Goal: Information Seeking & Learning: Learn about a topic

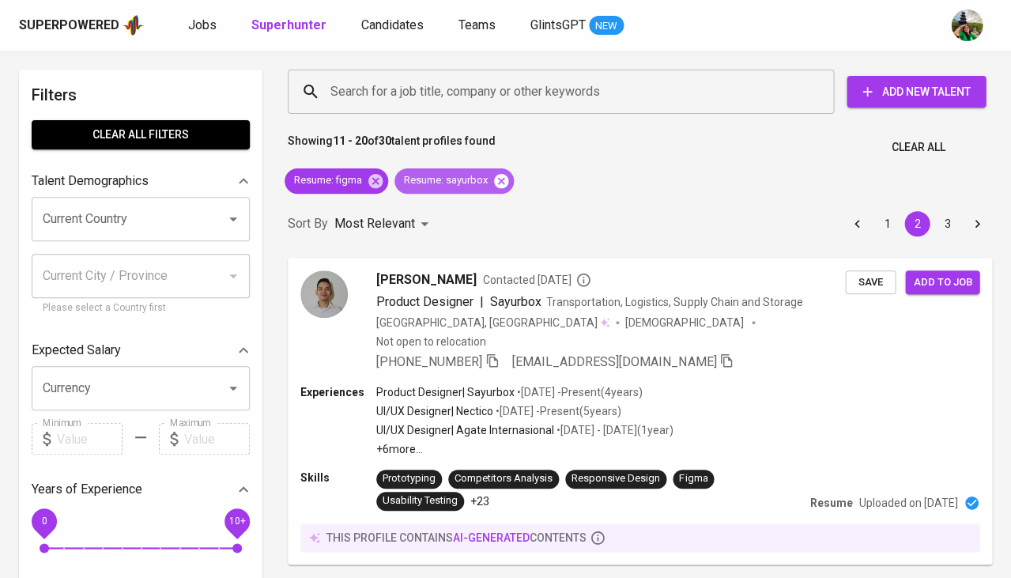
click at [505, 183] on icon at bounding box center [501, 180] width 14 height 14
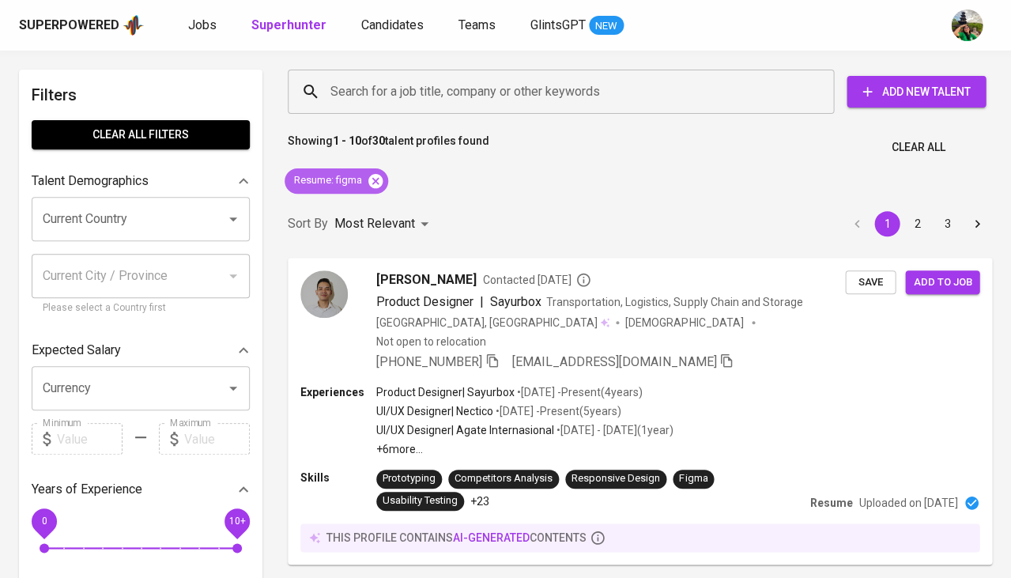
click at [372, 184] on icon at bounding box center [375, 180] width 14 height 14
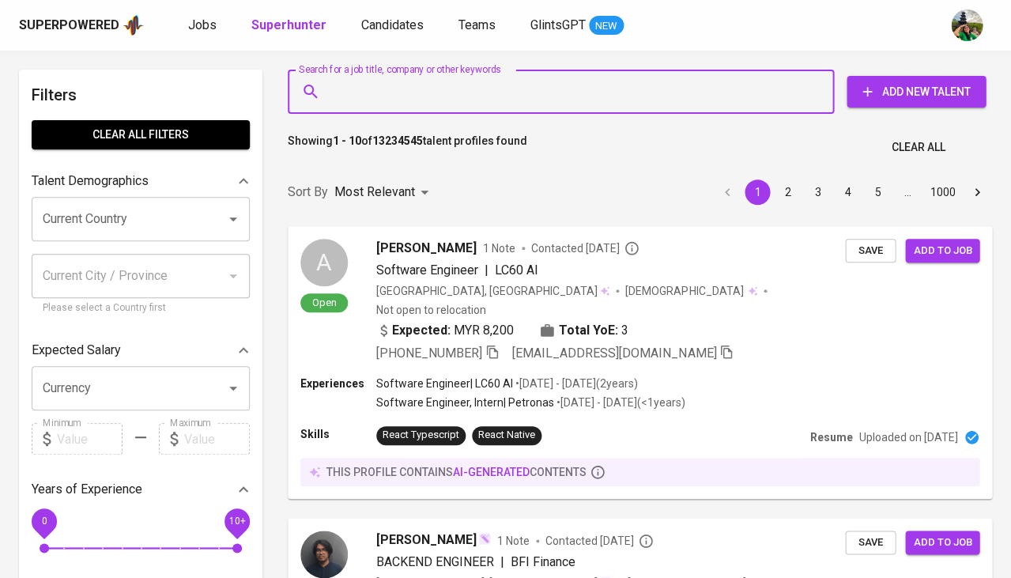
click at [355, 89] on input "Search for a job title, company or other keywords" at bounding box center [565, 92] width 477 height 30
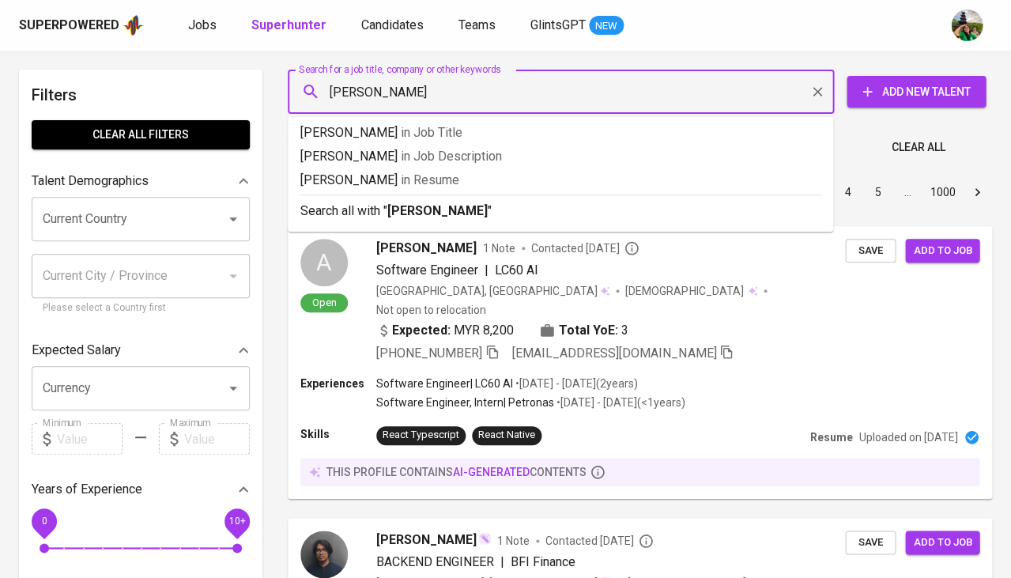
type input "Xiao Hong Shu"
click at [346, 175] on p "Xiao Hong Shu in Resume" at bounding box center [560, 180] width 520 height 19
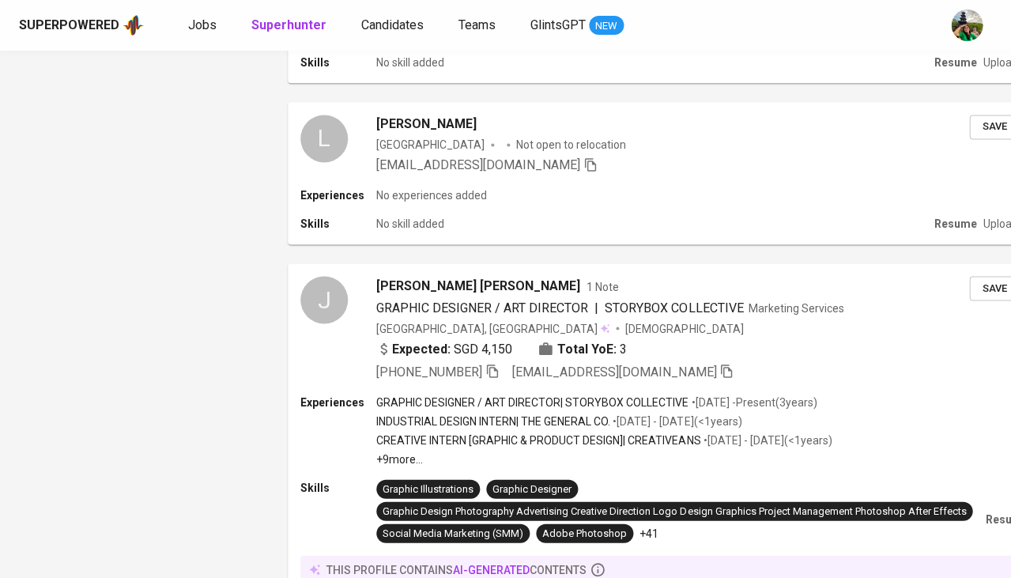
scroll to position [1767, 0]
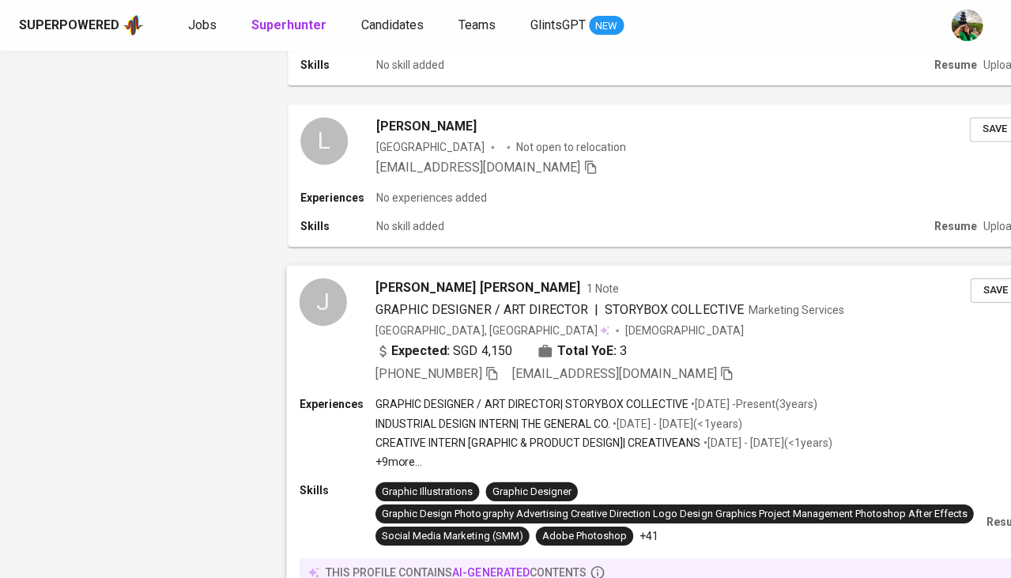
click at [433, 278] on span "JOANNA GWEN" at bounding box center [478, 287] width 205 height 19
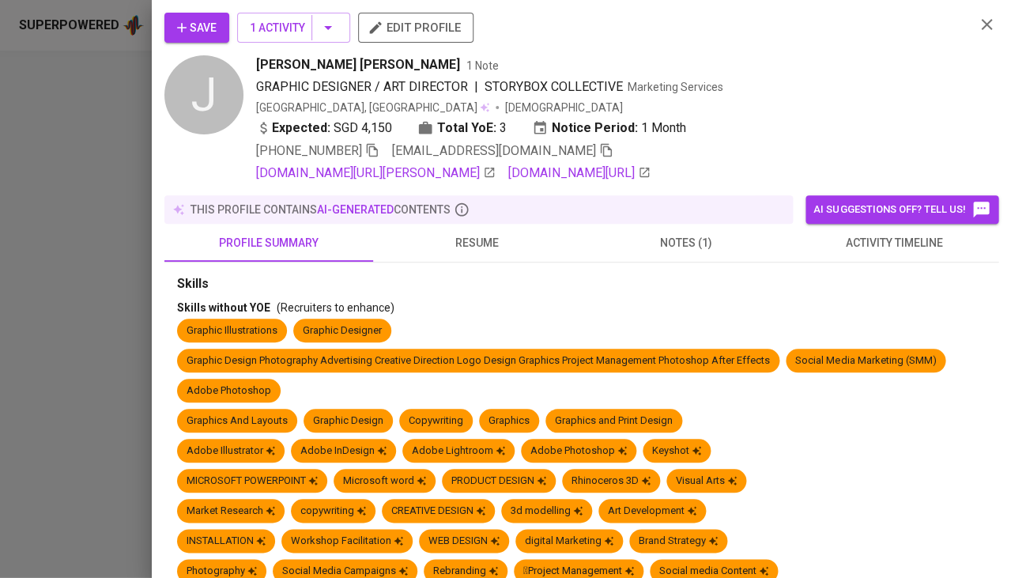
click at [485, 253] on span "resume" at bounding box center [478, 243] width 190 height 20
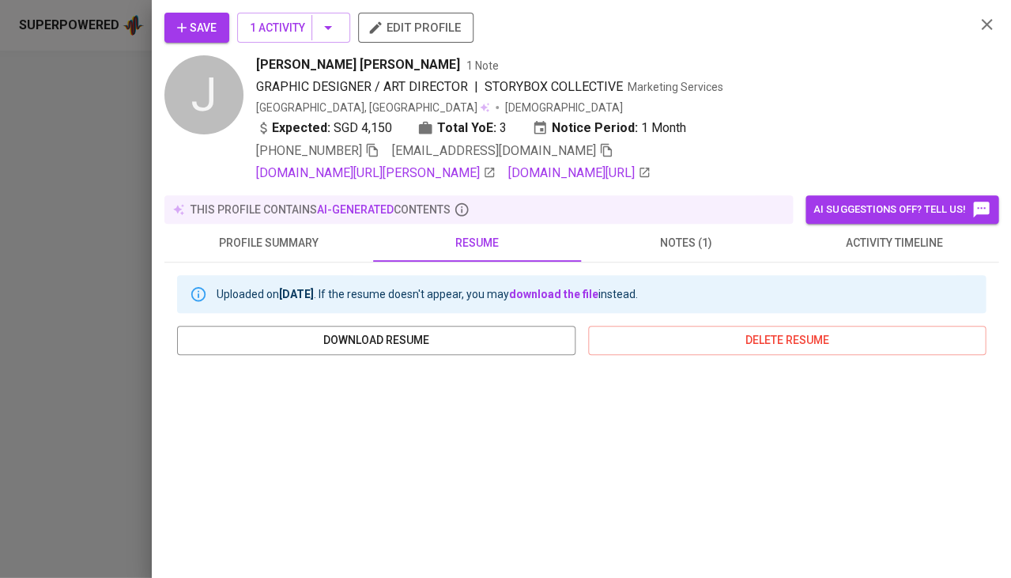
scroll to position [0, 0]
click at [449, 350] on span "download resume" at bounding box center [376, 340] width 373 height 20
click at [57, 376] on div at bounding box center [505, 289] width 1011 height 578
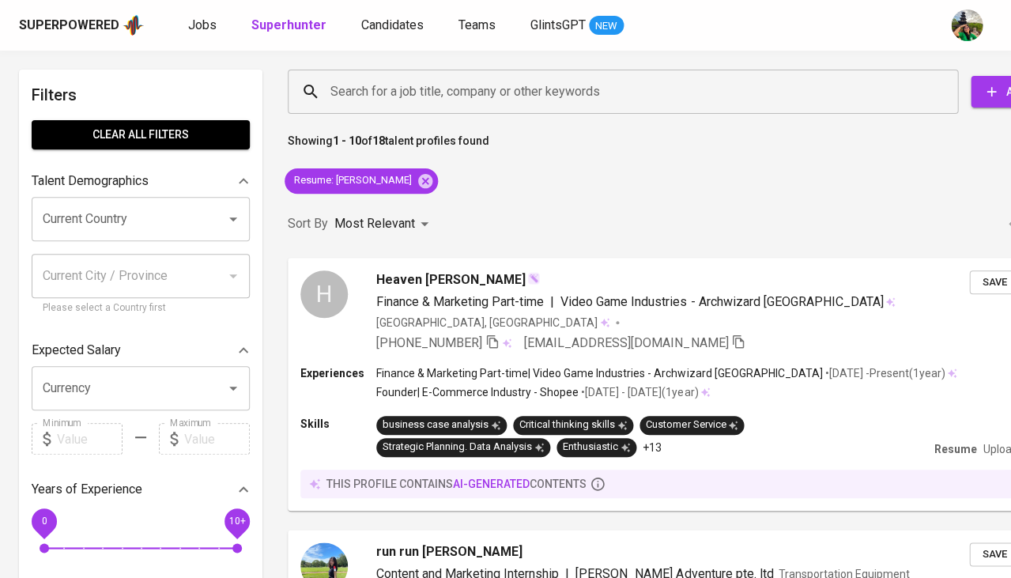
click at [96, 204] on input "Current Country" at bounding box center [119, 219] width 160 height 30
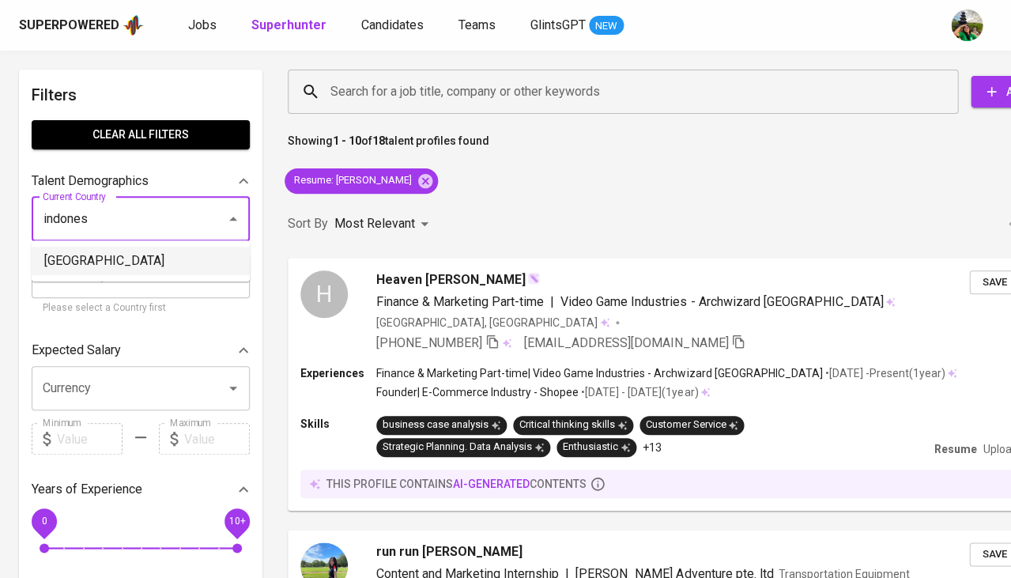
click at [101, 269] on li "[GEOGRAPHIC_DATA]" at bounding box center [141, 261] width 218 height 28
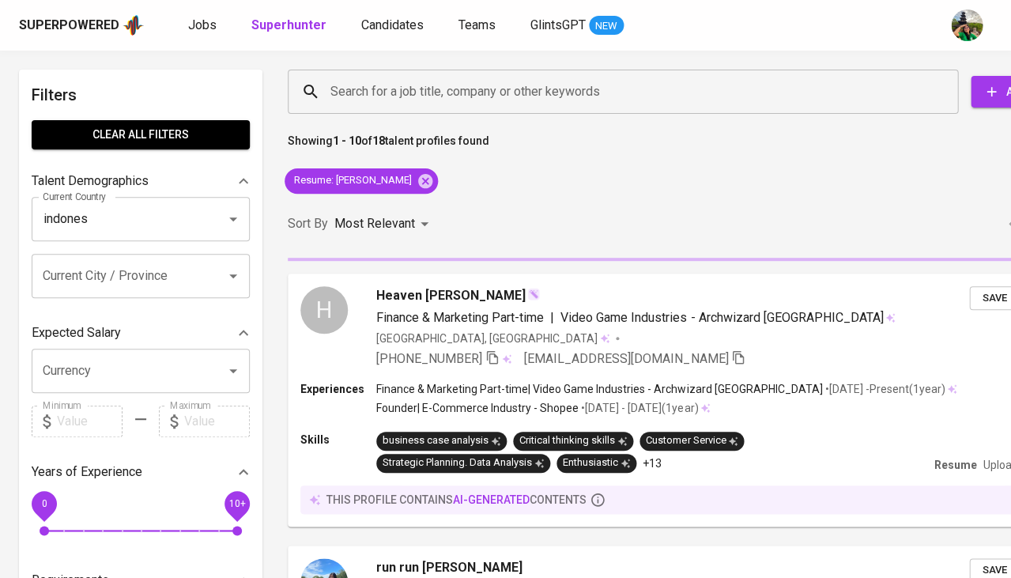
type input "[GEOGRAPHIC_DATA]"
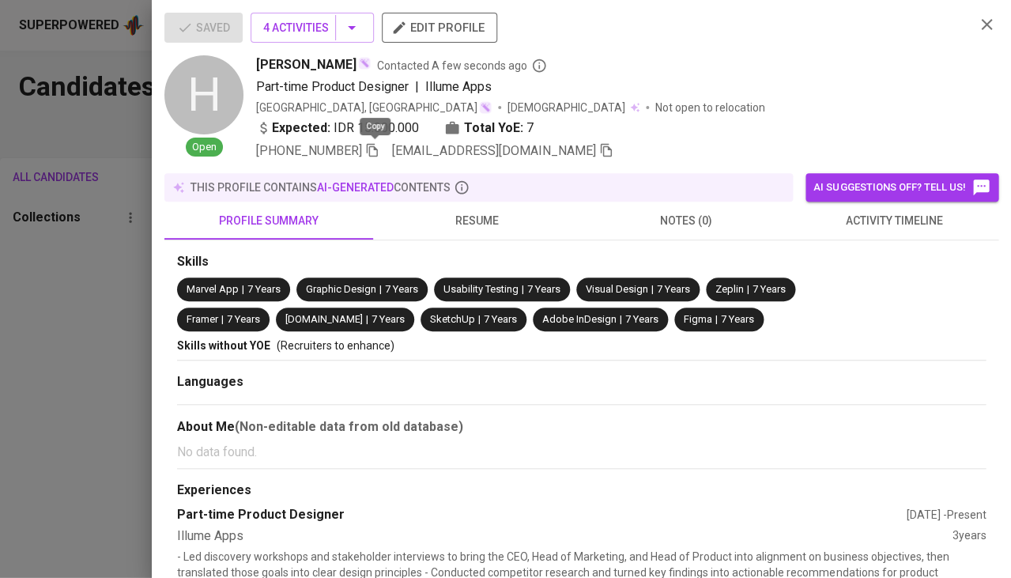
click at [36, 303] on div at bounding box center [505, 289] width 1011 height 578
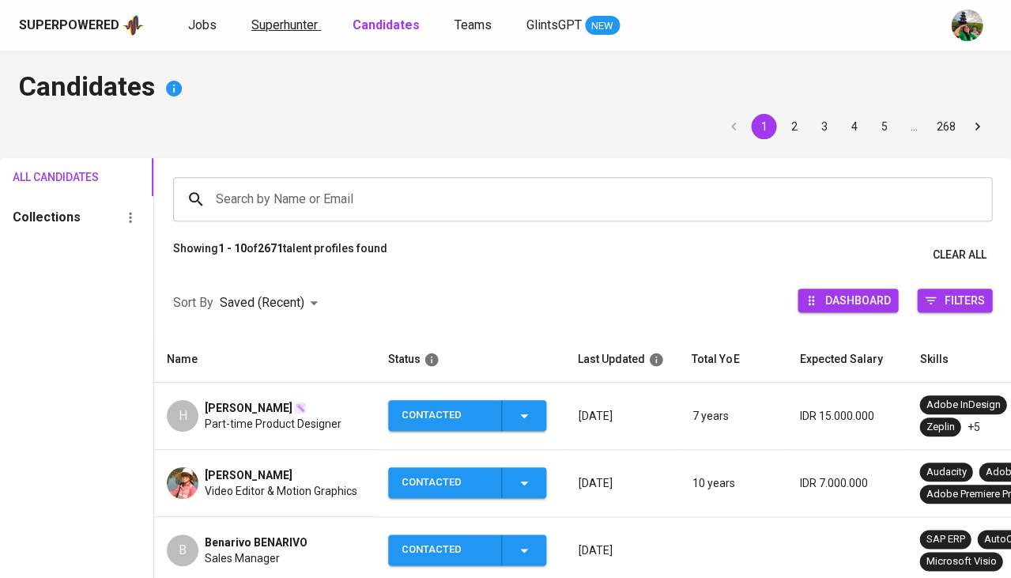
click at [272, 29] on span "Superhunter" at bounding box center [284, 24] width 66 height 15
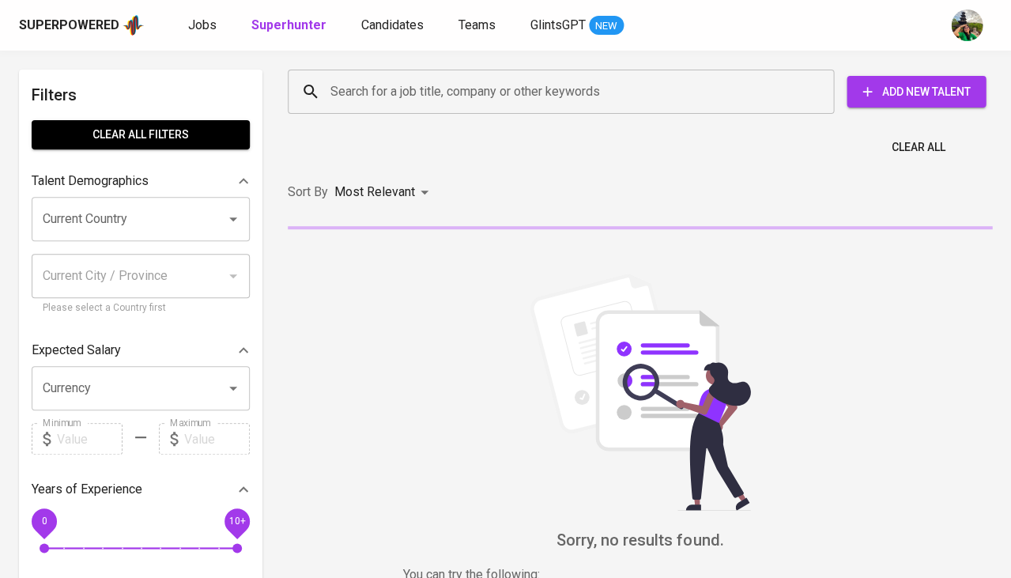
click at [153, 217] on input "Current Country" at bounding box center [119, 219] width 160 height 30
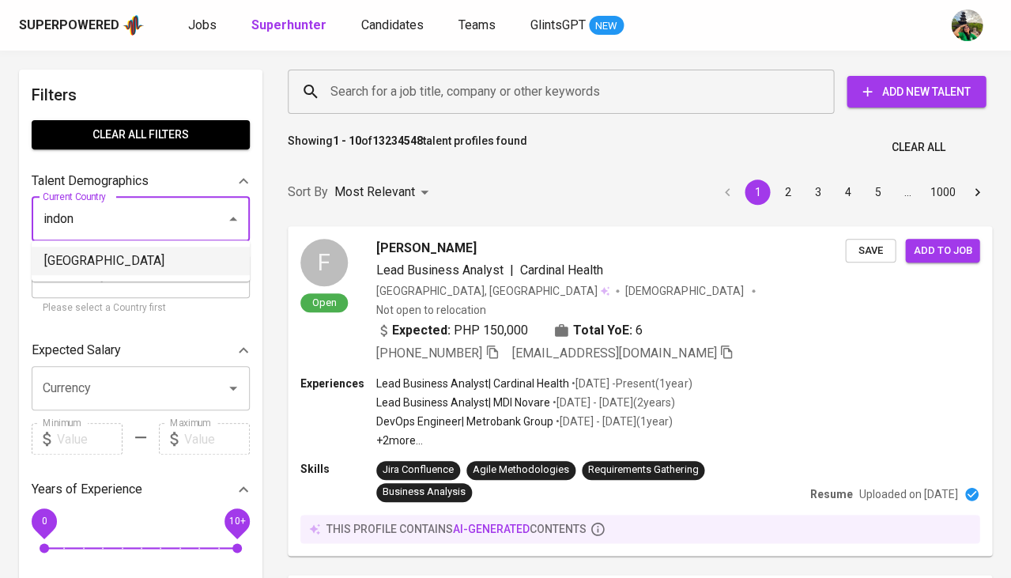
click at [151, 265] on li "[GEOGRAPHIC_DATA]" at bounding box center [141, 261] width 218 height 28
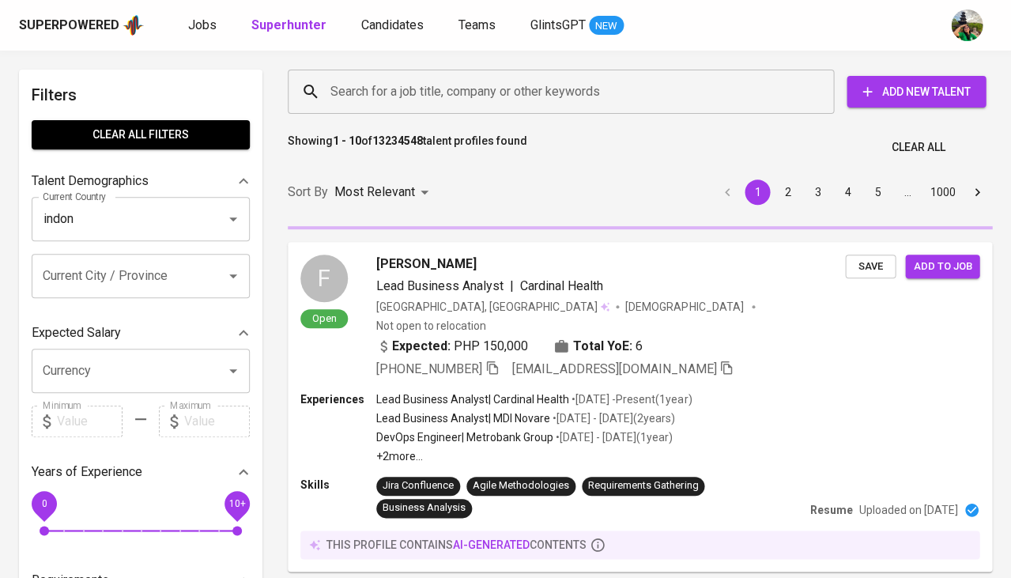
type input "[GEOGRAPHIC_DATA]"
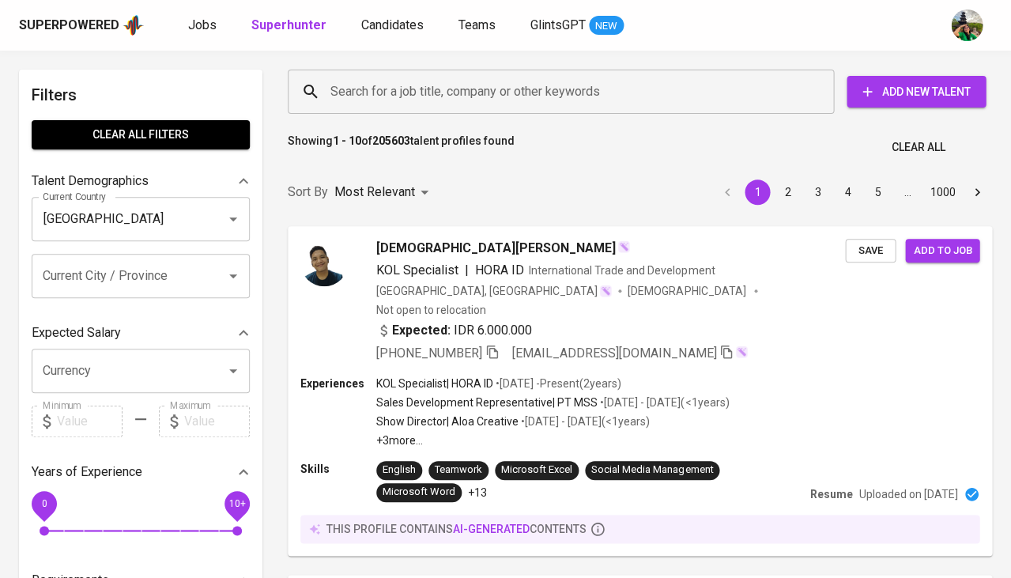
click at [395, 101] on input "Search for a job title, company or other keywords" at bounding box center [565, 92] width 477 height 30
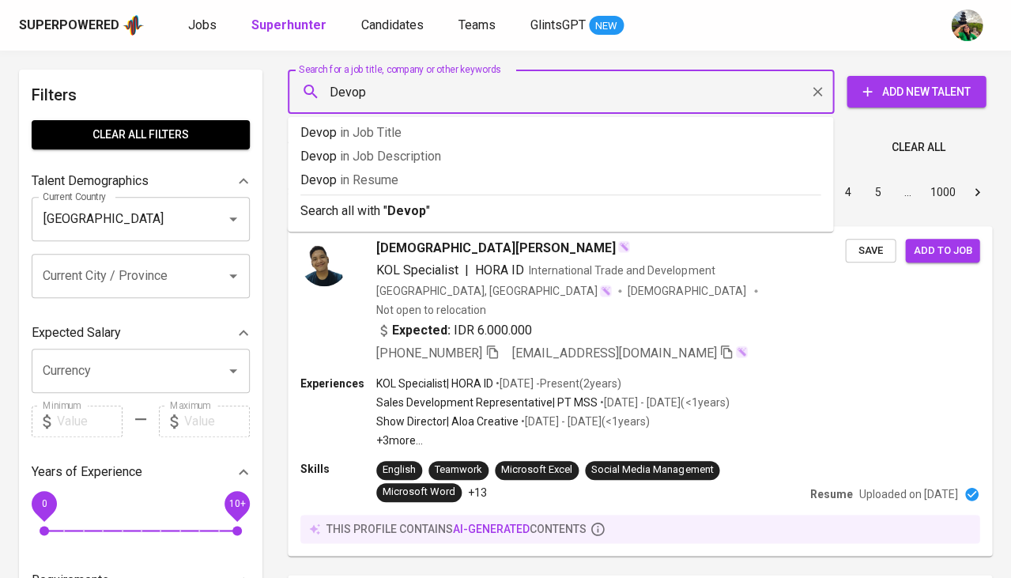
type input "Devops"
click at [398, 181] on span "in [GEOGRAPHIC_DATA]" at bounding box center [376, 179] width 59 height 15
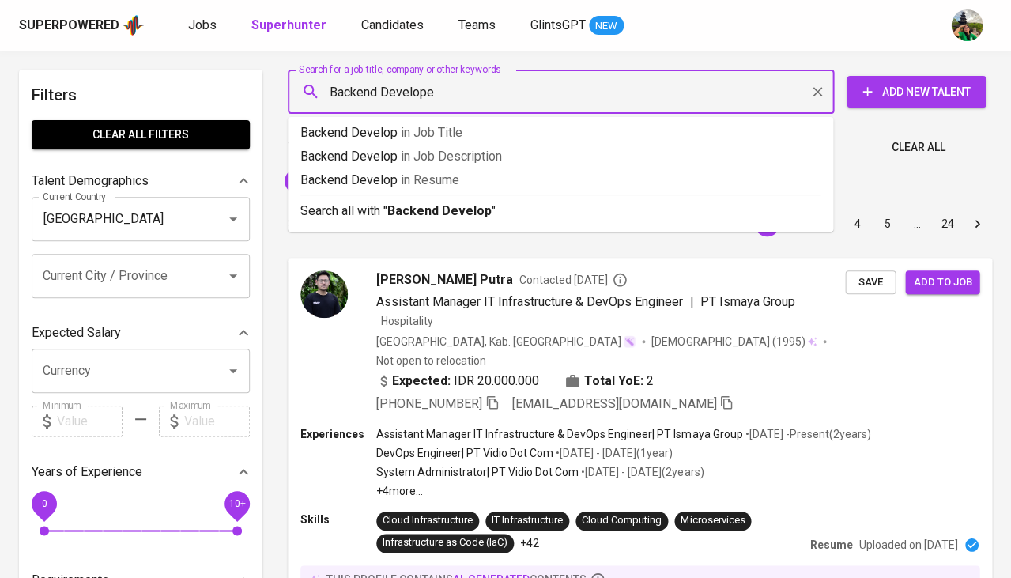
type input "Backend Developer"
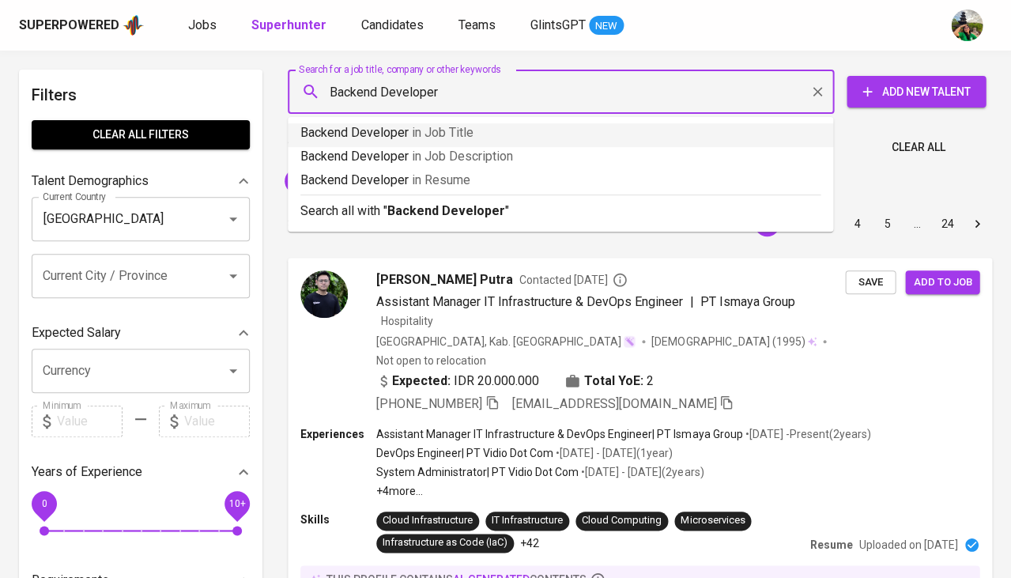
click at [460, 129] on span "in Job Title" at bounding box center [443, 132] width 62 height 15
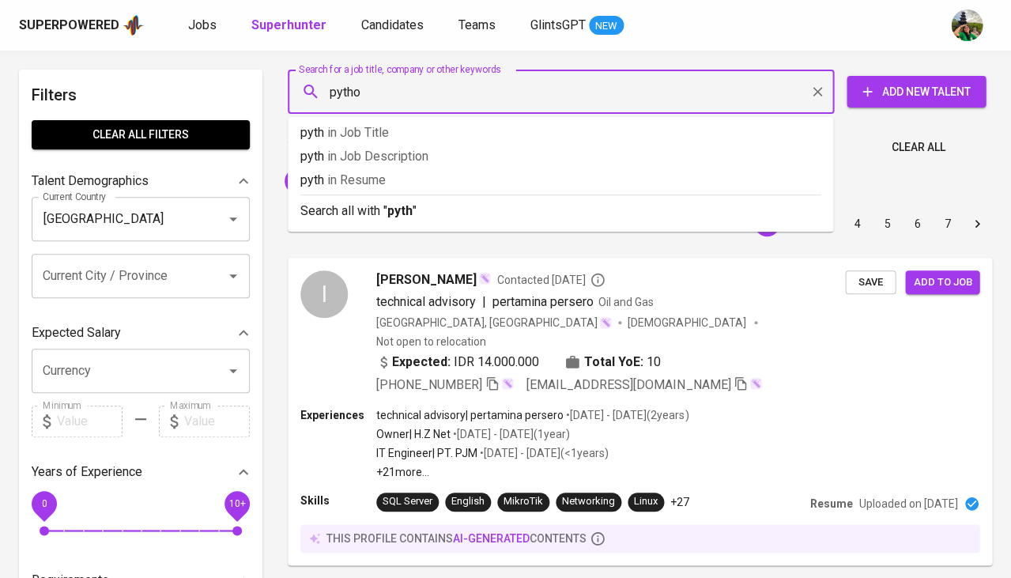
type input "python"
click at [355, 183] on span "in Resume" at bounding box center [370, 179] width 59 height 15
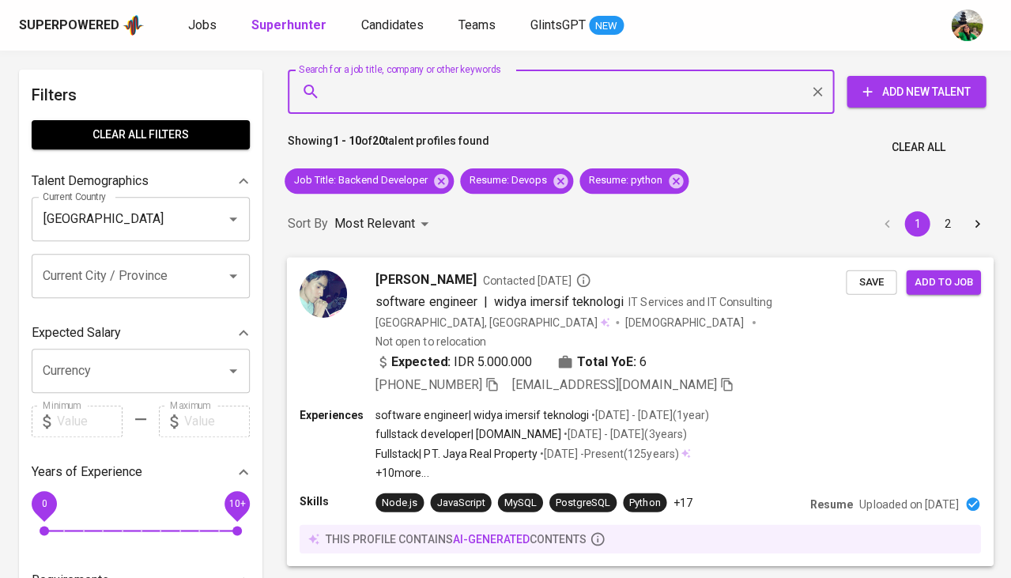
click at [446, 263] on div "Mukmin Littaqwa Contacted 2 years ago software engineer | widya imersif teknolo…" at bounding box center [640, 332] width 707 height 150
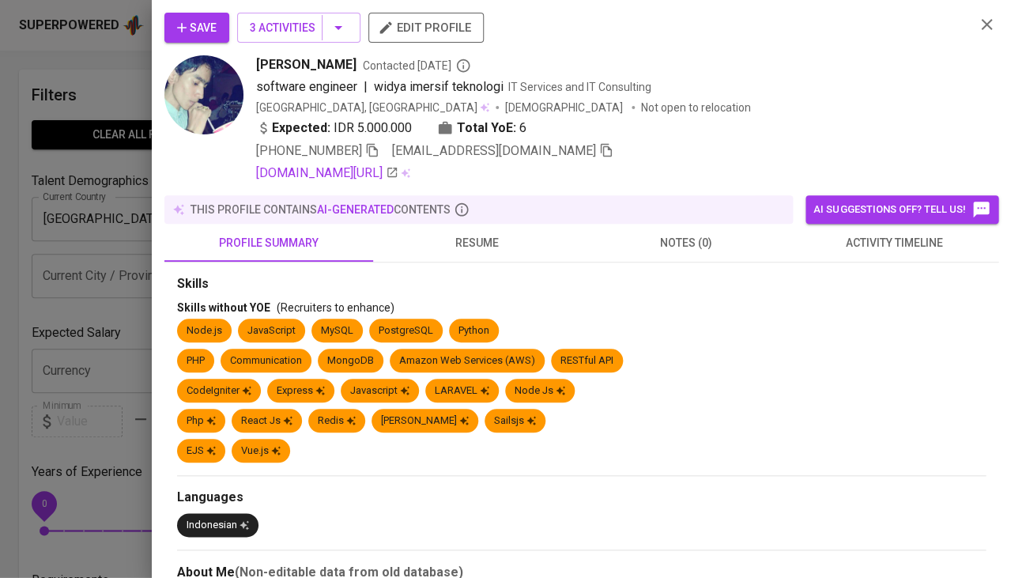
click at [484, 247] on span "resume" at bounding box center [478, 243] width 190 height 20
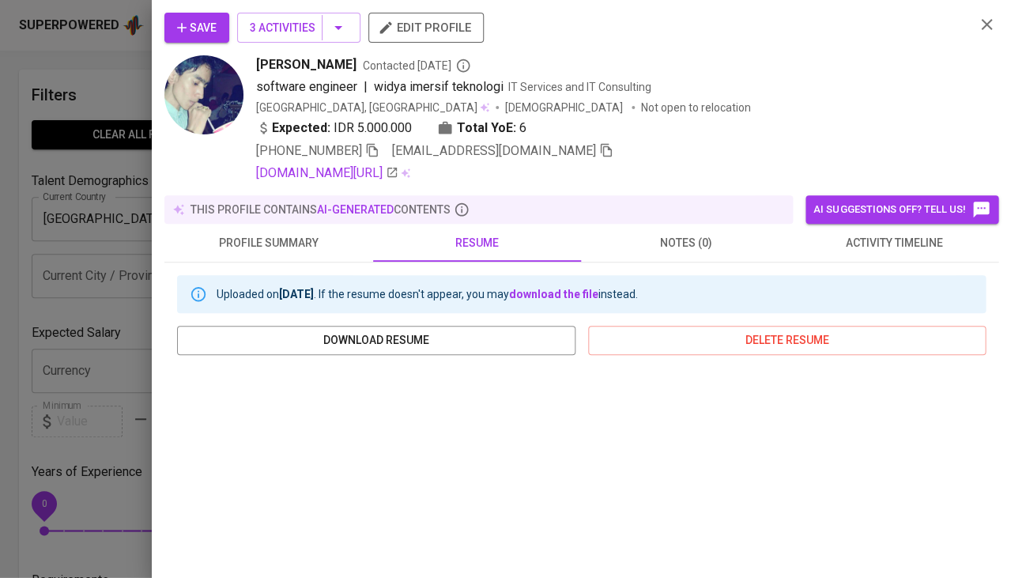
scroll to position [224, 0]
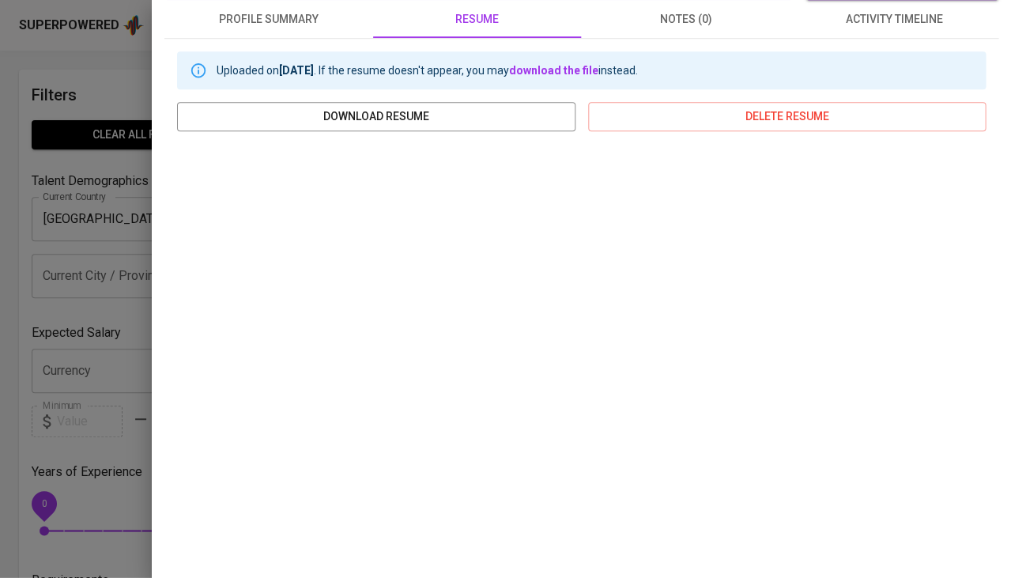
click at [25, 317] on div at bounding box center [505, 289] width 1011 height 578
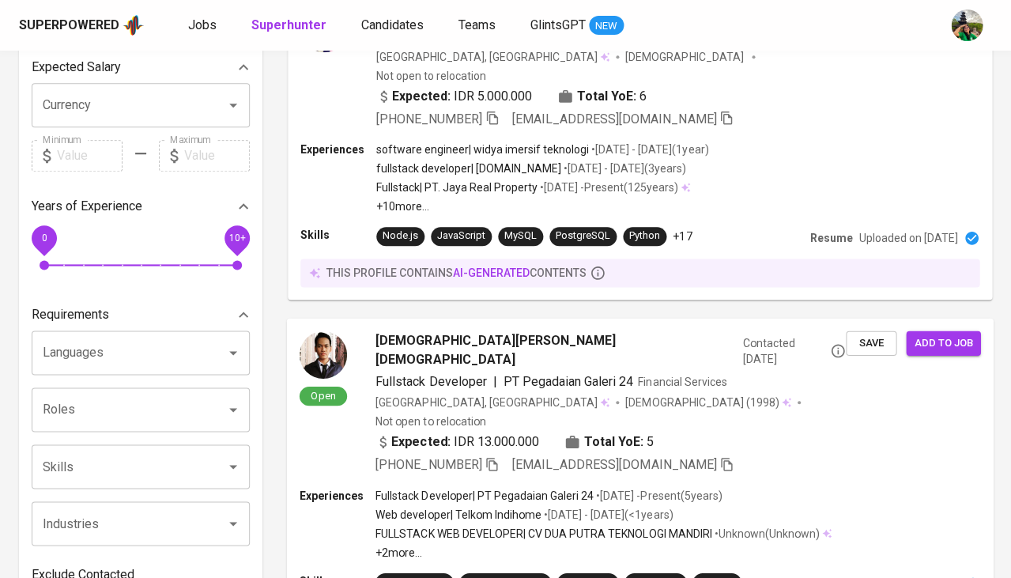
scroll to position [323, 0]
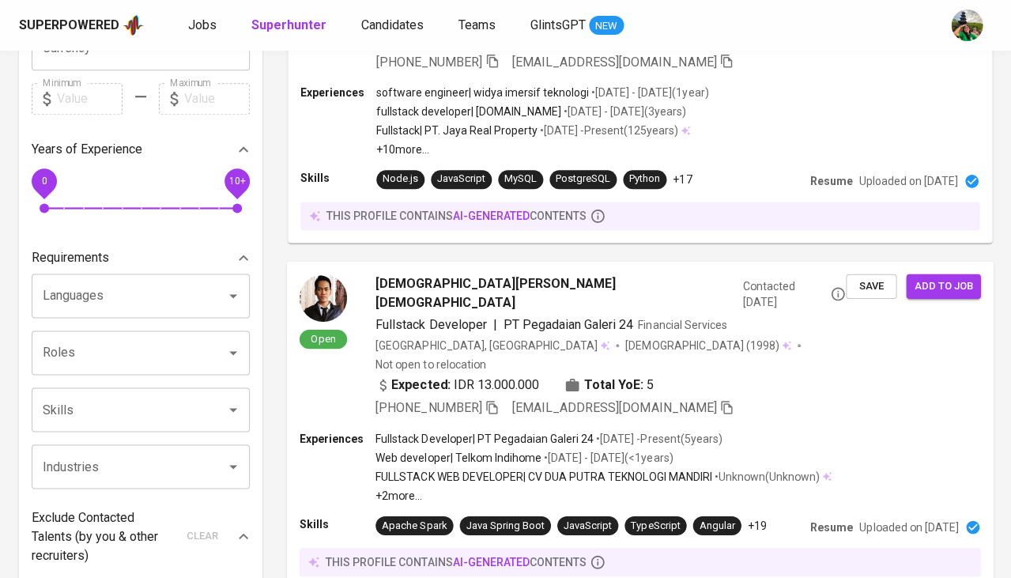
click at [444, 274] on span "Muhammad Syifa Tauhid" at bounding box center [556, 293] width 361 height 38
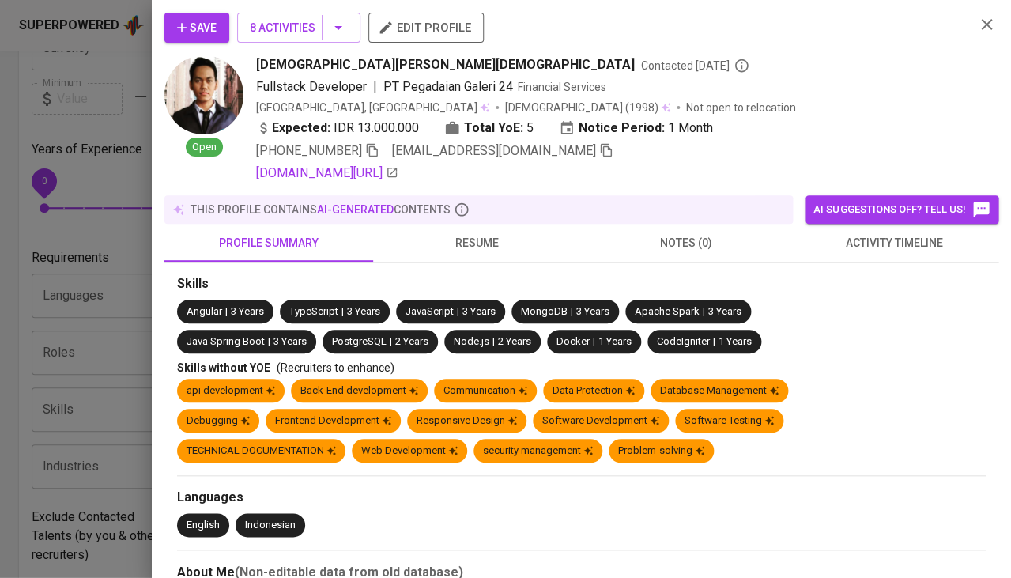
click at [485, 240] on span "resume" at bounding box center [478, 243] width 190 height 20
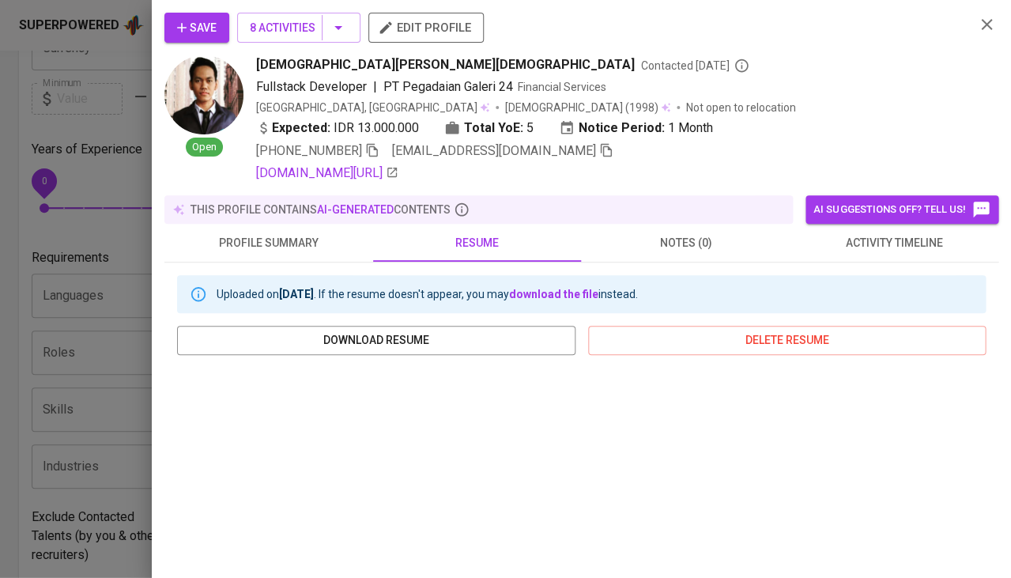
scroll to position [285, 0]
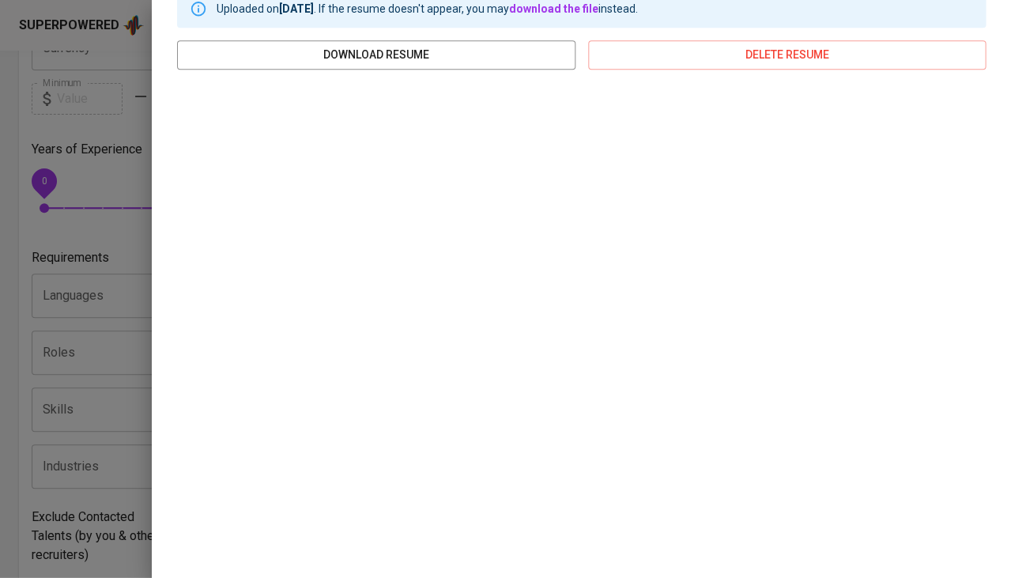
click at [6, 372] on div at bounding box center [505, 289] width 1011 height 578
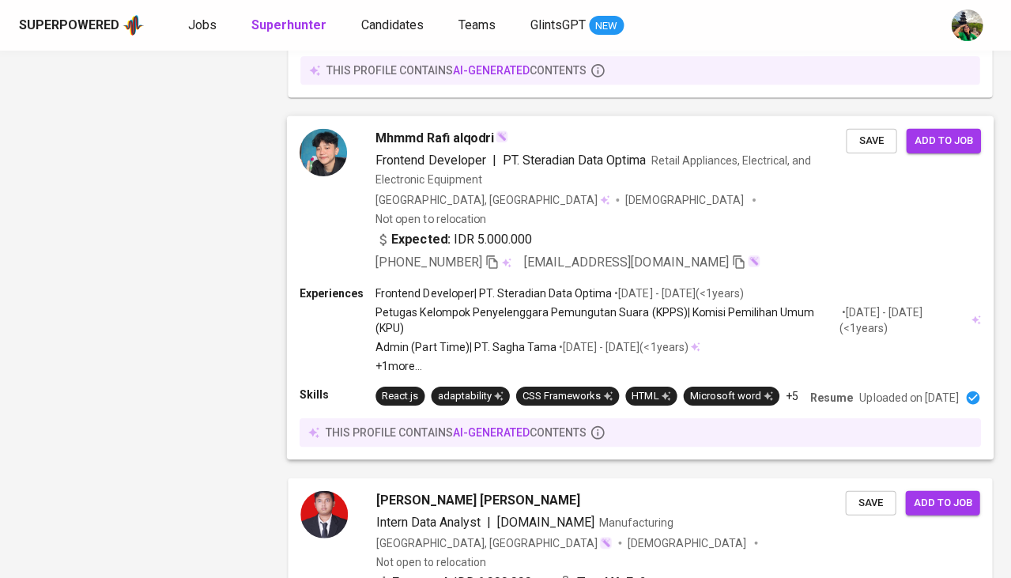
scroll to position [2301, 0]
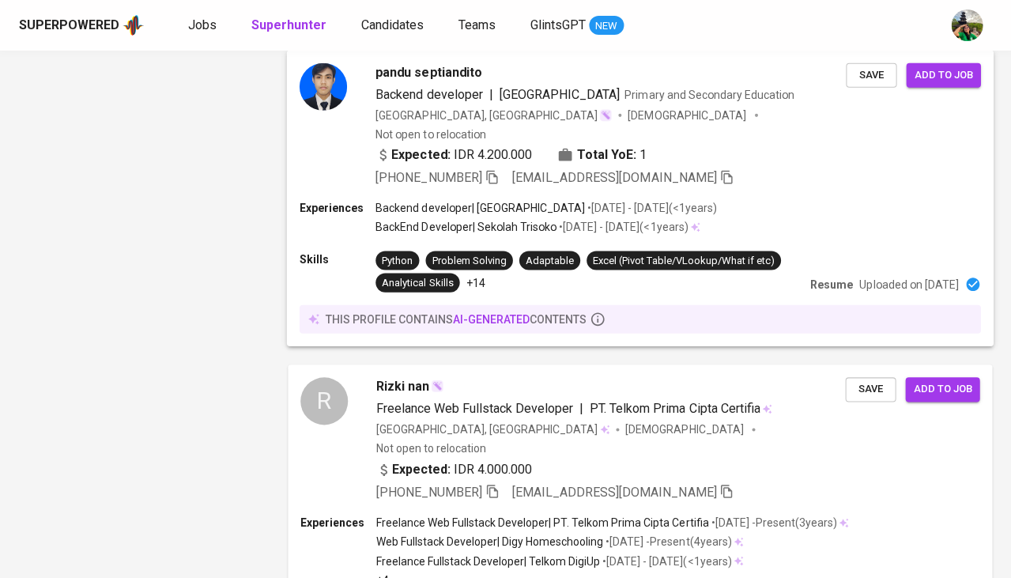
scroll to position [2868, 0]
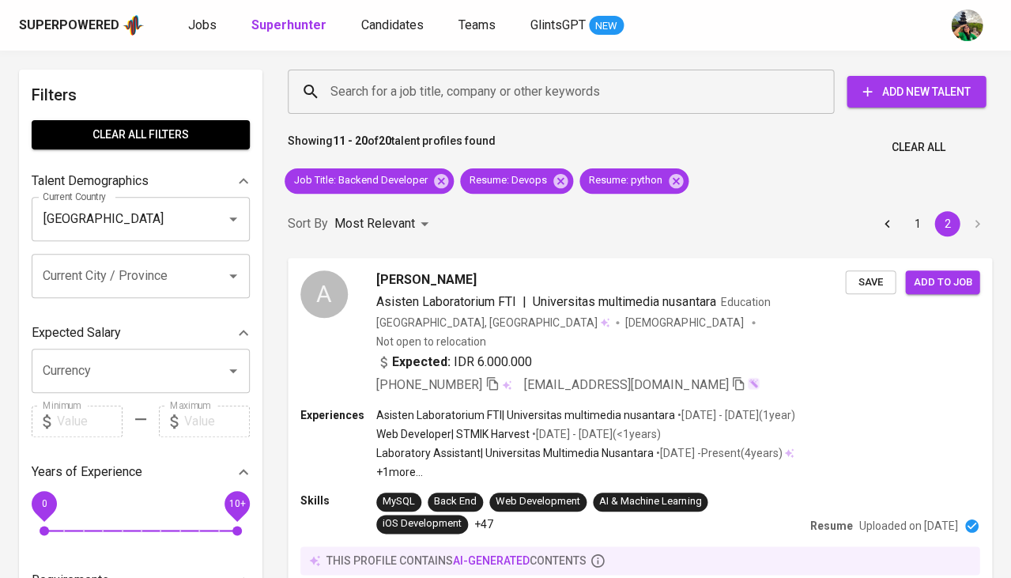
click at [919, 148] on span "Clear All" at bounding box center [918, 148] width 54 height 20
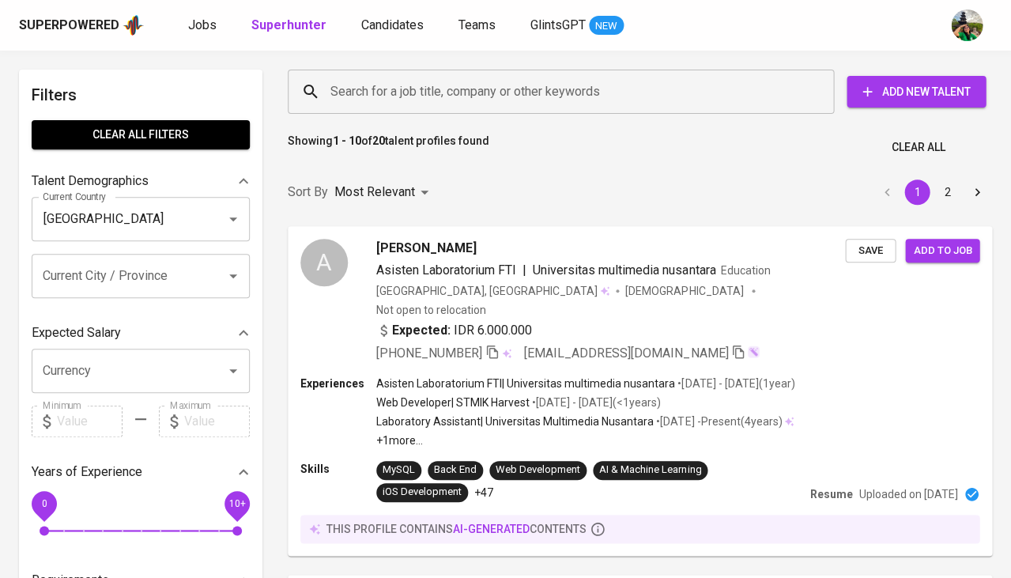
click at [379, 92] on input "Search for a job title, company or other keywords" at bounding box center [565, 92] width 477 height 30
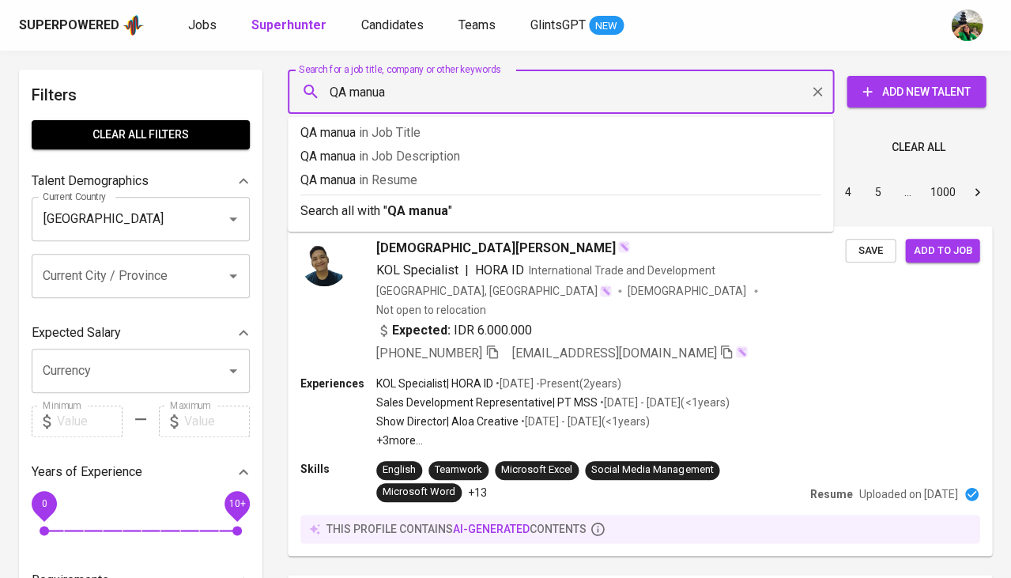
type input "QA manual"
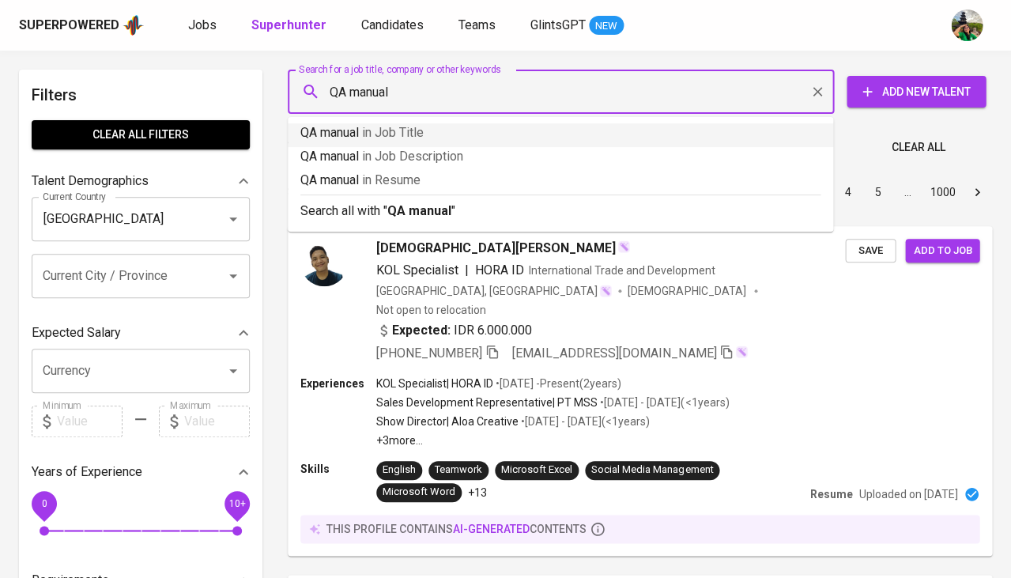
click at [364, 130] on p "QA manual in Job Title" at bounding box center [560, 132] width 520 height 19
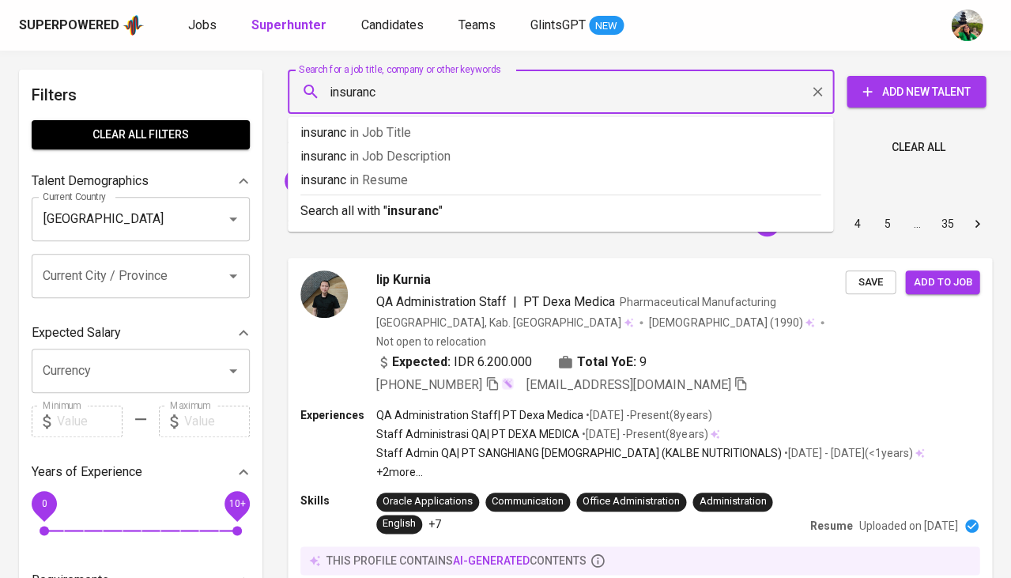
type input "insurance"
click at [432, 179] on p "insurance in Resume" at bounding box center [560, 180] width 520 height 19
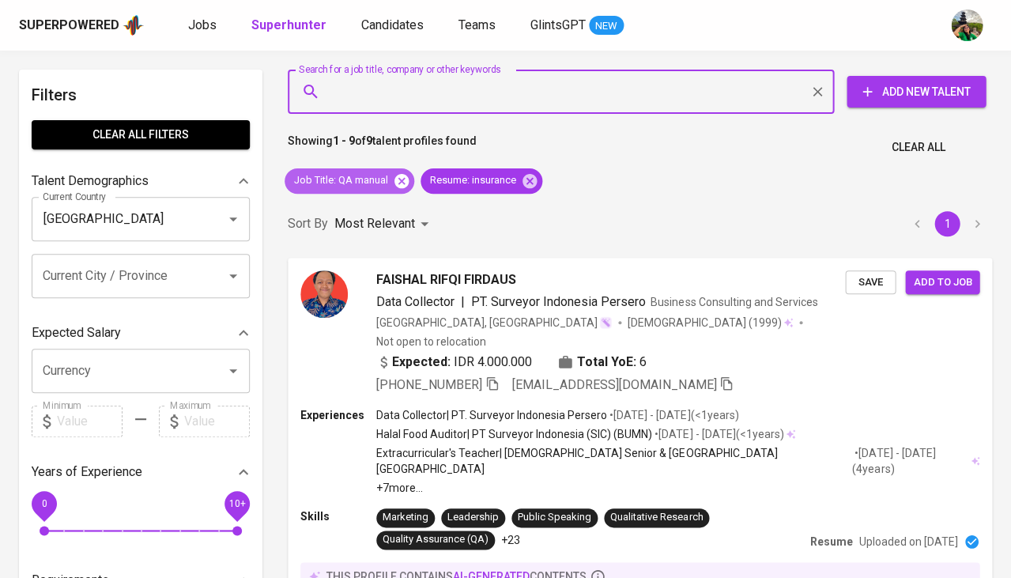
click at [395, 183] on icon at bounding box center [401, 180] width 17 height 17
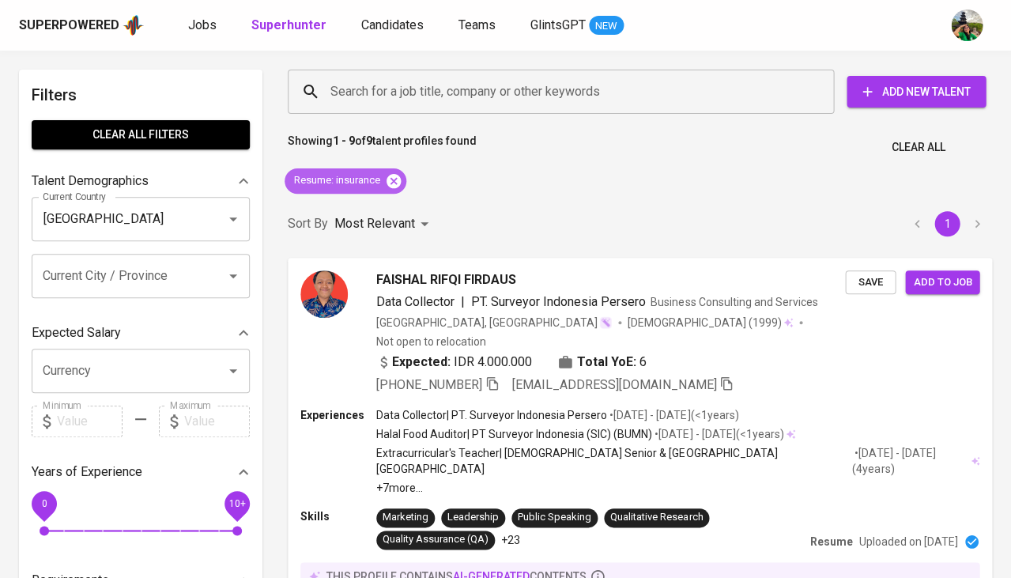
click at [395, 183] on icon at bounding box center [394, 180] width 14 height 14
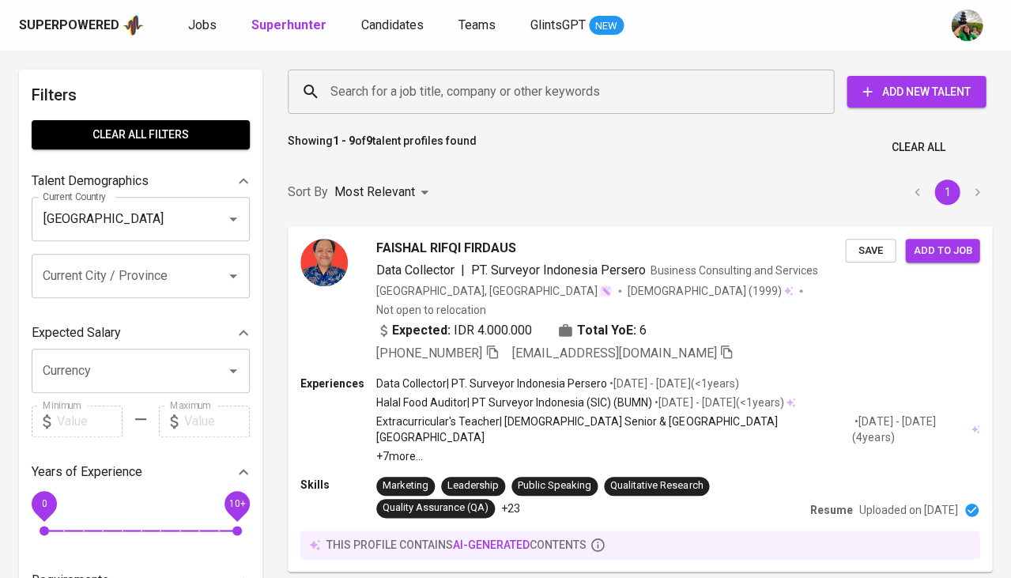
click at [404, 97] on input "Search for a job title, company or other keywords" at bounding box center [565, 92] width 477 height 30
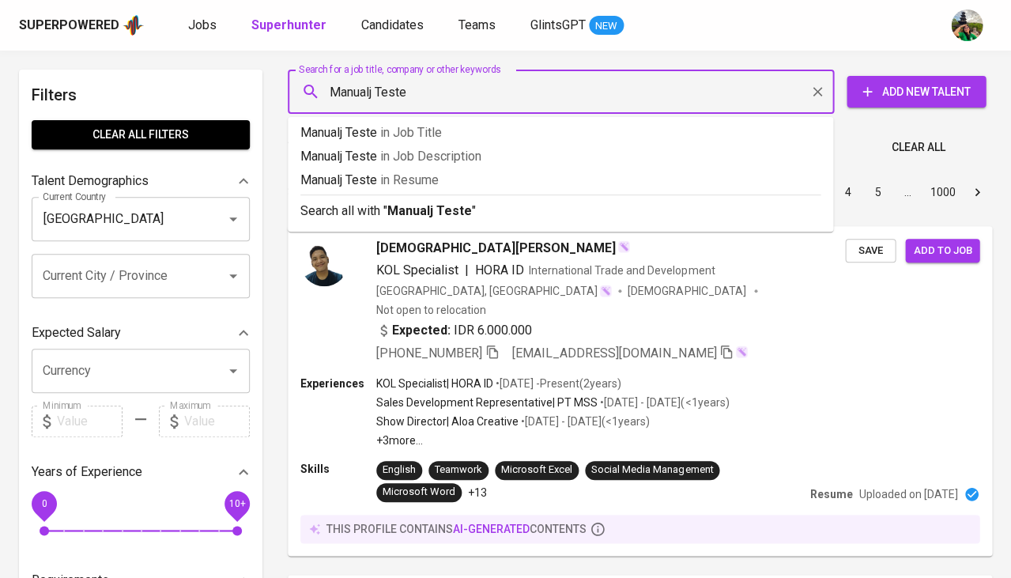
type input "Manualj Tester"
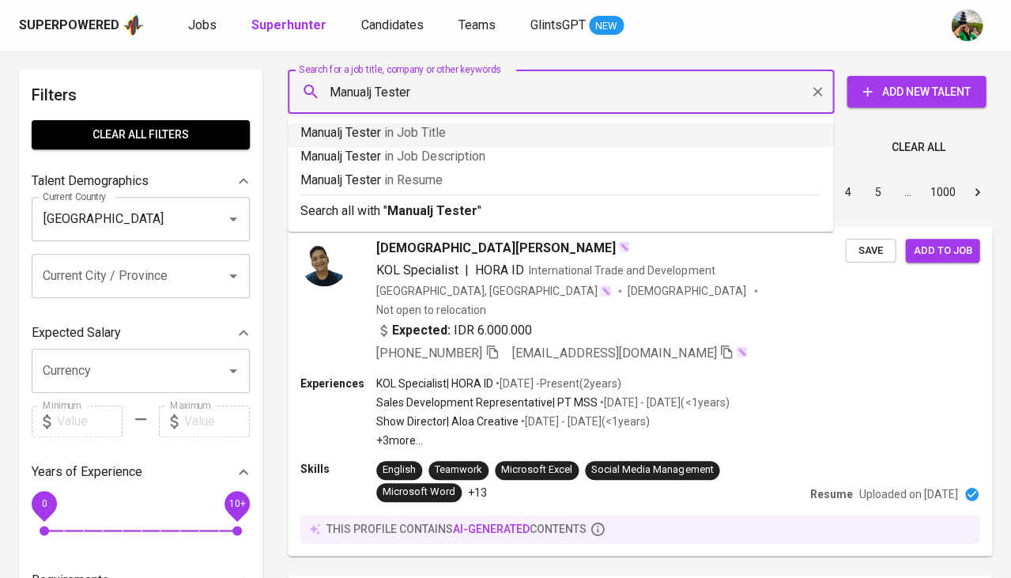
click at [412, 130] on span "in Job Title" at bounding box center [415, 132] width 62 height 15
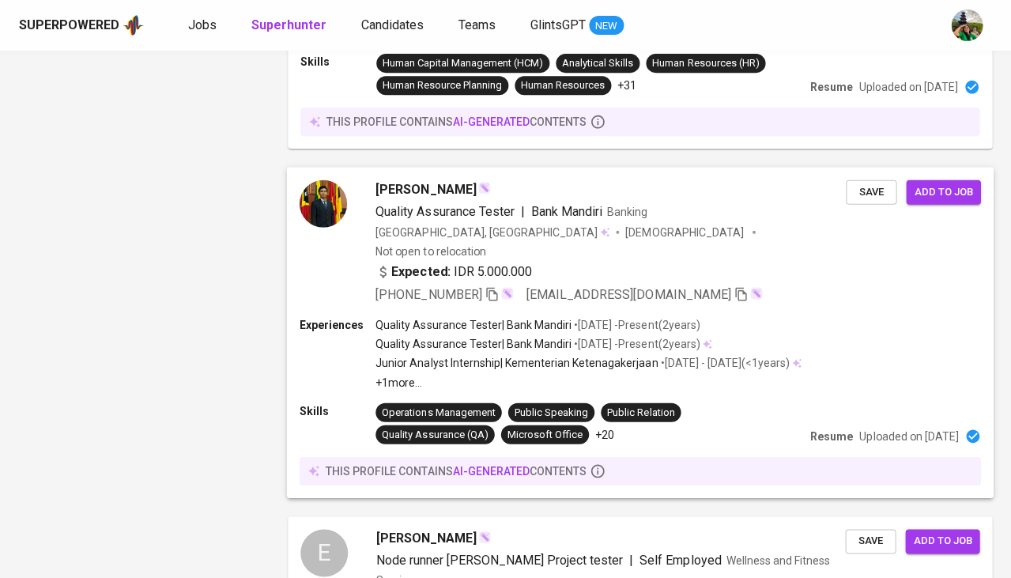
scroll to position [1475, 0]
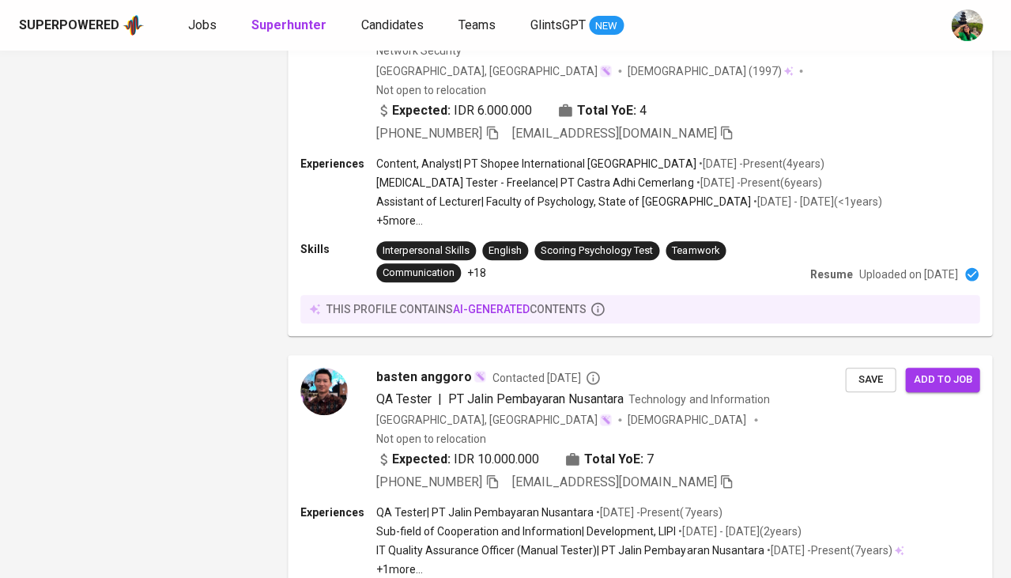
scroll to position [2699, 0]
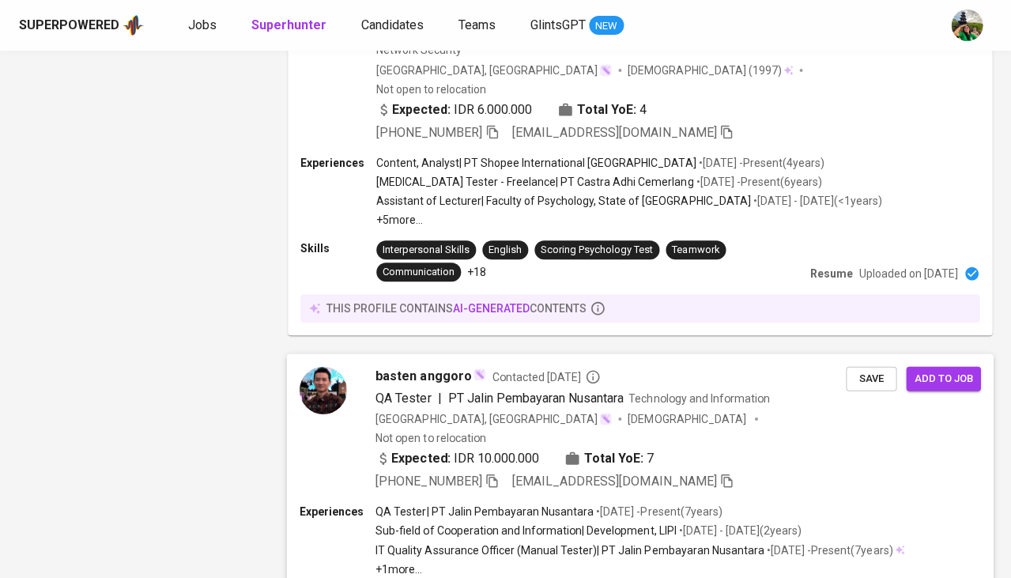
click at [416, 367] on div "basten anggoro Contacted 1 year ago QA Tester | PT Jalin Pembayaran Nusantara T…" at bounding box center [611, 429] width 470 height 125
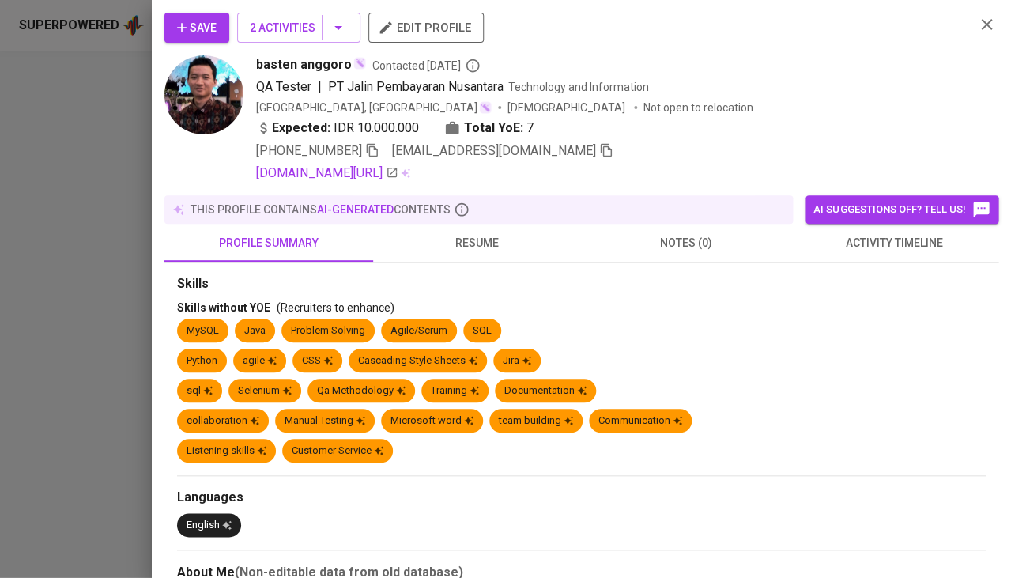
click at [483, 244] on span "resume" at bounding box center [478, 243] width 190 height 20
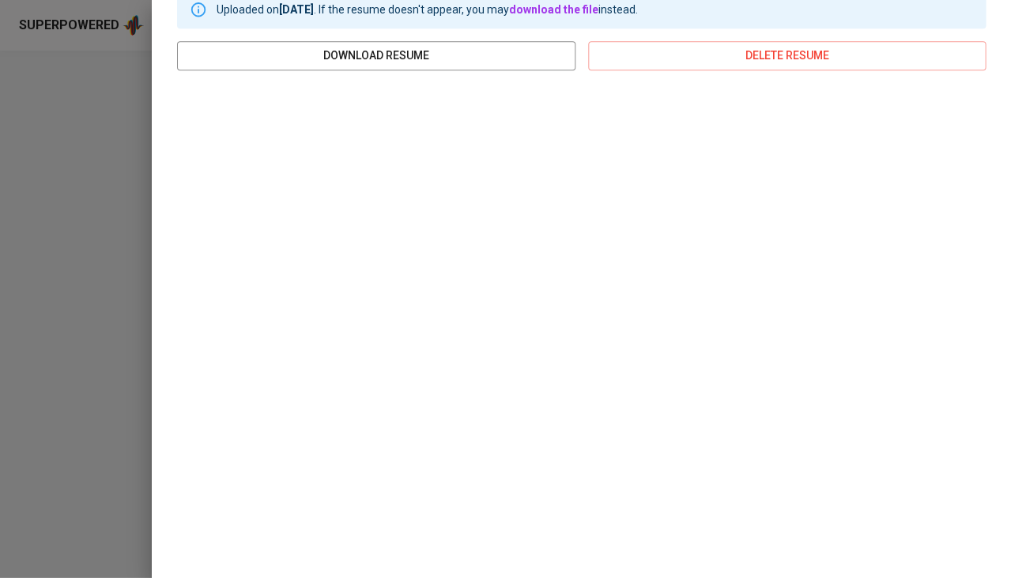
scroll to position [0, 0]
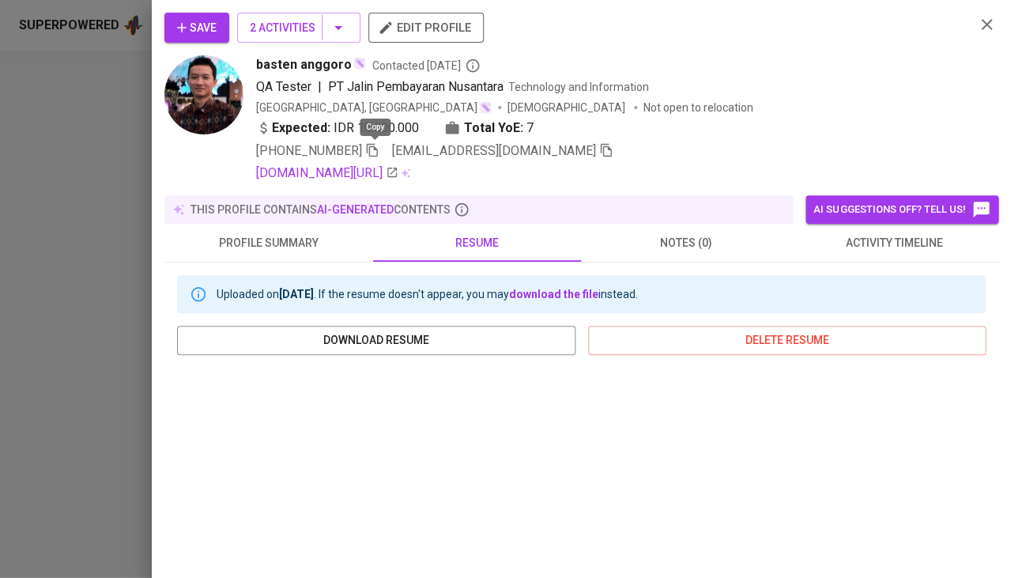
click at [380, 147] on icon "button" at bounding box center [372, 150] width 14 height 14
click at [892, 234] on span "activity timeline" at bounding box center [894, 243] width 190 height 20
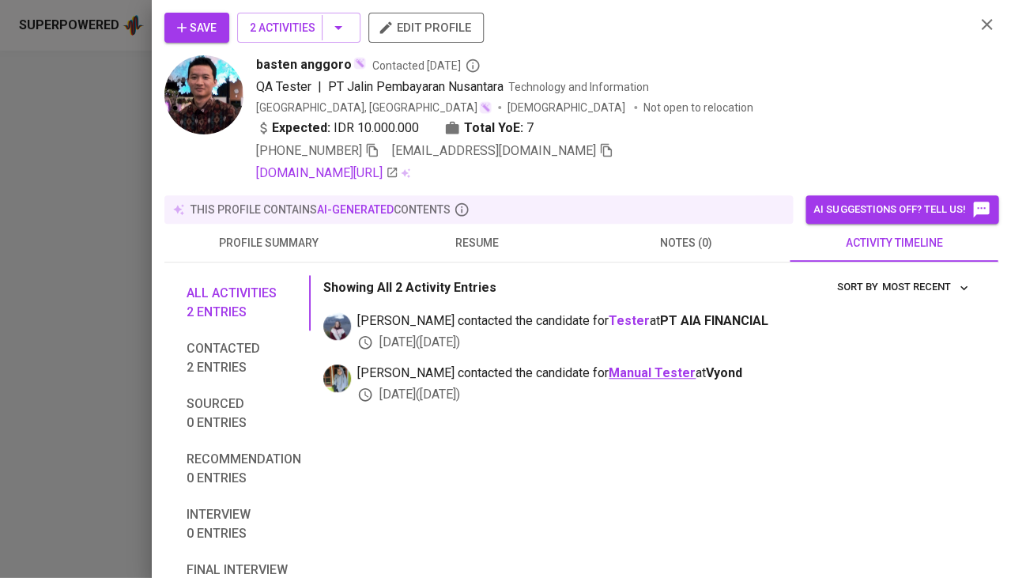
click at [609, 365] on b "Manual Tester" at bounding box center [652, 372] width 87 height 15
click at [204, 25] on span "Save" at bounding box center [197, 28] width 40 height 20
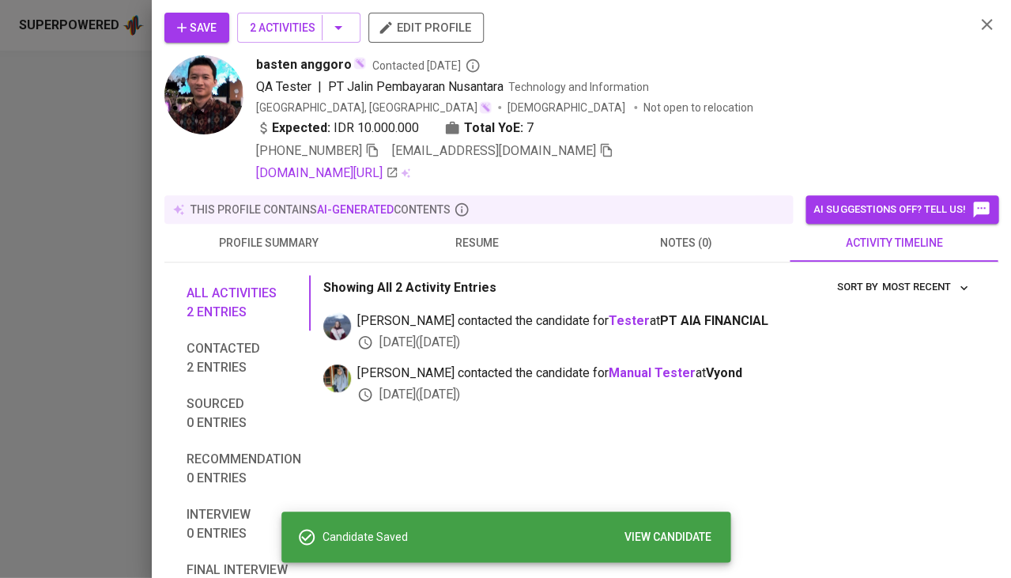
click at [17, 262] on div at bounding box center [505, 289] width 1011 height 578
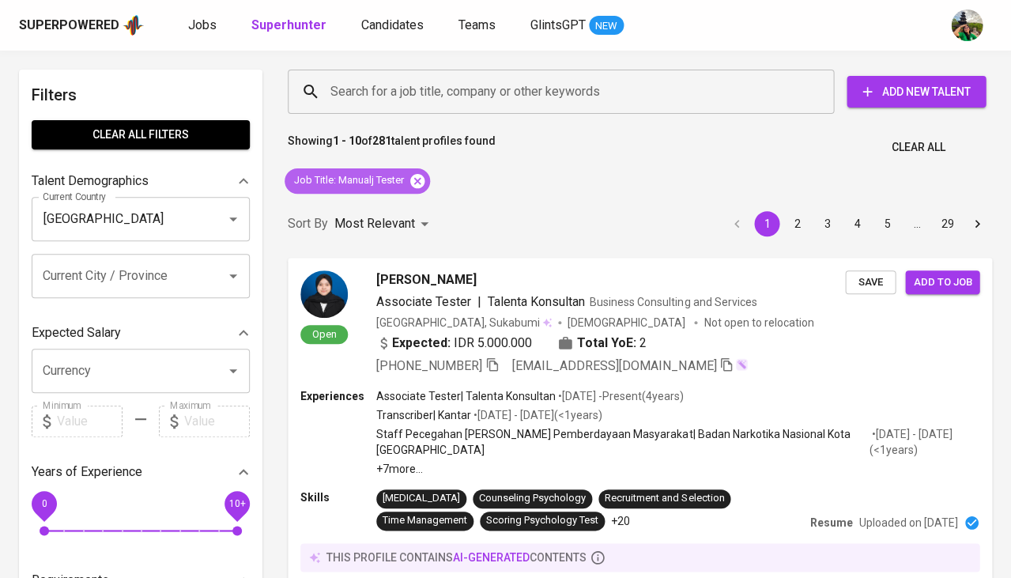
click at [421, 179] on icon at bounding box center [417, 180] width 17 height 17
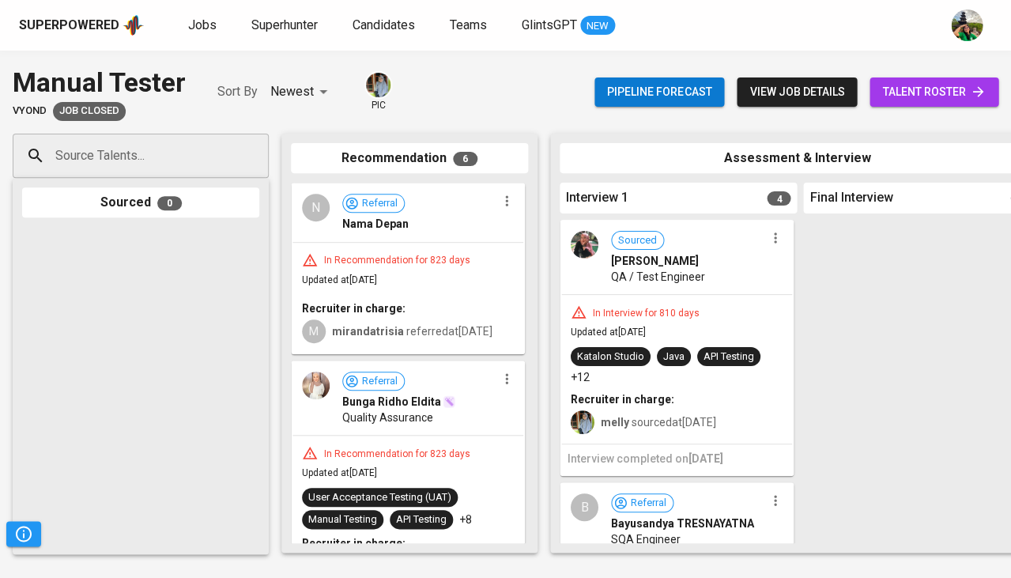
click at [626, 311] on div "In Interview for 810 days" at bounding box center [646, 313] width 119 height 13
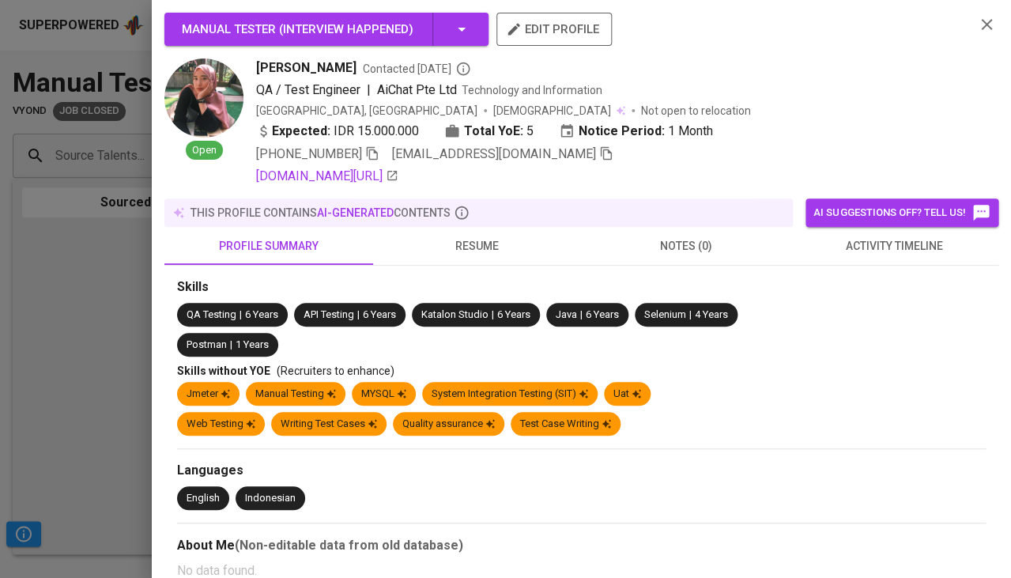
click at [100, 371] on div at bounding box center [505, 289] width 1011 height 578
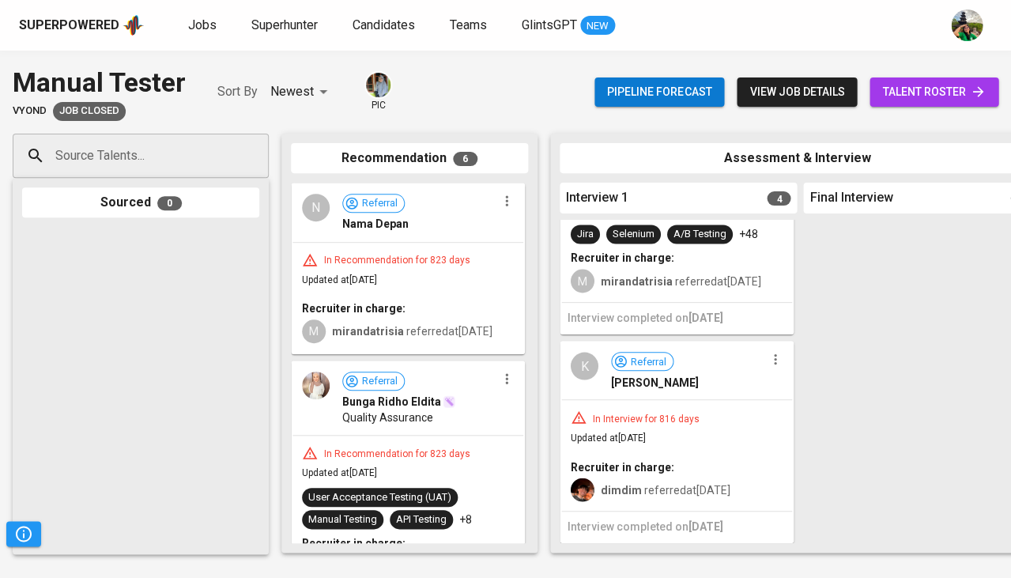
scroll to position [627, 0]
click at [649, 484] on span "dimdim referred at [DATE]" at bounding box center [666, 489] width 130 height 13
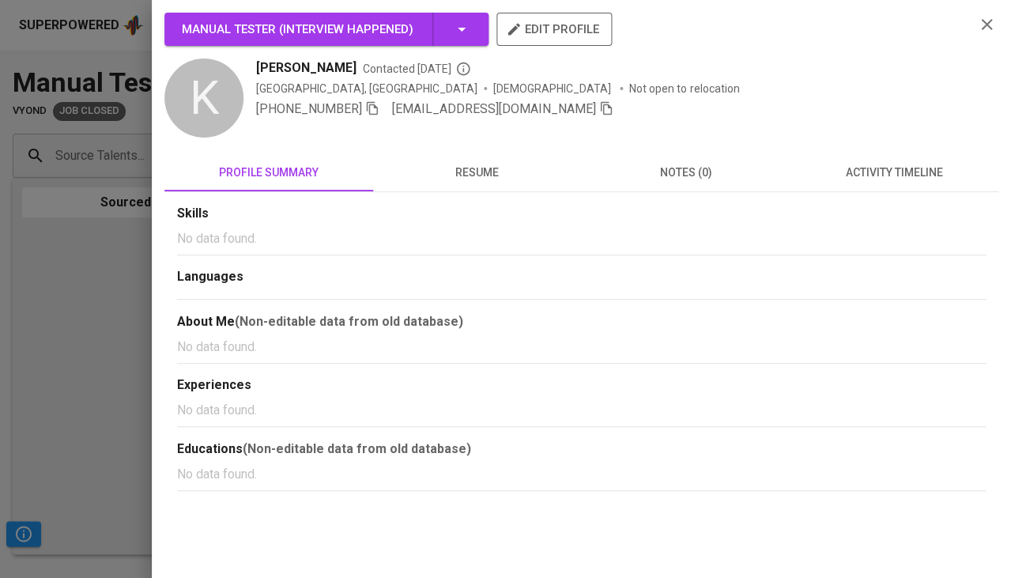
click at [866, 180] on span "activity timeline" at bounding box center [894, 173] width 190 height 20
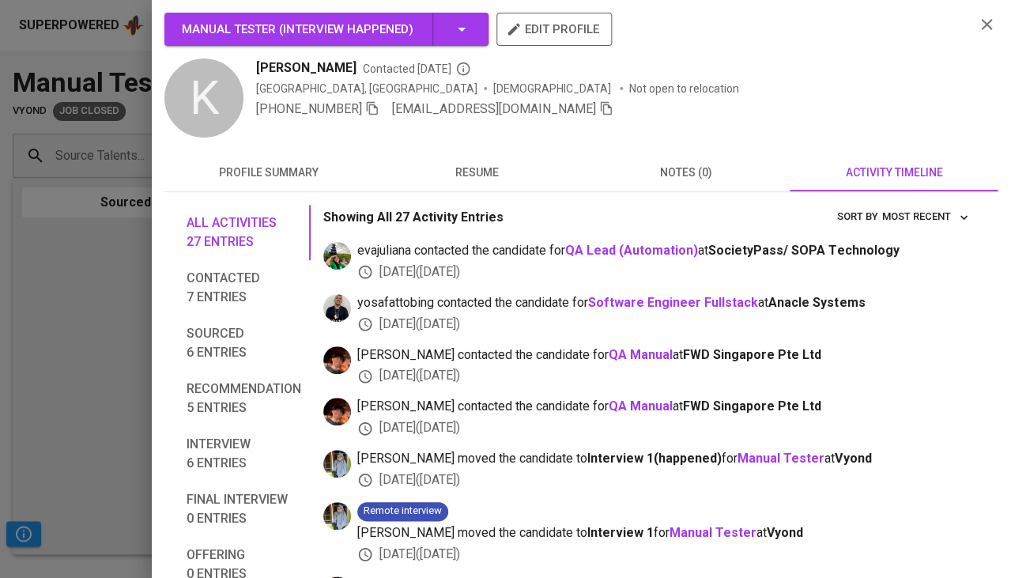
click at [474, 172] on span "resume" at bounding box center [478, 173] width 190 height 20
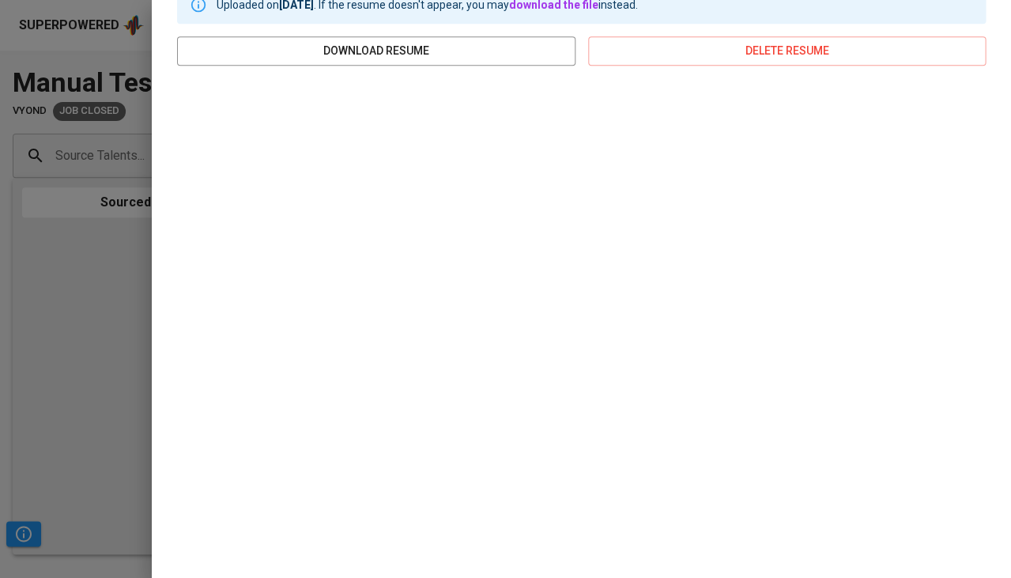
scroll to position [219, 0]
click at [112, 274] on div at bounding box center [505, 289] width 1011 height 578
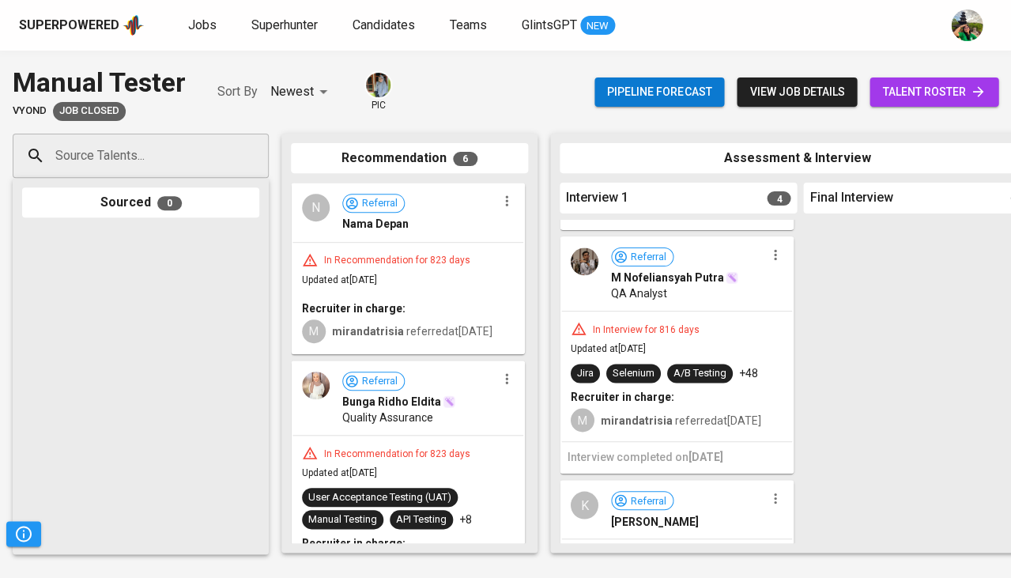
scroll to position [489, 0]
click at [645, 353] on span "Updated at Jun 16, 2023" at bounding box center [608, 349] width 75 height 11
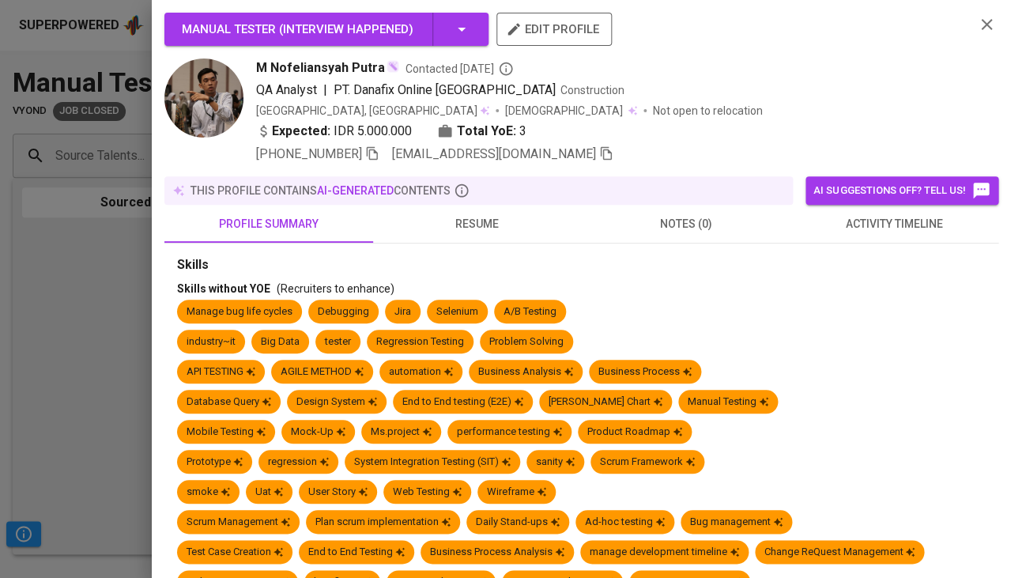
click at [863, 214] on span "activity timeline" at bounding box center [894, 224] width 190 height 20
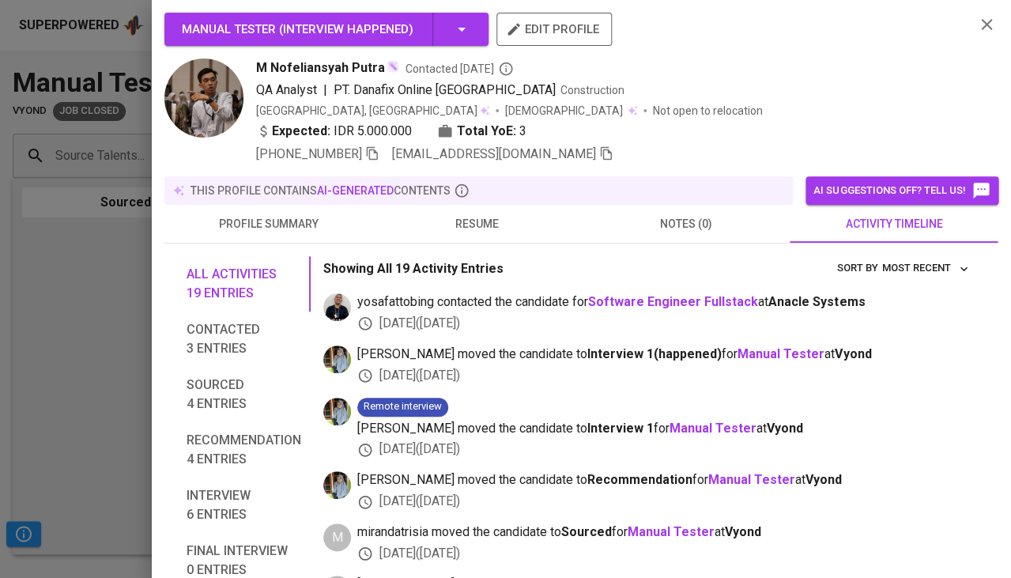
click at [472, 228] on span "resume" at bounding box center [478, 224] width 190 height 20
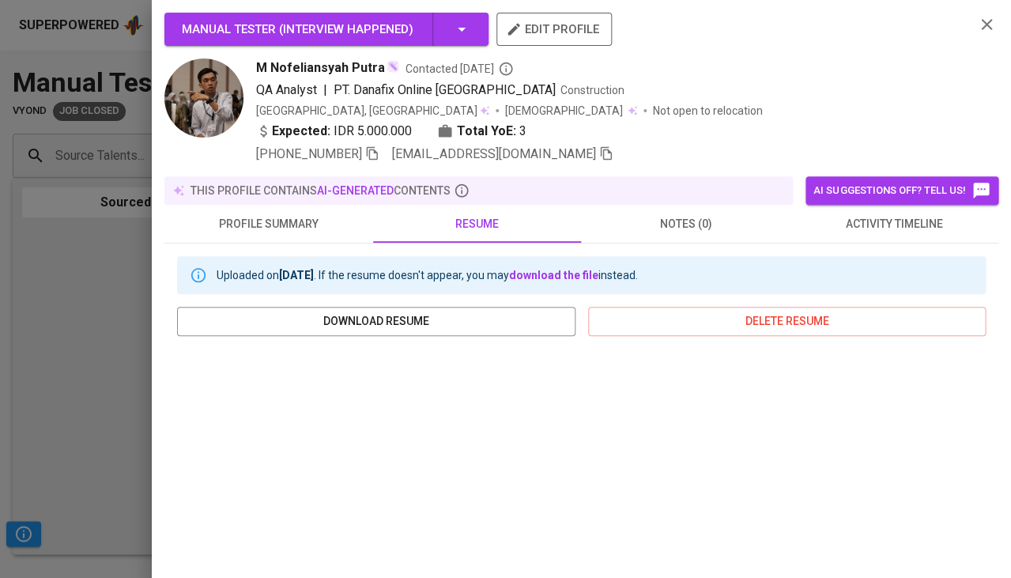
scroll to position [0, 0]
click at [374, 151] on icon "button" at bounding box center [372, 153] width 14 height 14
click at [86, 357] on div at bounding box center [505, 289] width 1011 height 578
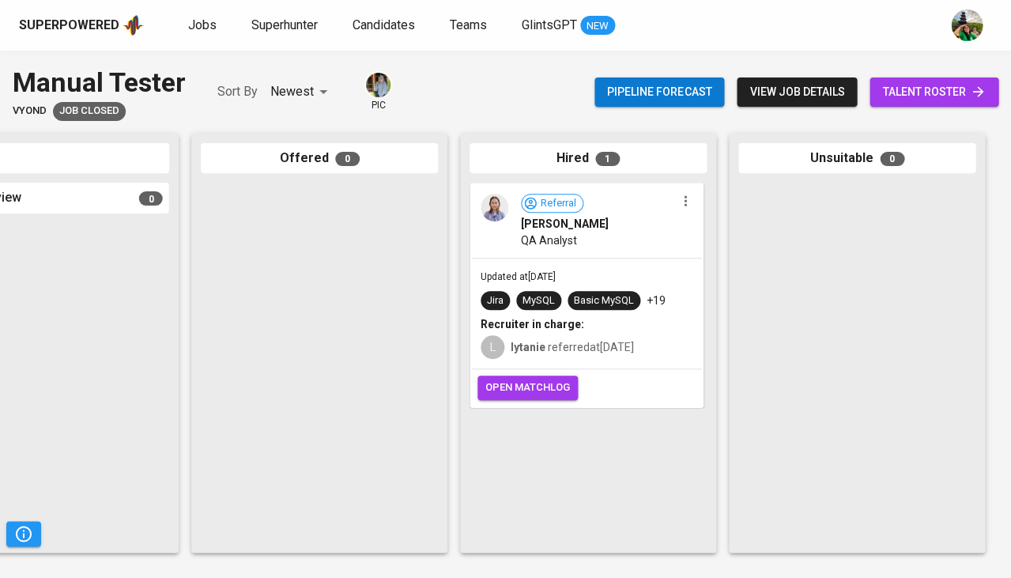
click at [590, 259] on div "Updated at Jul 07, 2023 Jira MySQL Basic MySQL +19 Recruiter in charge: L lytan…" at bounding box center [586, 314] width 231 height 111
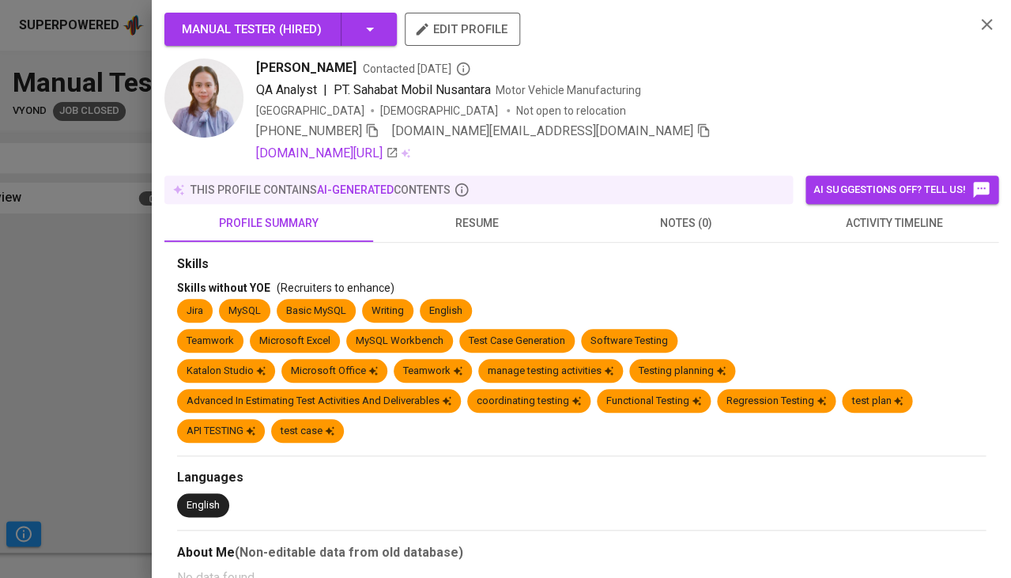
click at [288, 62] on span "Zafina Aisyah" at bounding box center [306, 68] width 100 height 19
copy span "Zafina Aisyah"
click at [47, 295] on div at bounding box center [505, 289] width 1011 height 578
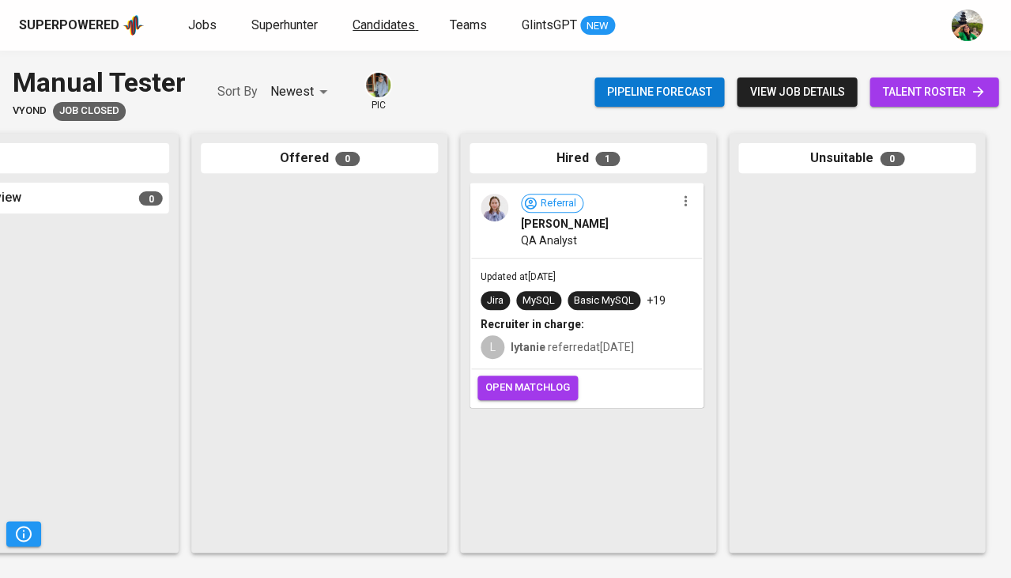
click at [384, 25] on span "Candidates" at bounding box center [384, 24] width 62 height 15
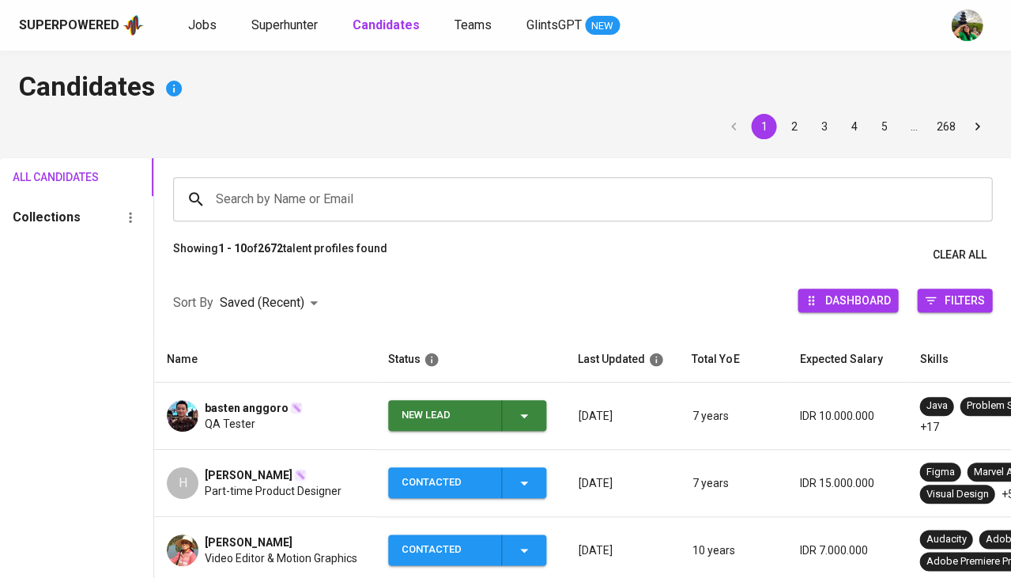
click at [548, 410] on td "New Lead" at bounding box center [471, 416] width 190 height 67
click at [526, 416] on icon "button" at bounding box center [524, 415] width 19 height 19
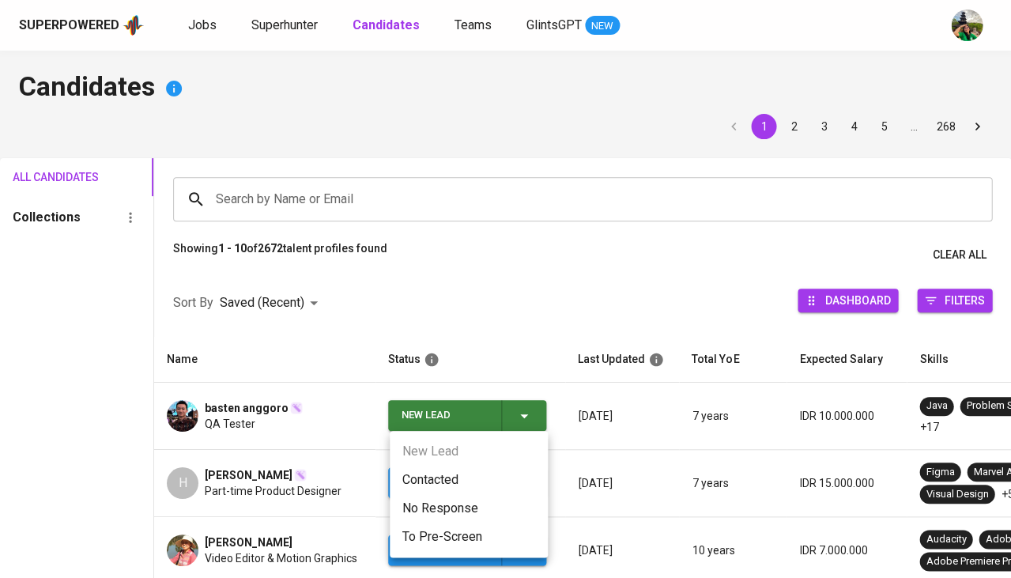
click at [447, 483] on li "Contacted" at bounding box center [469, 480] width 158 height 28
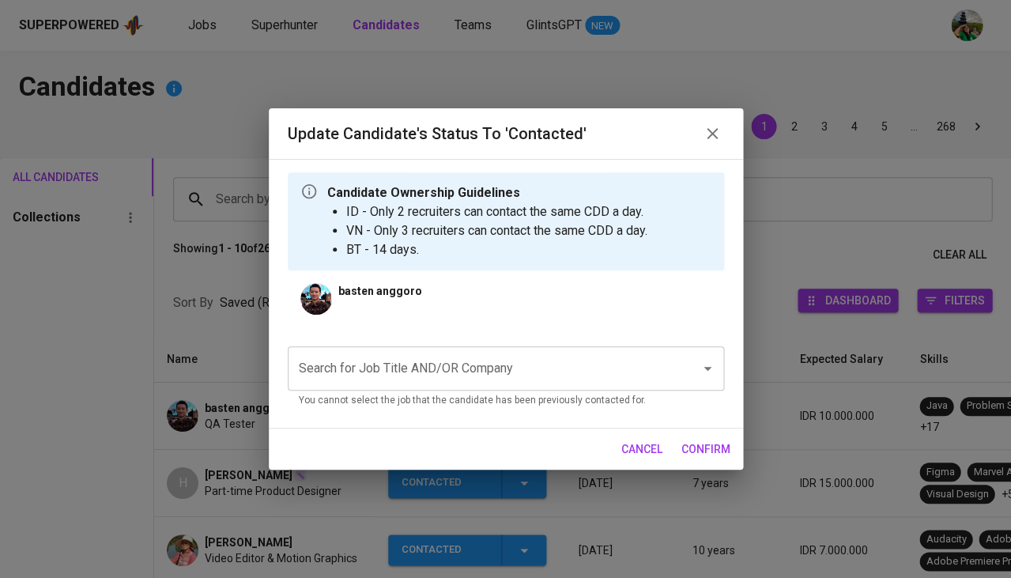
click at [422, 369] on input "Search for Job Title AND/OR Company" at bounding box center [484, 368] width 378 height 30
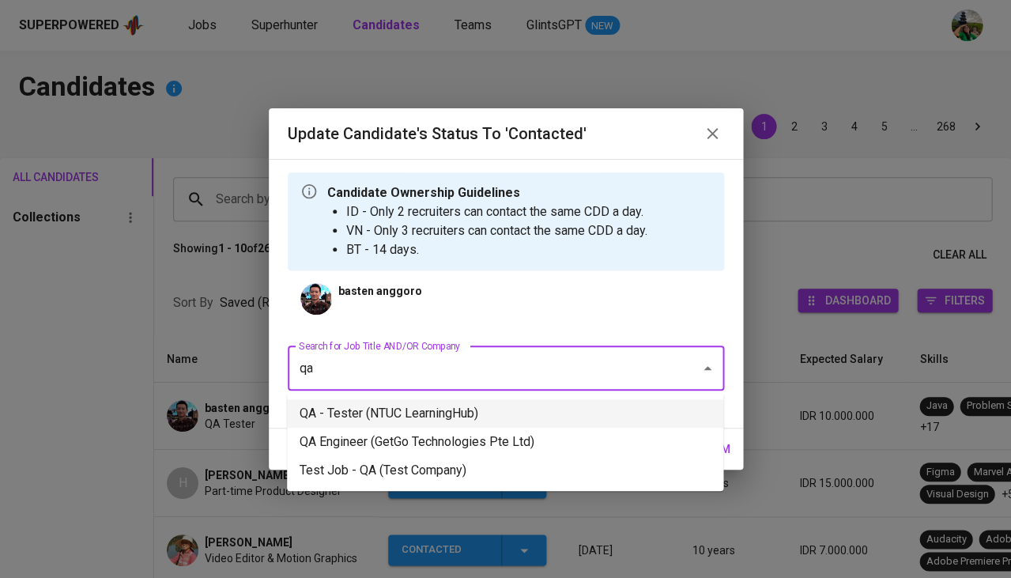
click at [395, 421] on li "QA - Tester (NTUC LearningHub)" at bounding box center [505, 413] width 436 height 28
type input "qa"
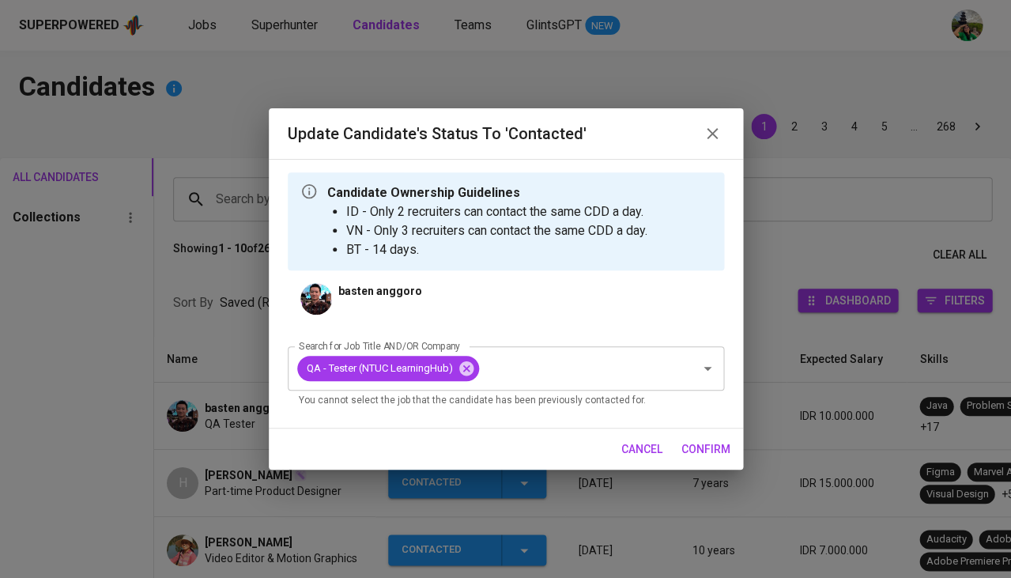
click at [698, 440] on span "confirm" at bounding box center [706, 450] width 49 height 20
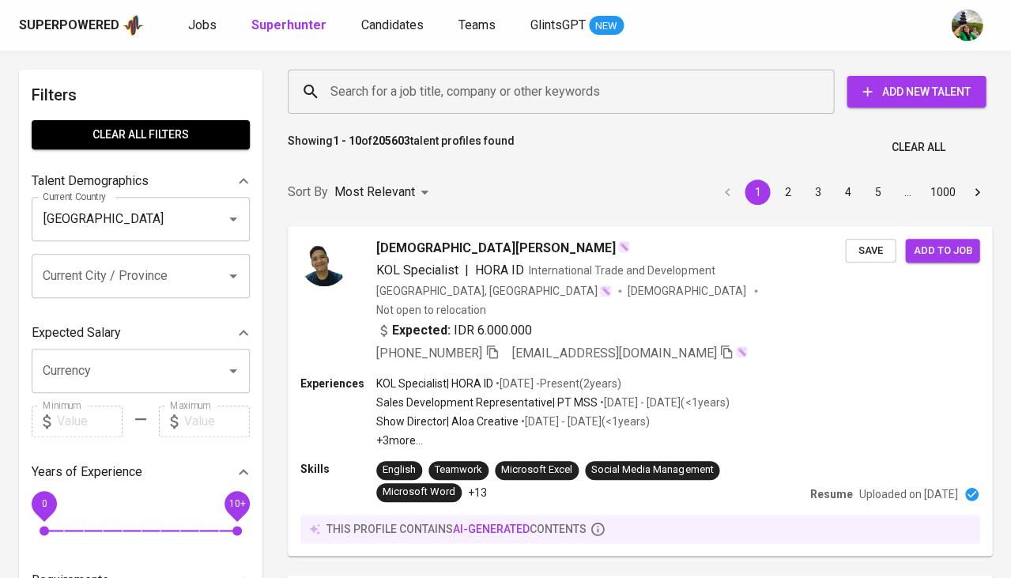
click at [346, 101] on input "Search for a job title, company or other keywords" at bounding box center [565, 92] width 477 height 30
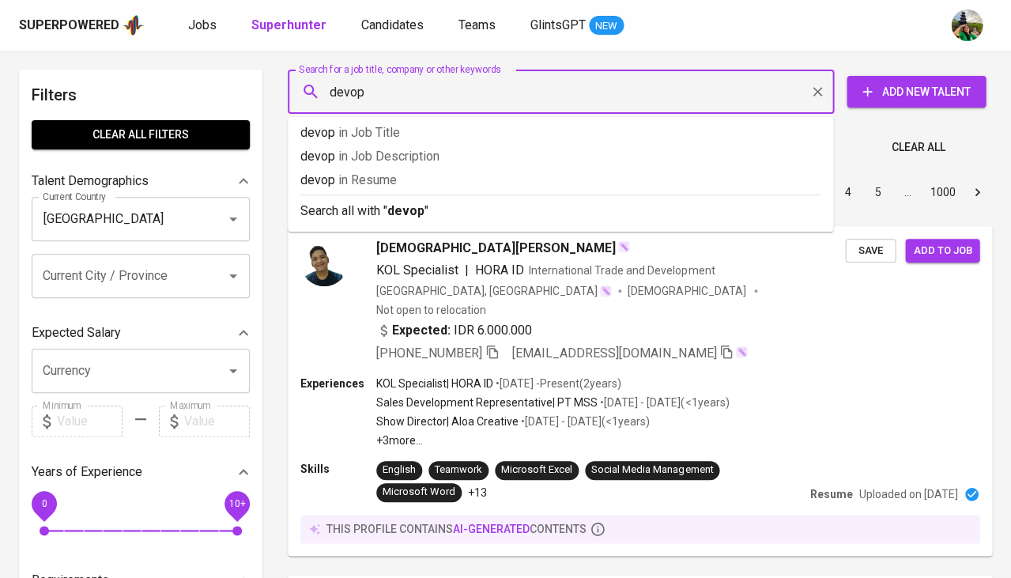
type input "devops"
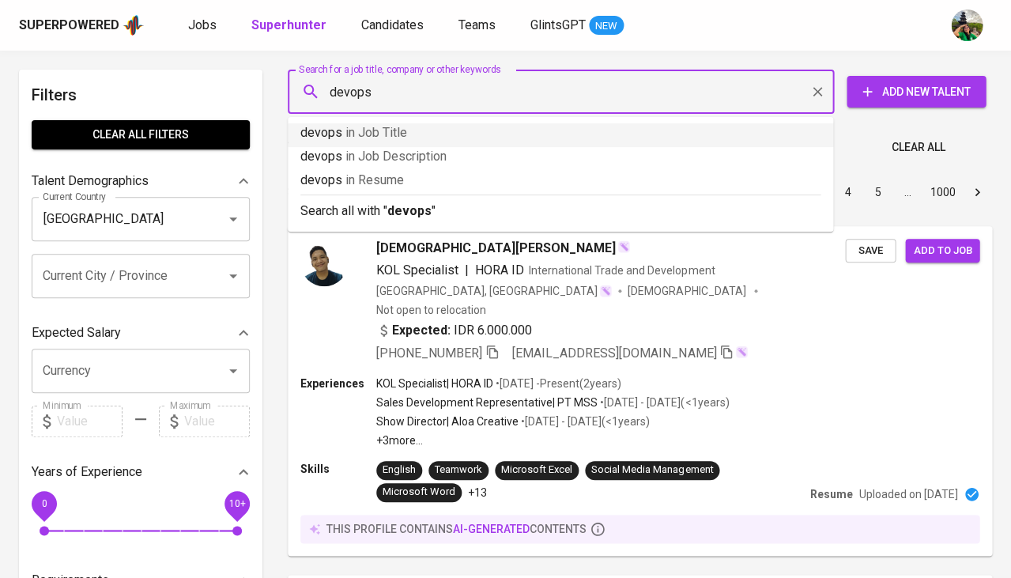
click at [378, 136] on span "in Job Title" at bounding box center [377, 132] width 62 height 15
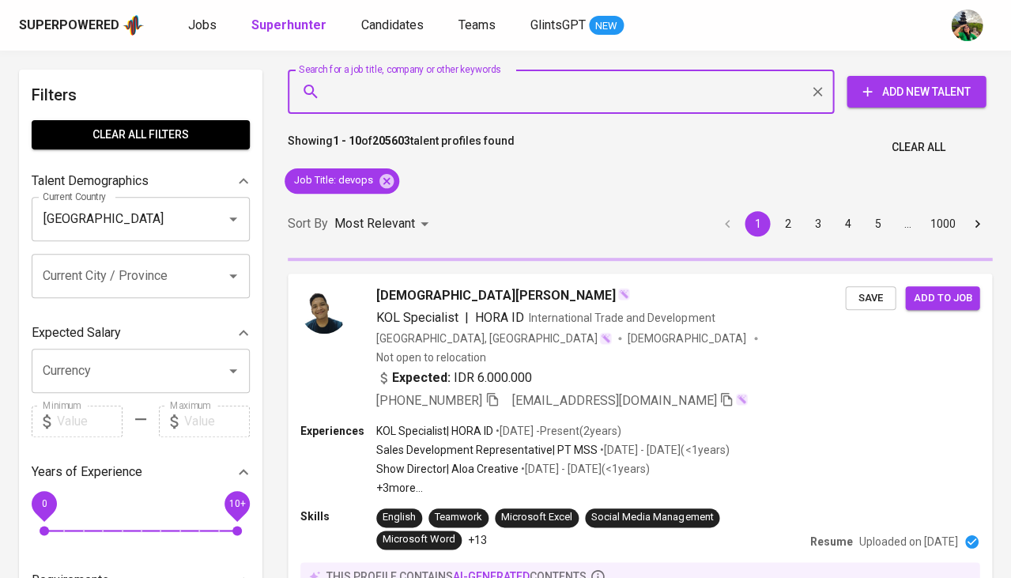
click at [415, 90] on input "Search for a job title, company or other keywords" at bounding box center [565, 92] width 477 height 30
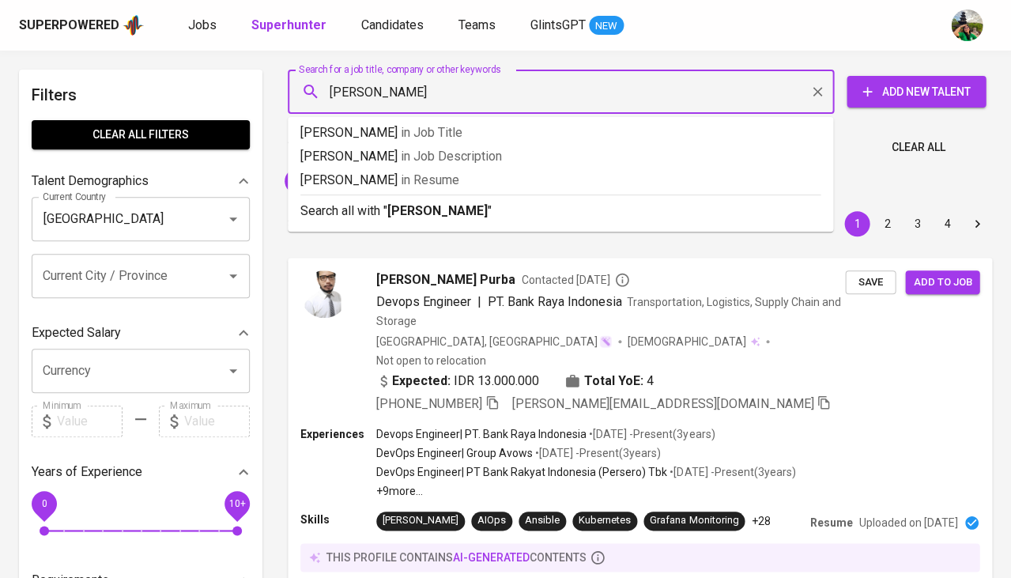
type input "backend"
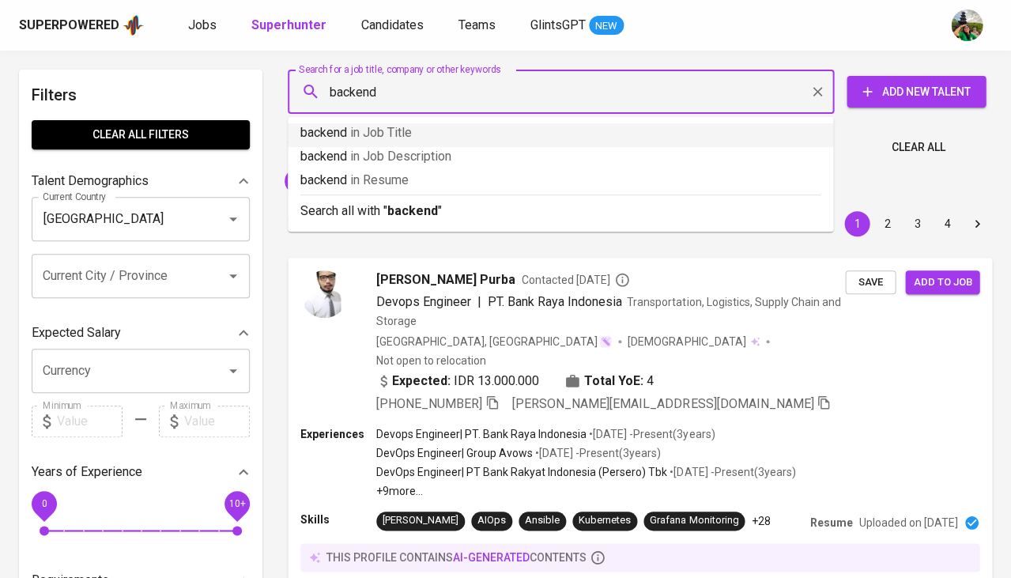
click at [425, 130] on p "backend in Job Title" at bounding box center [560, 132] width 520 height 19
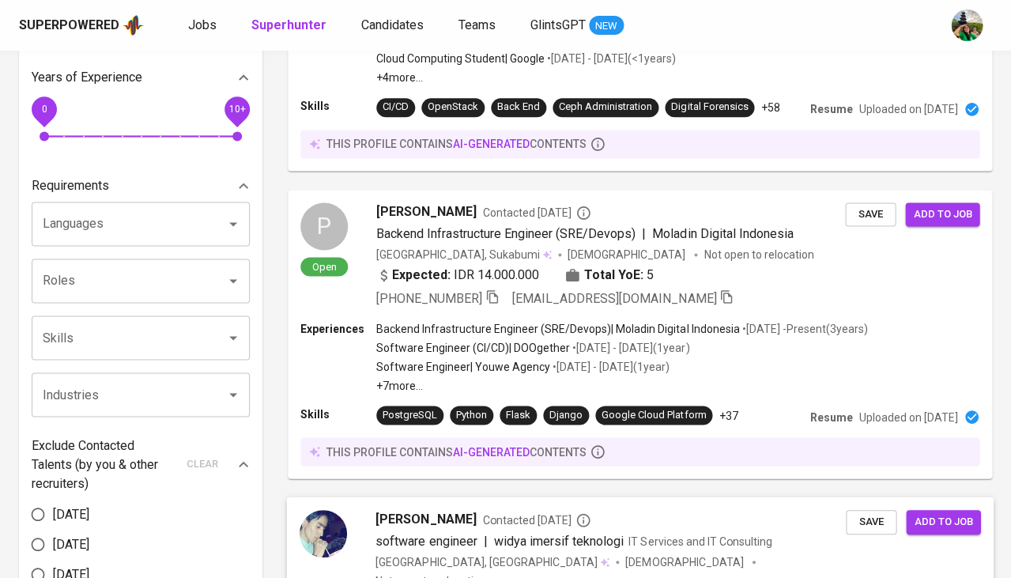
scroll to position [385, 0]
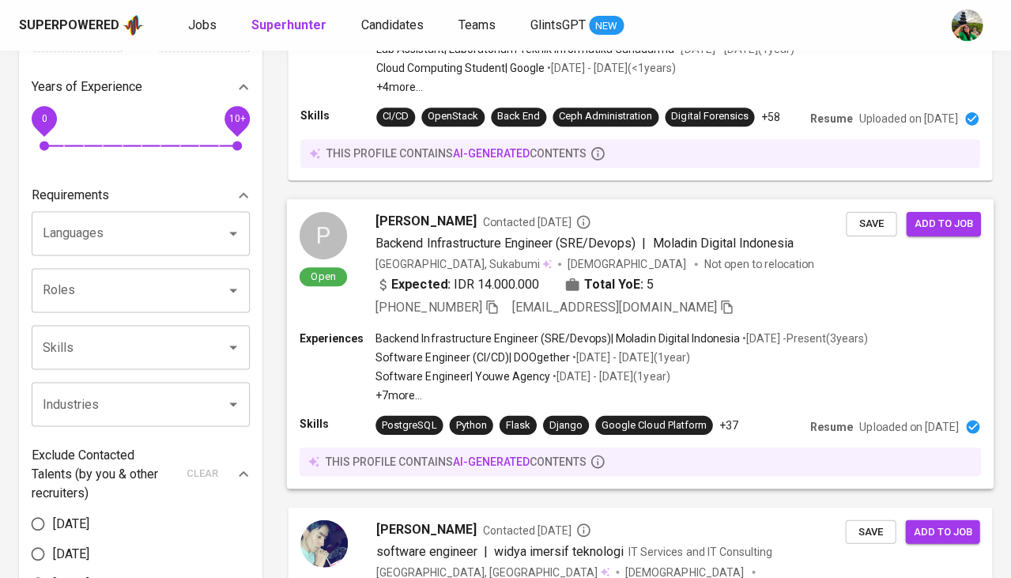
click at [429, 217] on span "Pirman Abdurohman" at bounding box center [426, 220] width 100 height 19
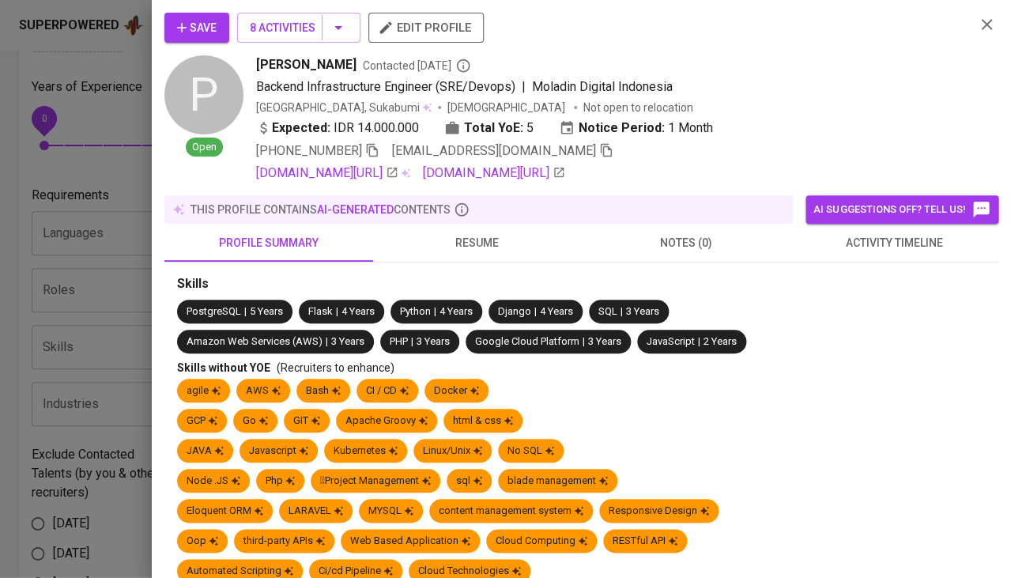
click at [485, 241] on span "resume" at bounding box center [478, 243] width 190 height 20
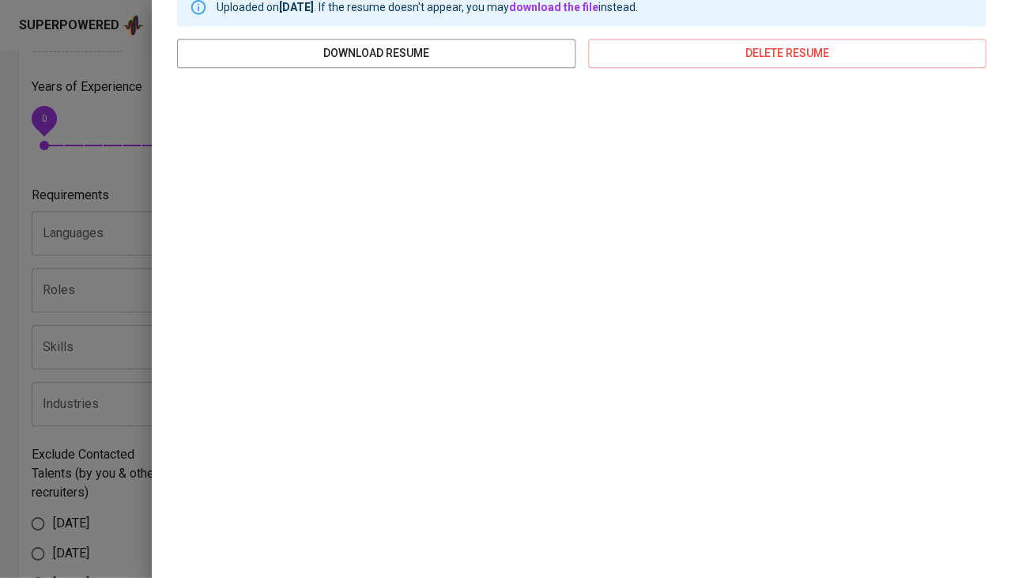
scroll to position [285, 0]
click at [136, 211] on div at bounding box center [505, 289] width 1011 height 578
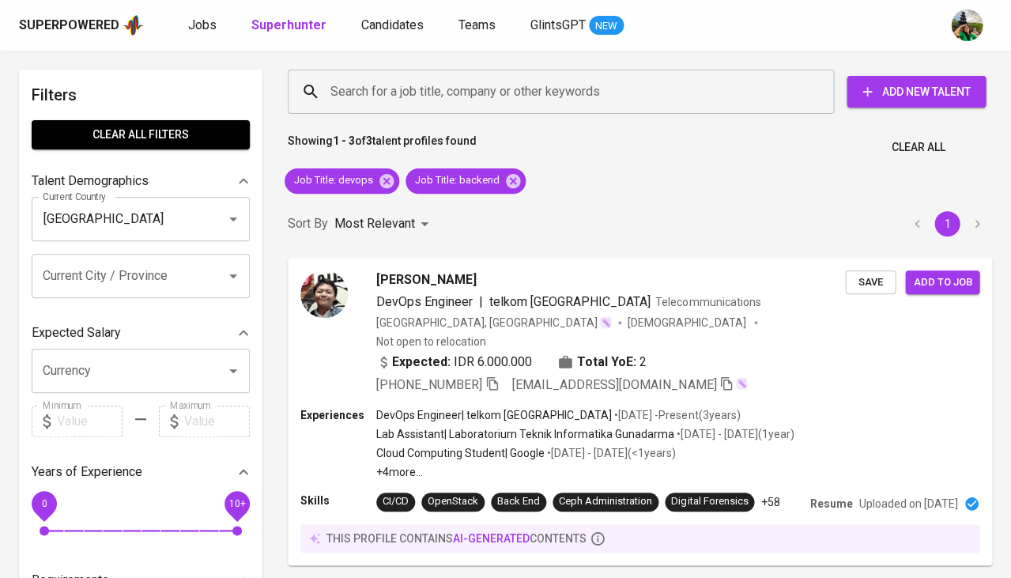
scroll to position [0, 0]
click at [447, 293] on span "DevOps Engineer" at bounding box center [424, 300] width 96 height 15
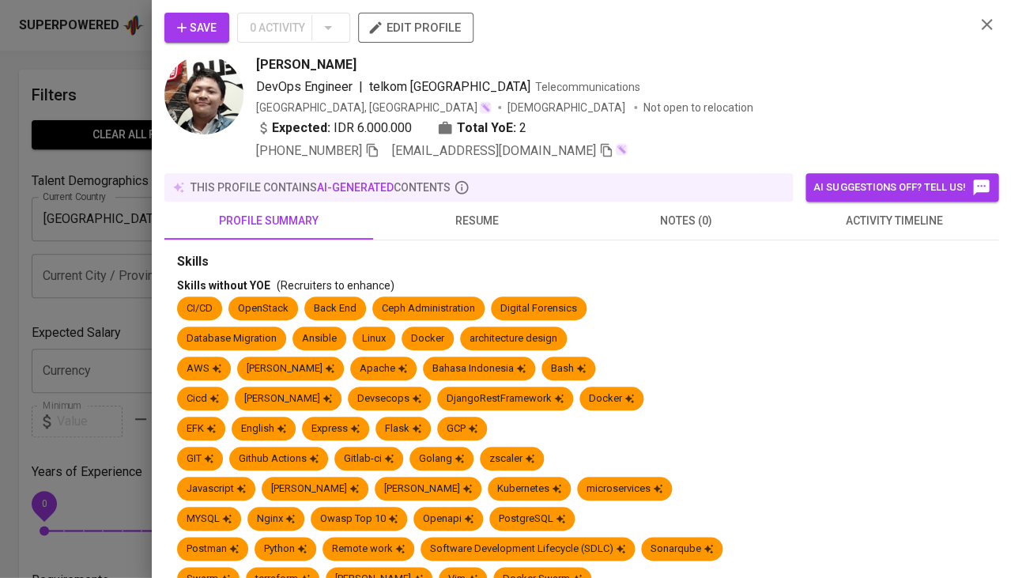
click at [481, 221] on span "resume" at bounding box center [478, 221] width 190 height 20
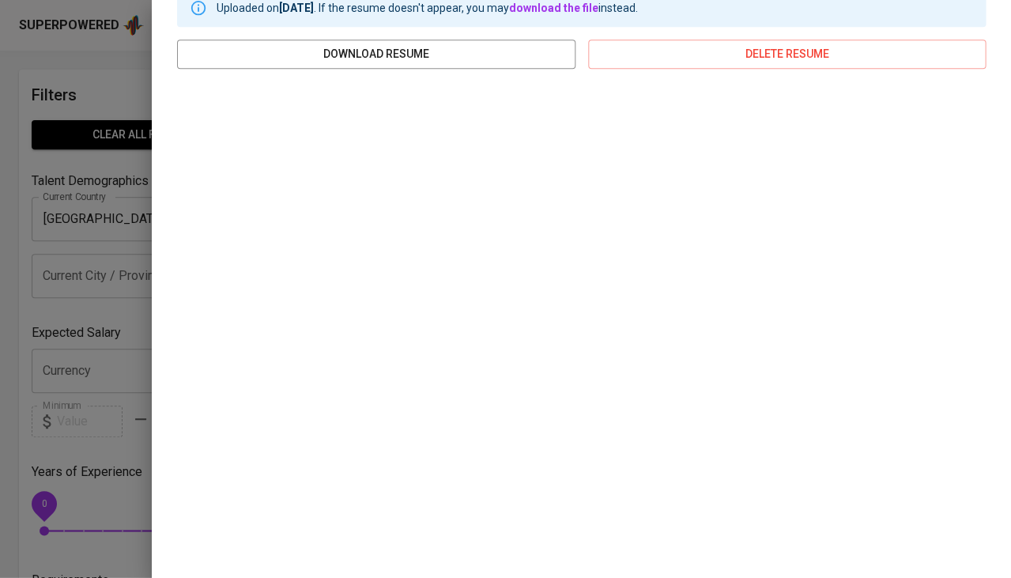
scroll to position [263, 0]
click at [72, 137] on div at bounding box center [505, 289] width 1011 height 578
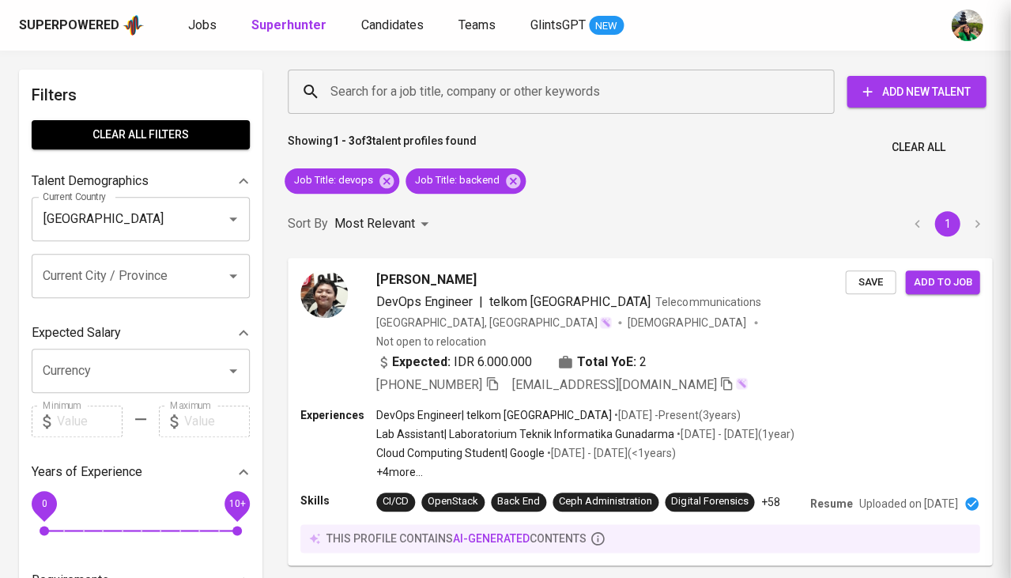
scroll to position [0, 0]
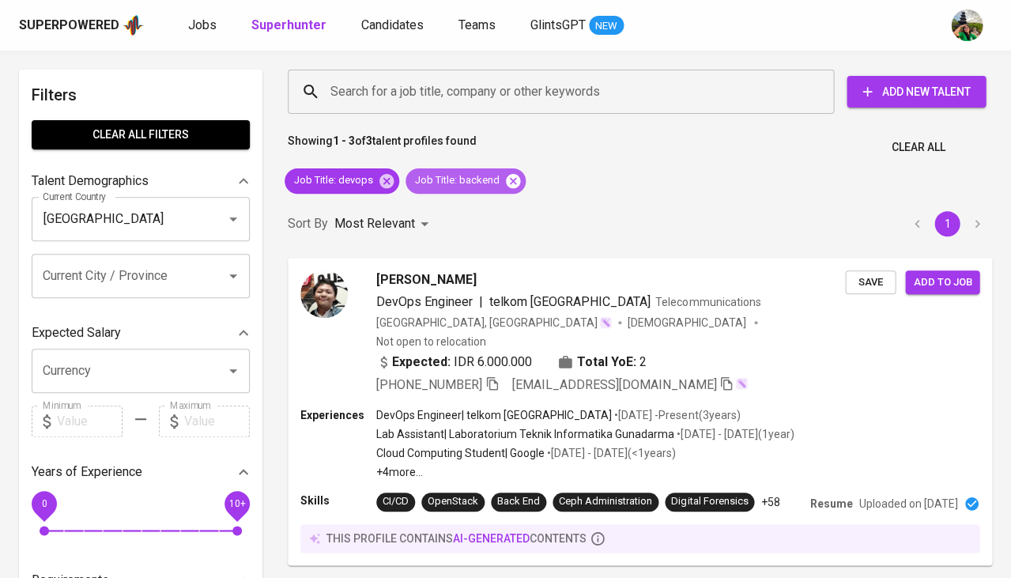
click at [511, 177] on icon at bounding box center [513, 180] width 14 height 14
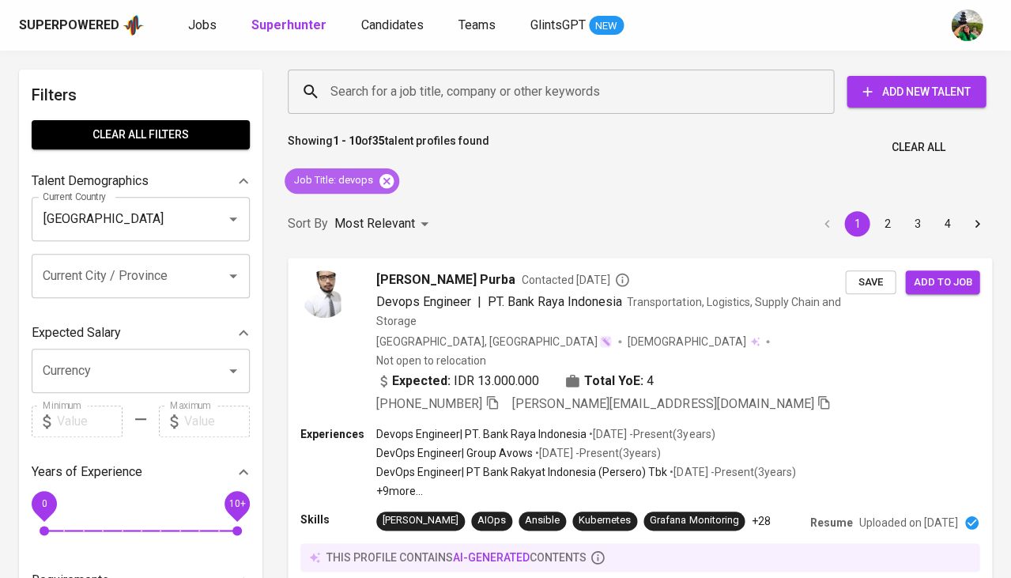
click at [383, 179] on icon at bounding box center [387, 180] width 14 height 14
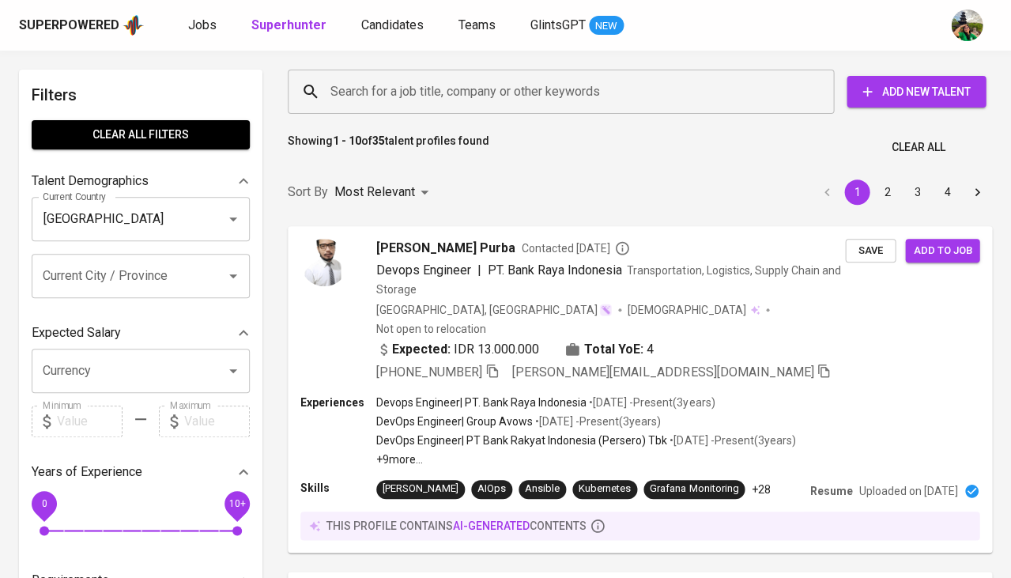
click at [353, 90] on input "Search for a job title, company or other keywords" at bounding box center [565, 92] width 477 height 30
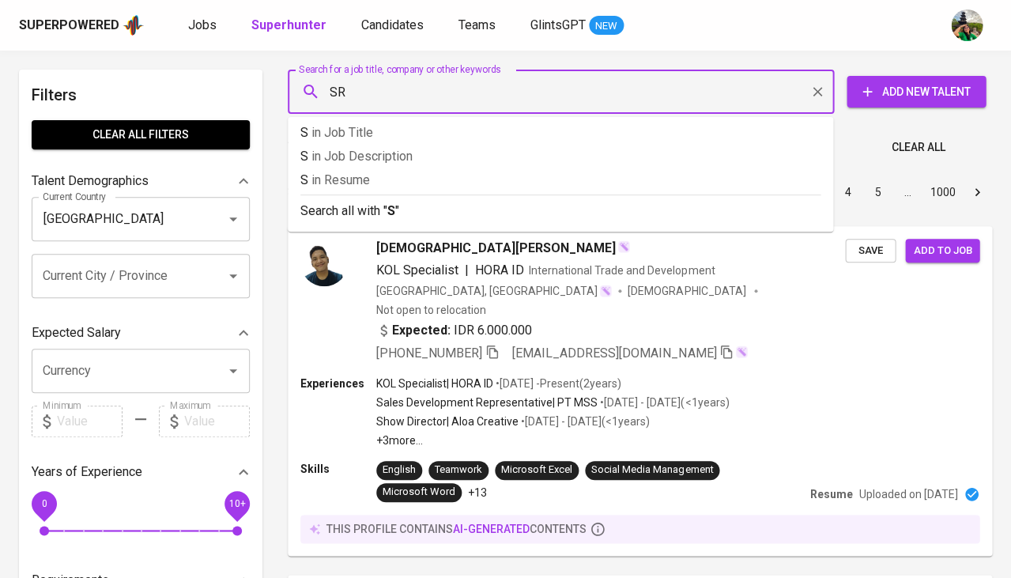
type input "SRE"
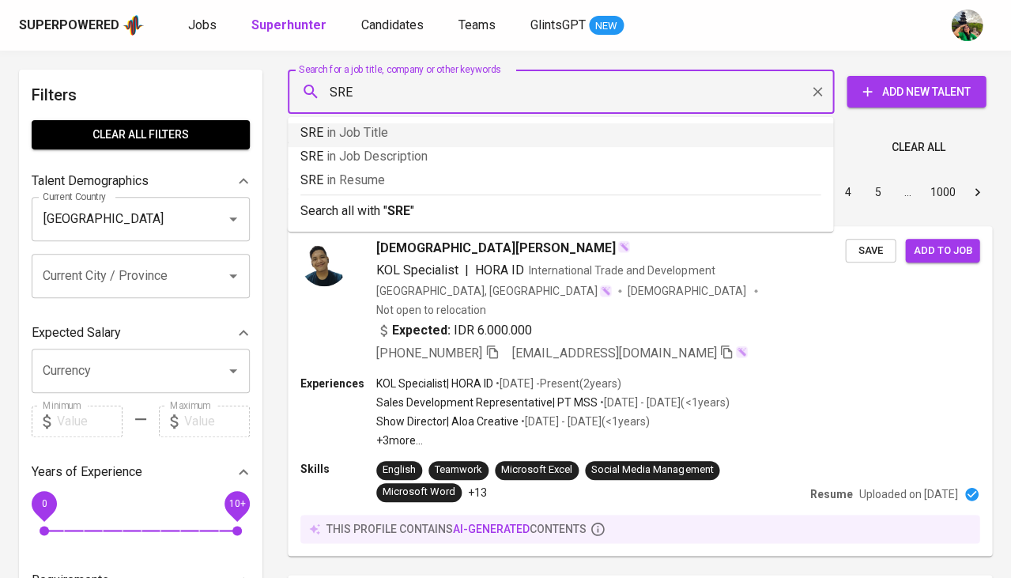
click at [352, 138] on span "in Job Title" at bounding box center [358, 132] width 62 height 15
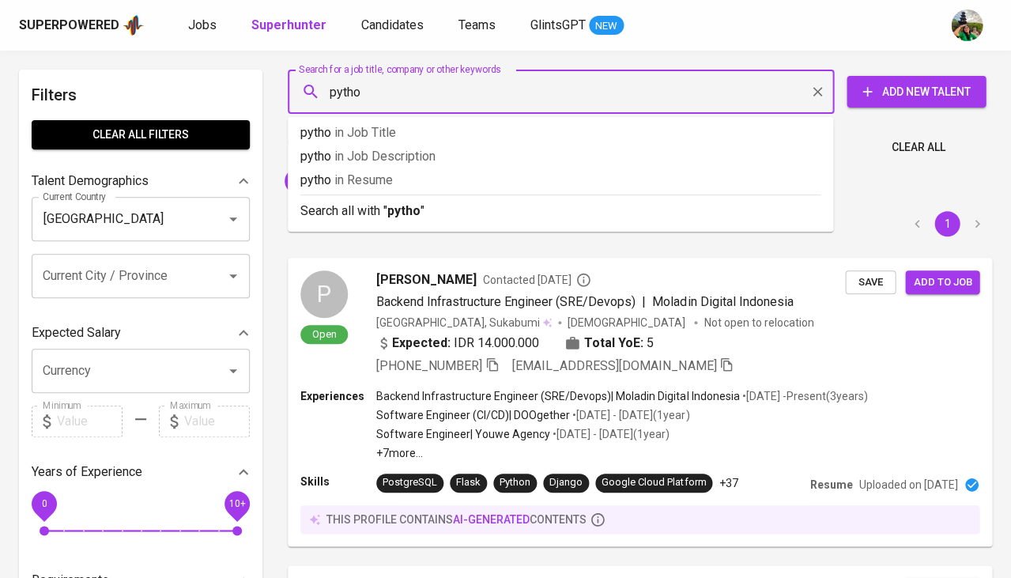
type input "python"
click at [406, 174] on p "python in Resume" at bounding box center [560, 180] width 520 height 19
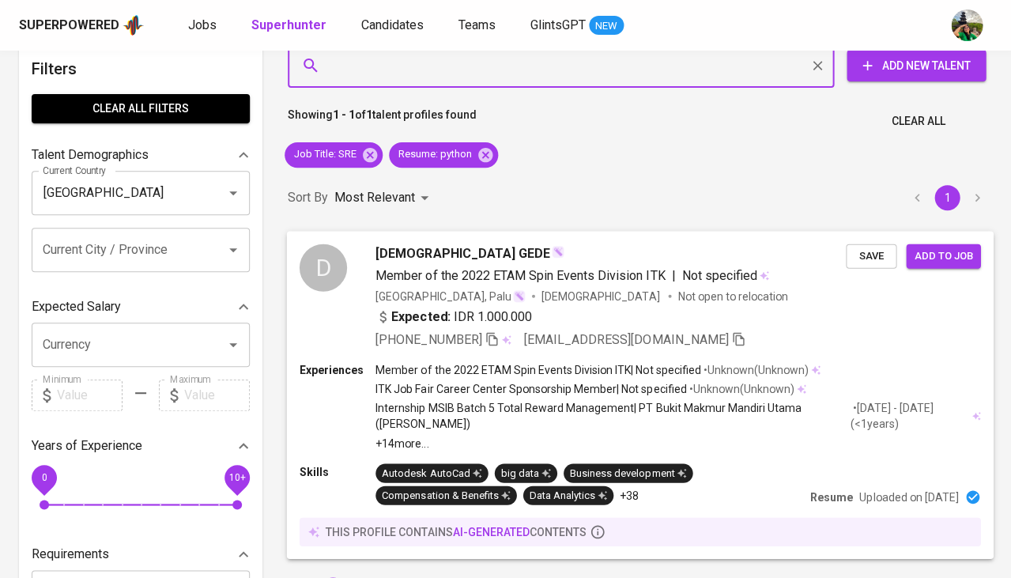
scroll to position [25, 0]
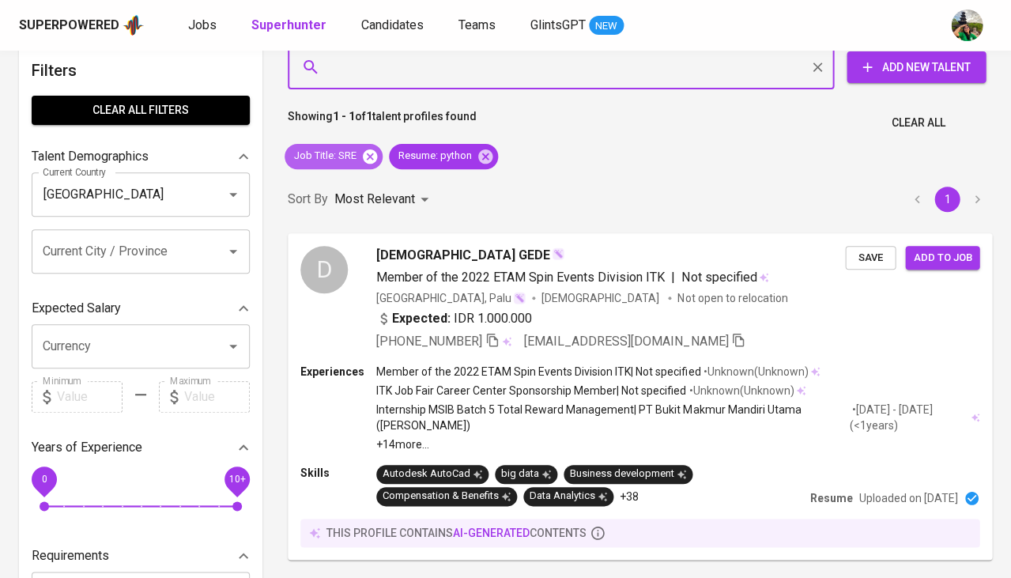
click at [377, 157] on icon at bounding box center [370, 156] width 14 height 14
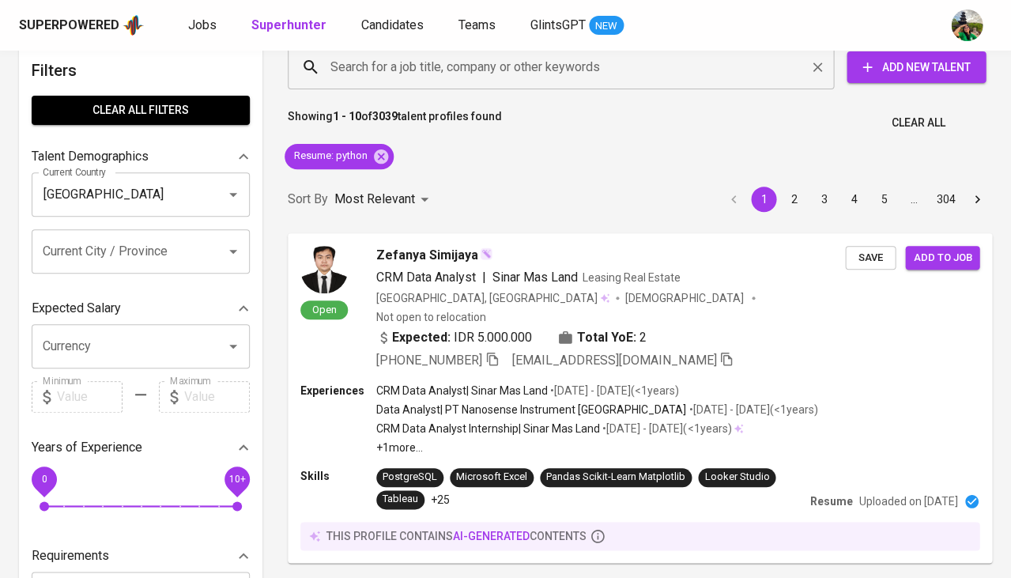
click at [418, 70] on input "Search for a job title, company or other keywords" at bounding box center [565, 67] width 477 height 30
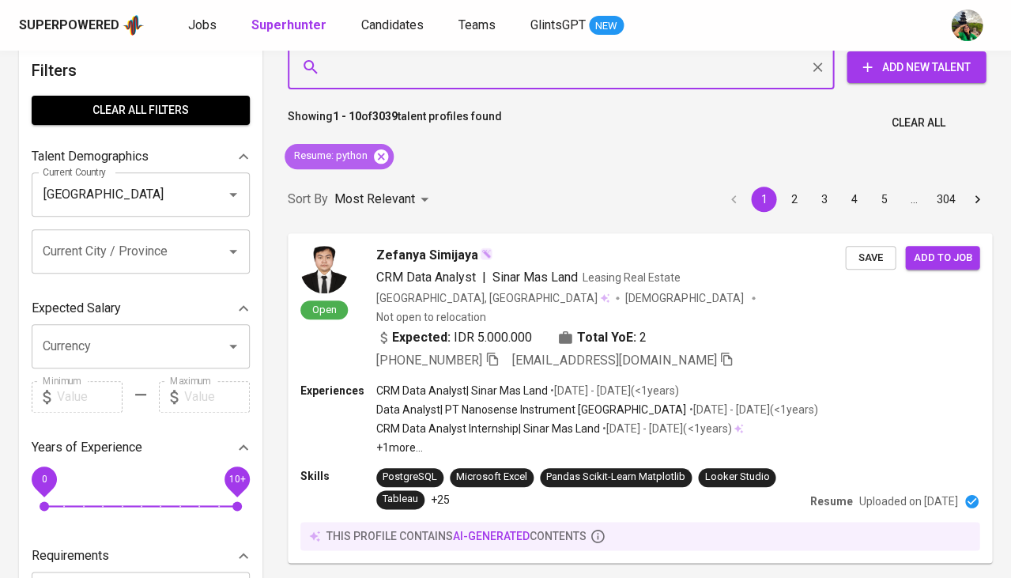
click at [386, 150] on icon at bounding box center [380, 156] width 17 height 17
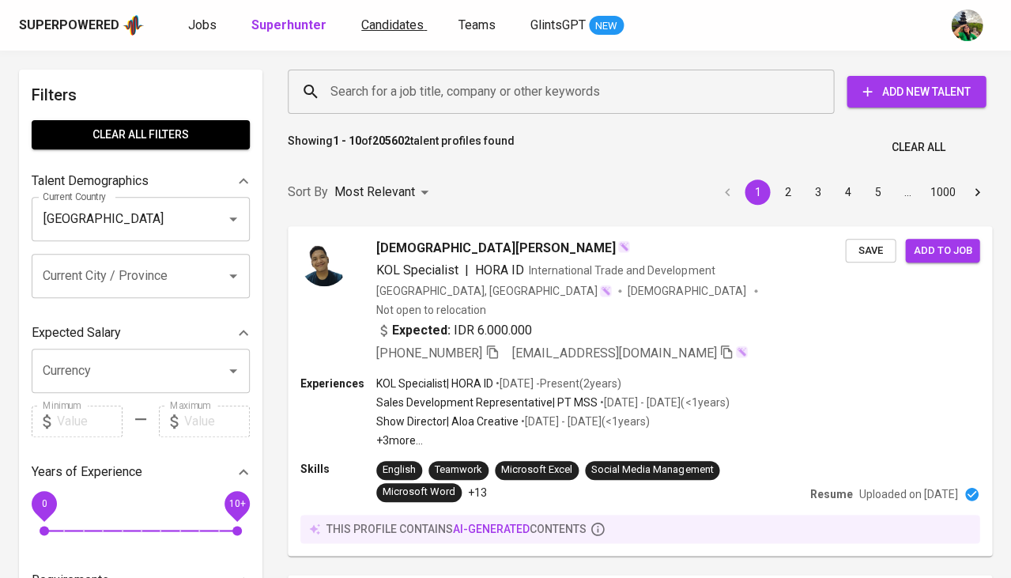
click at [387, 26] on span "Candidates" at bounding box center [392, 24] width 62 height 15
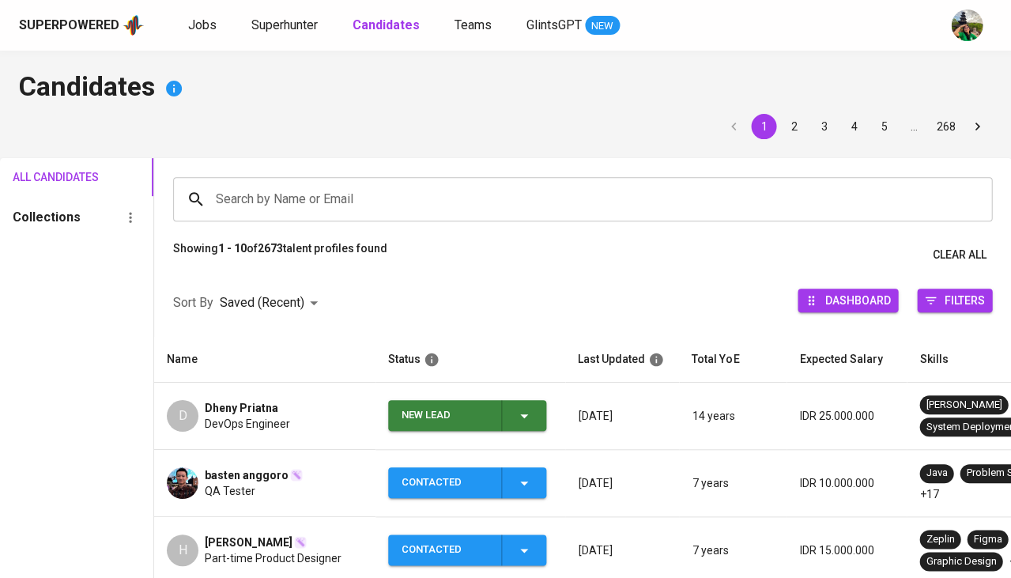
click at [387, 26] on b "Candidates" at bounding box center [386, 24] width 67 height 15
click at [521, 417] on icon "button" at bounding box center [524, 415] width 19 height 19
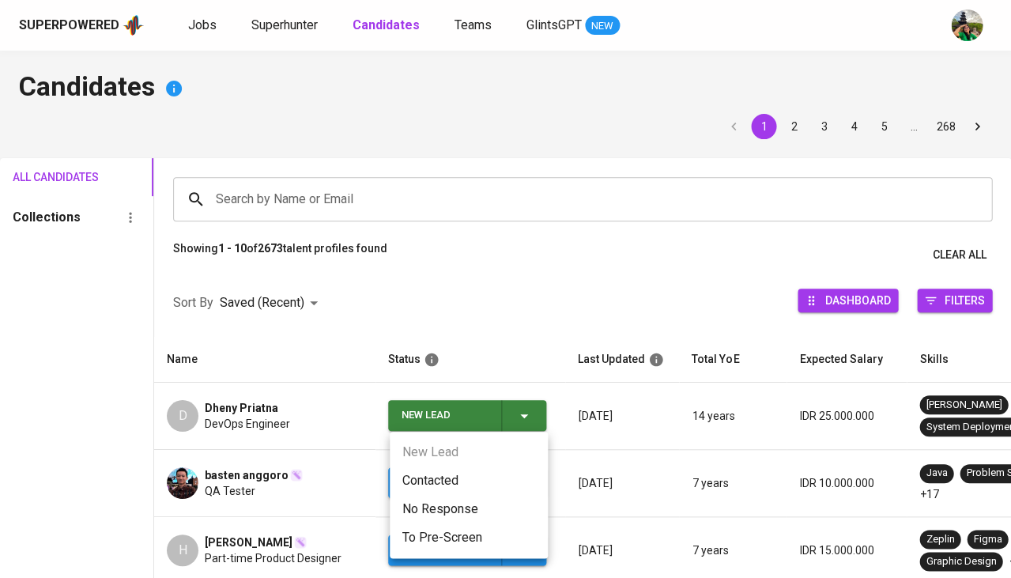
click at [442, 476] on li "Contacted" at bounding box center [469, 480] width 158 height 28
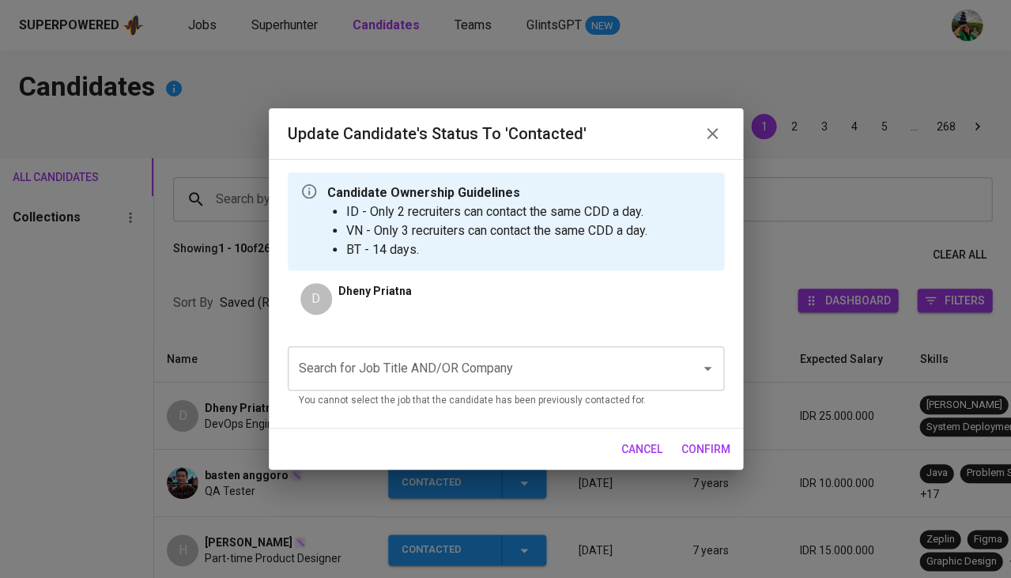
click at [479, 362] on input "Search for Job Title AND/OR Company" at bounding box center [484, 368] width 378 height 30
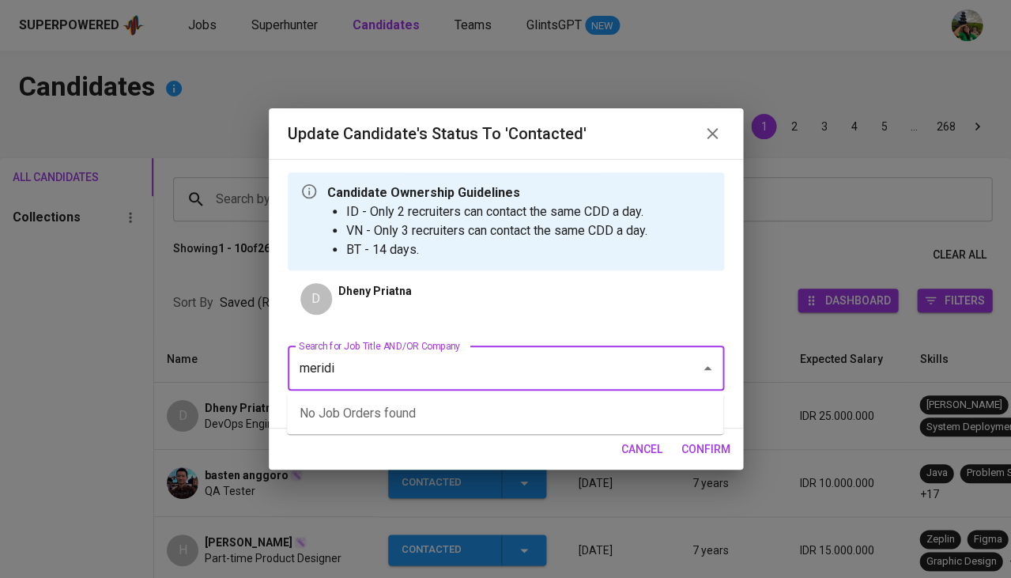
type input "[MEDICAL_DATA]"
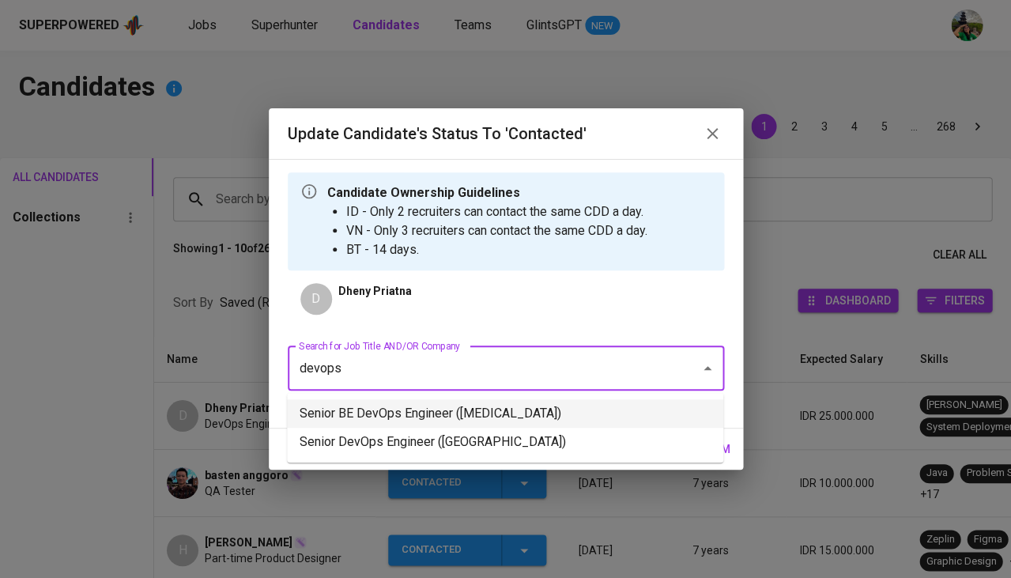
click at [411, 420] on li "Senior BE DevOps Engineer ([MEDICAL_DATA])" at bounding box center [505, 413] width 436 height 28
type input "devops"
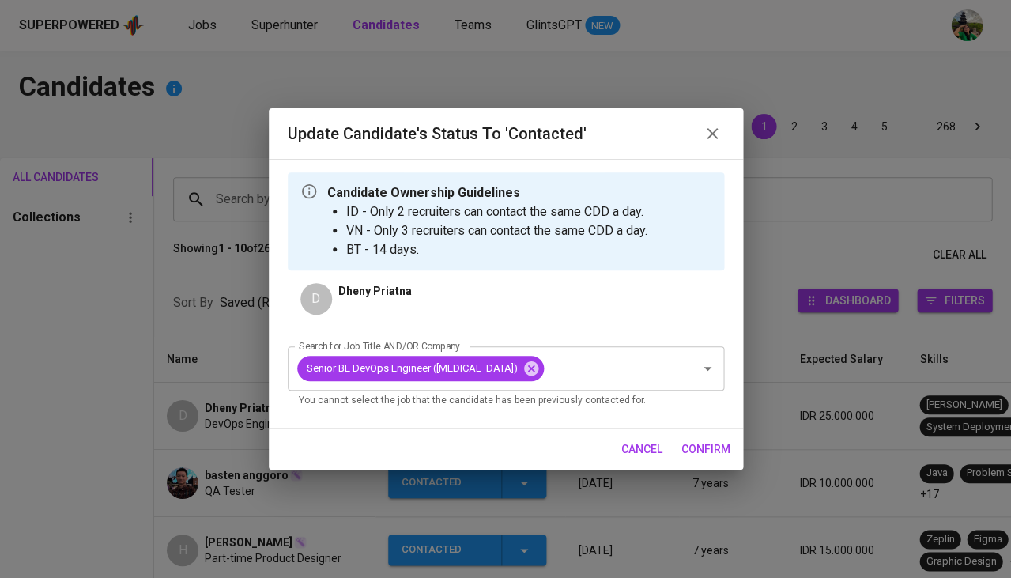
click at [700, 449] on span "confirm" at bounding box center [706, 450] width 49 height 20
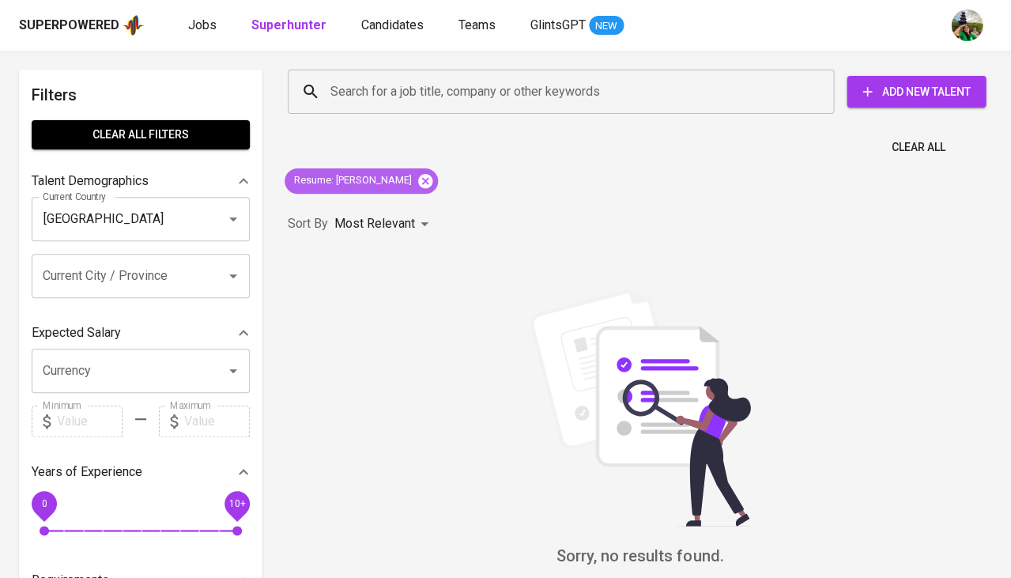
click at [418, 184] on icon at bounding box center [425, 180] width 14 height 14
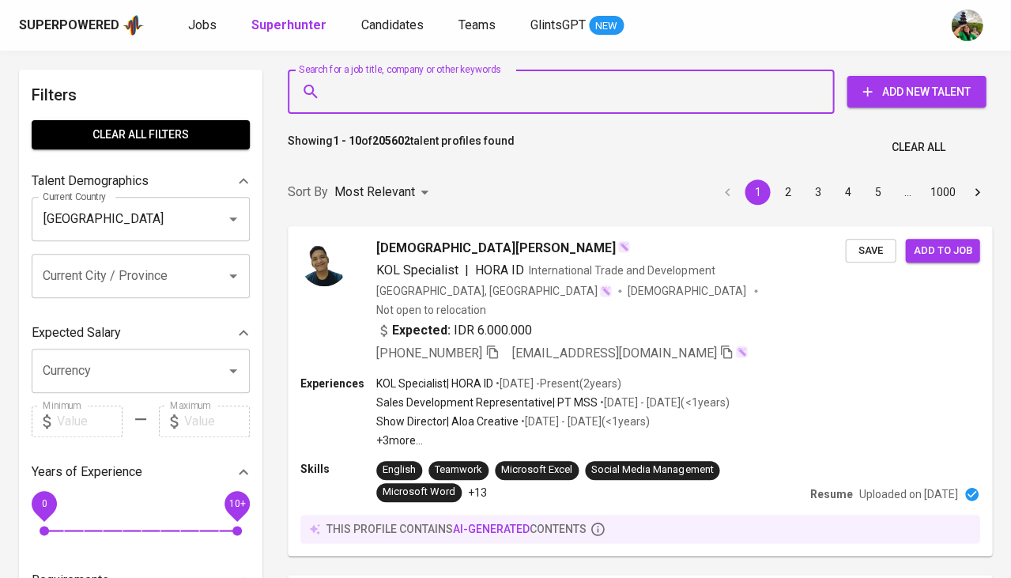
click at [451, 91] on input "Search for a job title, company or other keywords" at bounding box center [565, 92] width 477 height 30
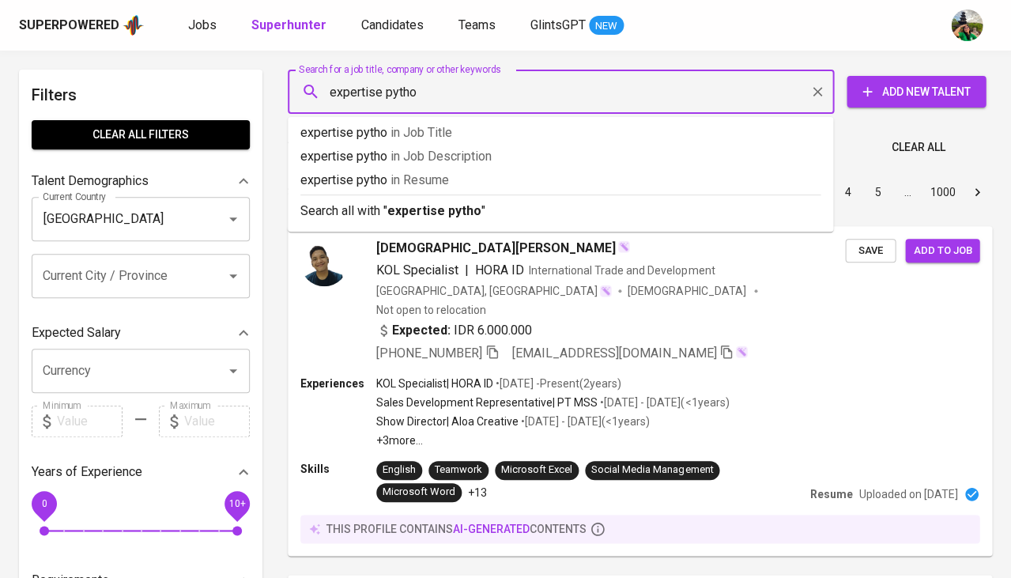
type input "expertise python"
click at [431, 174] on span "in Resume" at bounding box center [426, 179] width 59 height 15
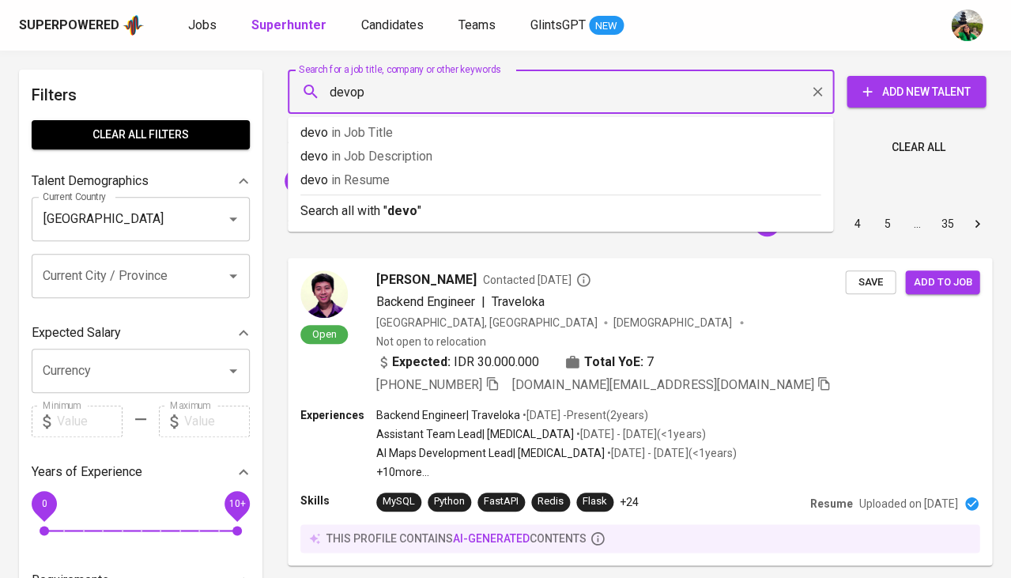
type input "devops"
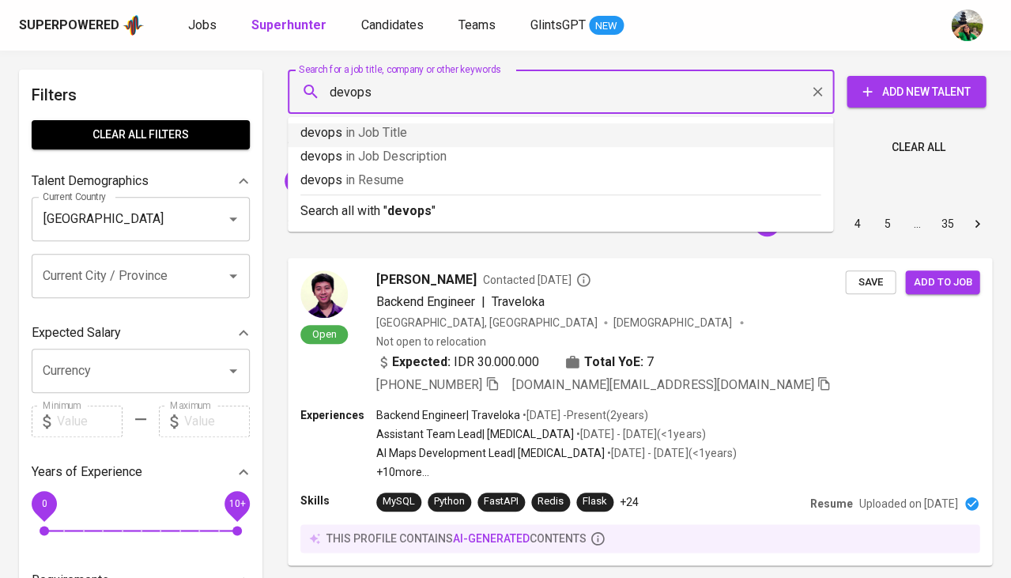
click at [398, 138] on span "in Job Title" at bounding box center [377, 132] width 62 height 15
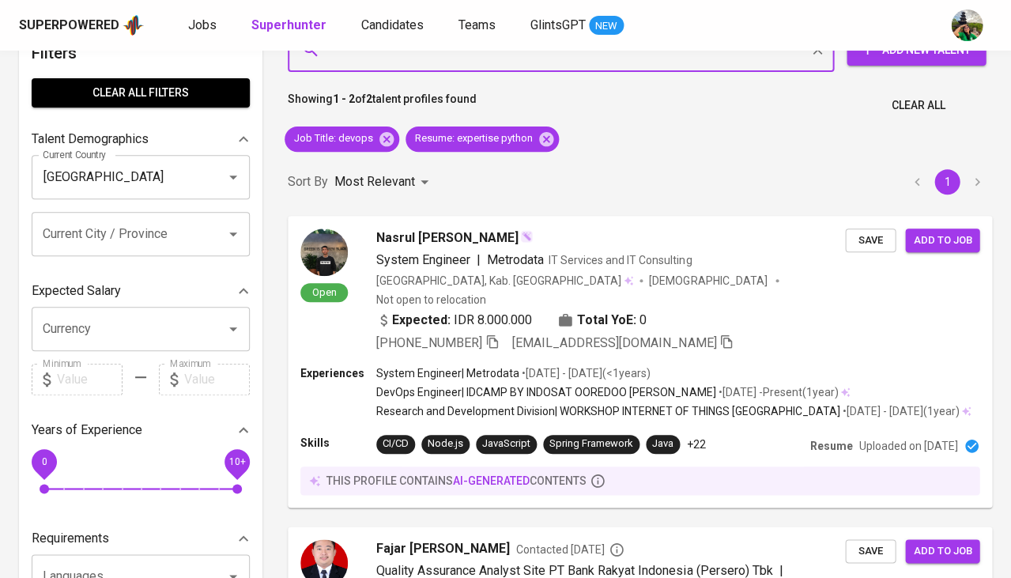
scroll to position [50, 0]
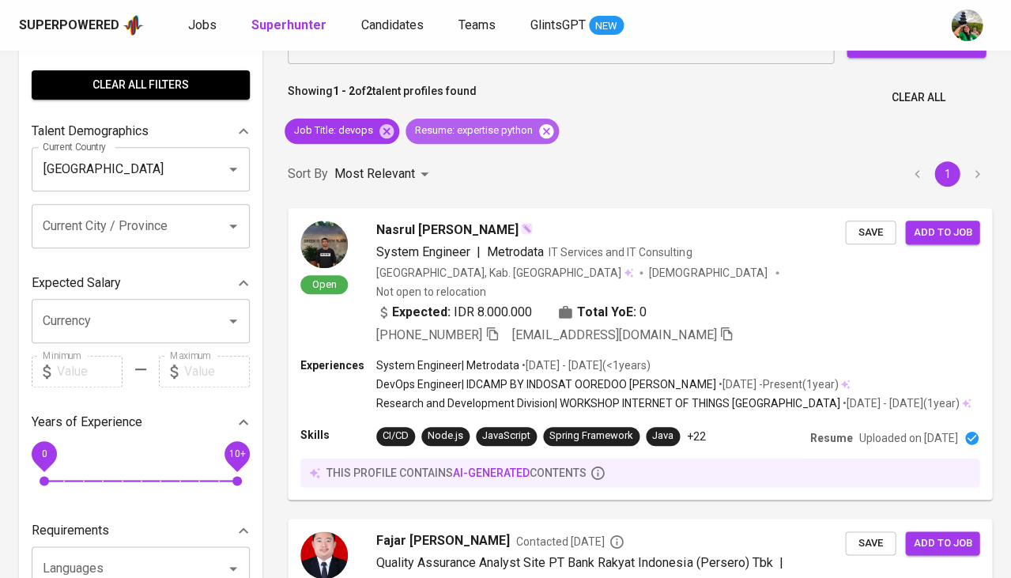
click at [548, 129] on icon at bounding box center [546, 130] width 14 height 14
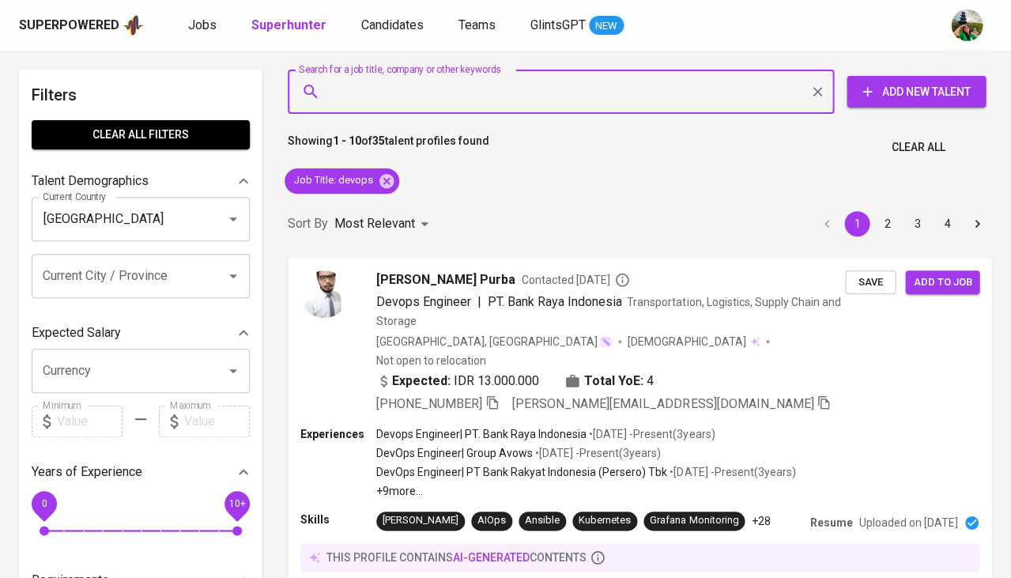
click at [493, 104] on input "Search for a job title, company or other keywords" at bounding box center [565, 92] width 477 height 30
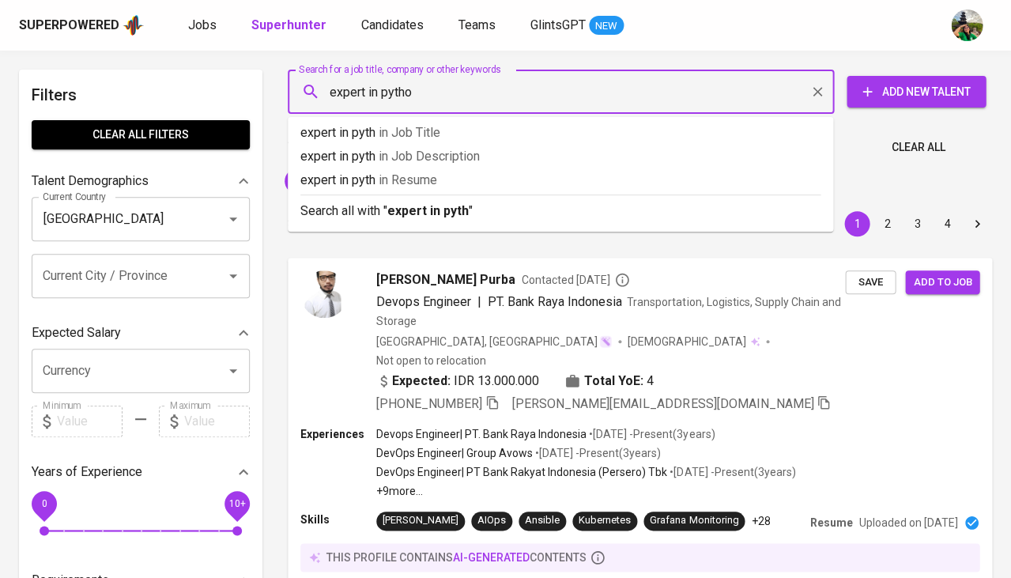
type input "expert in python"
click at [468, 183] on p "expert in python in Resume" at bounding box center [560, 180] width 520 height 19
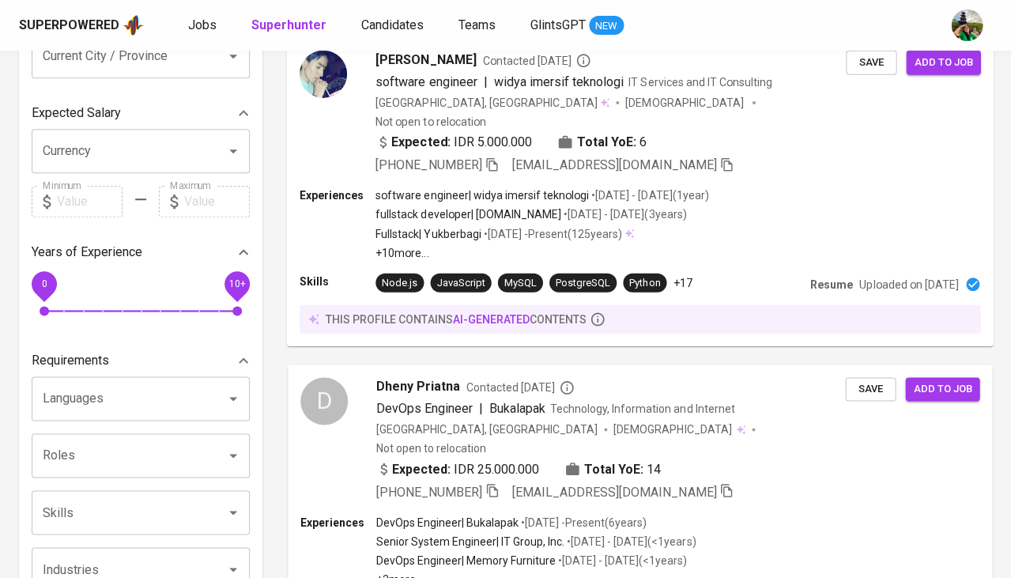
scroll to position [339, 0]
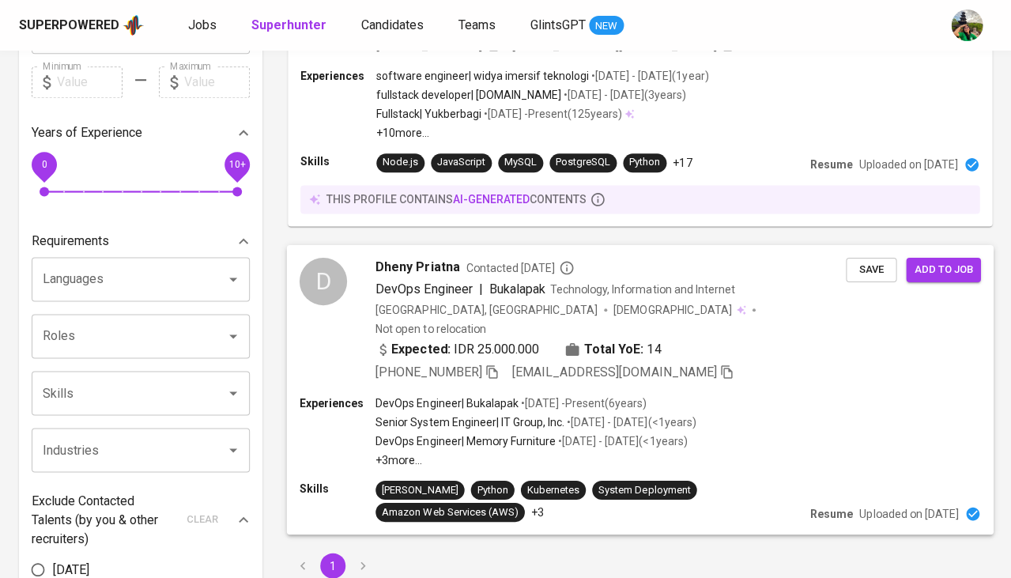
click at [402, 281] on span "DevOps Engineer" at bounding box center [424, 288] width 96 height 15
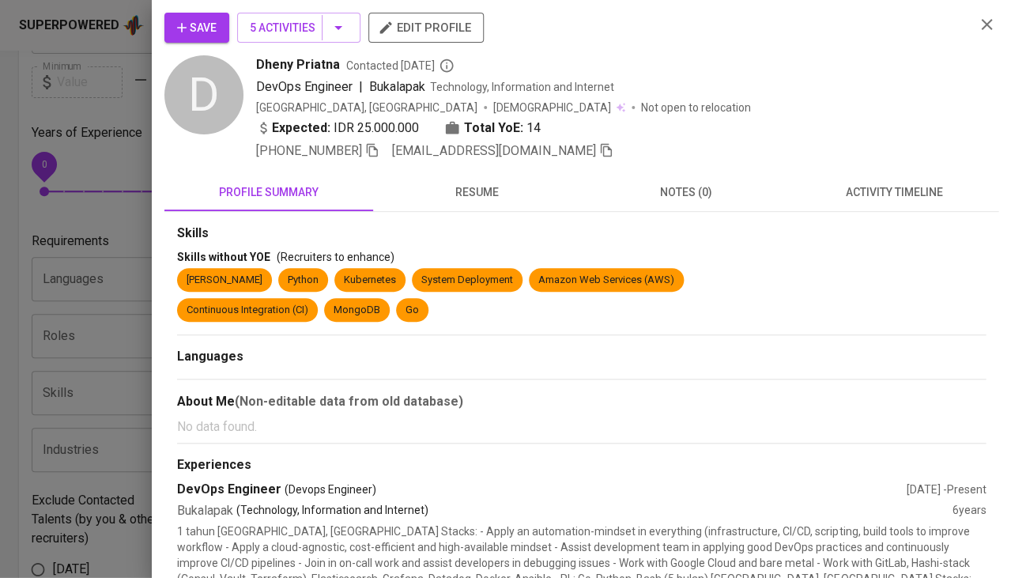
click at [495, 194] on span "resume" at bounding box center [478, 193] width 190 height 20
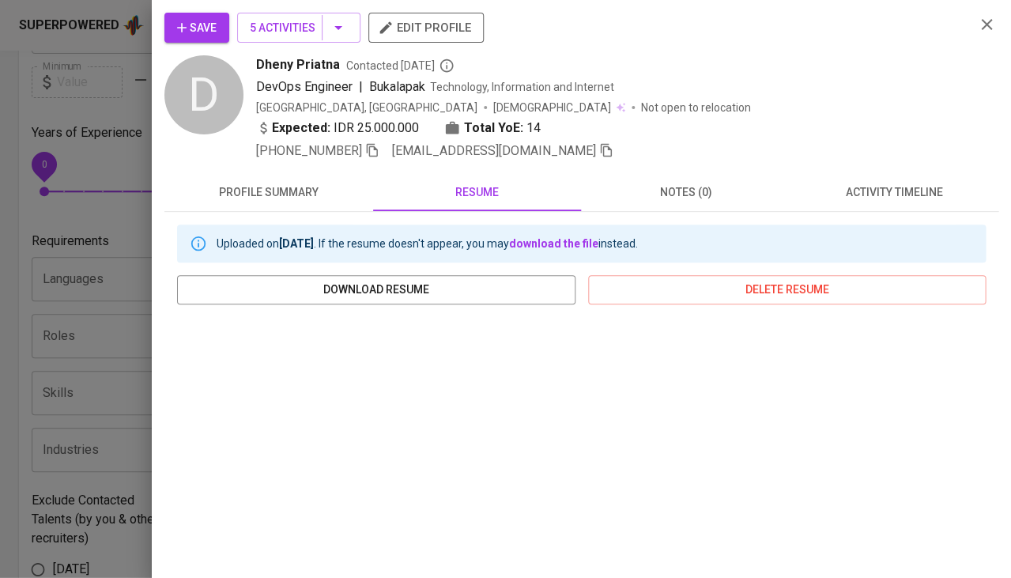
scroll to position [0, 0]
click at [380, 152] on icon "button" at bounding box center [372, 150] width 14 height 14
click at [202, 19] on span "Save" at bounding box center [197, 28] width 40 height 20
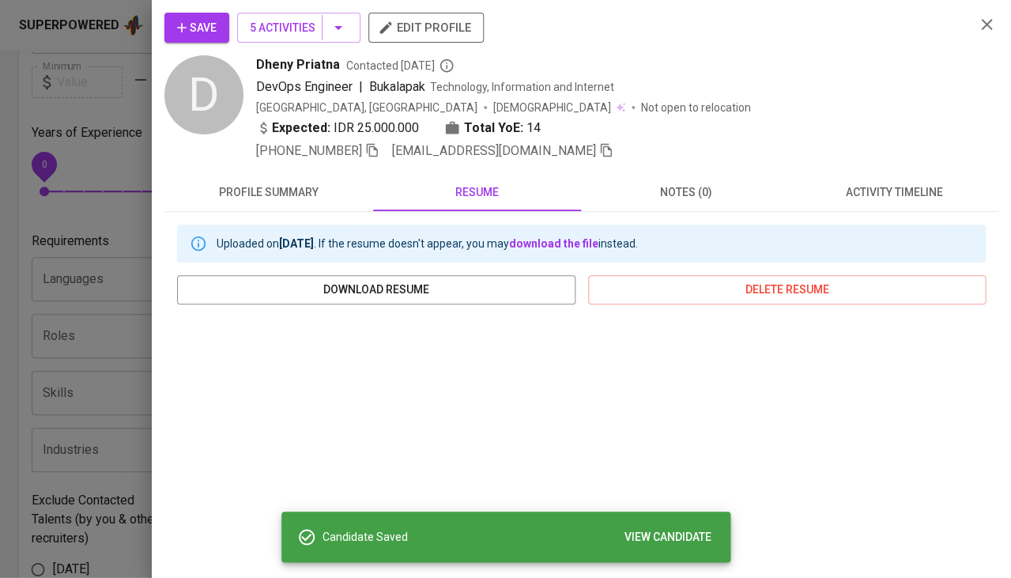
click at [872, 173] on button "activity timeline" at bounding box center [894, 192] width 209 height 38
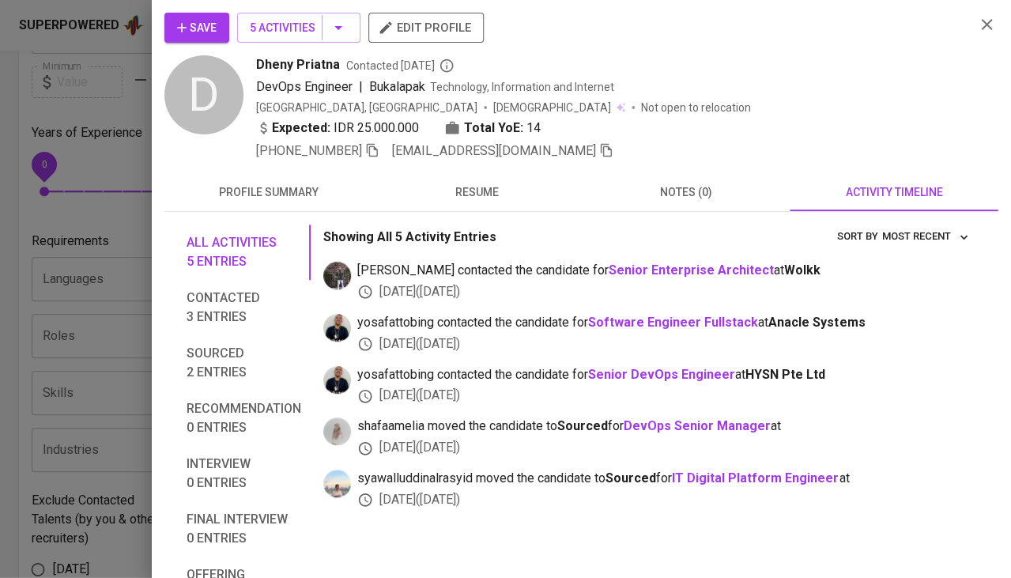
click at [182, 32] on icon "button" at bounding box center [182, 28] width 16 height 16
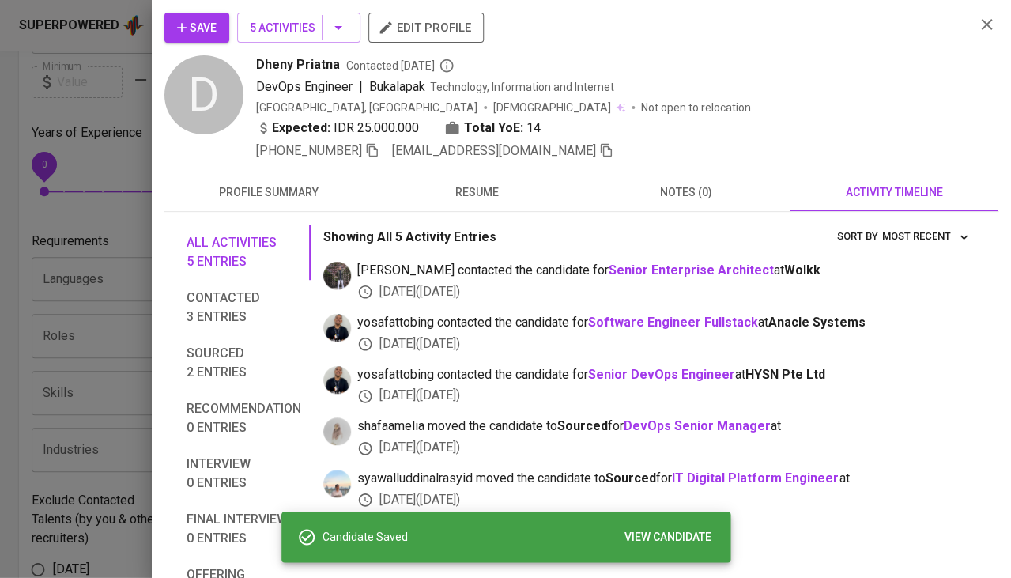
click at [74, 213] on div at bounding box center [505, 289] width 1011 height 578
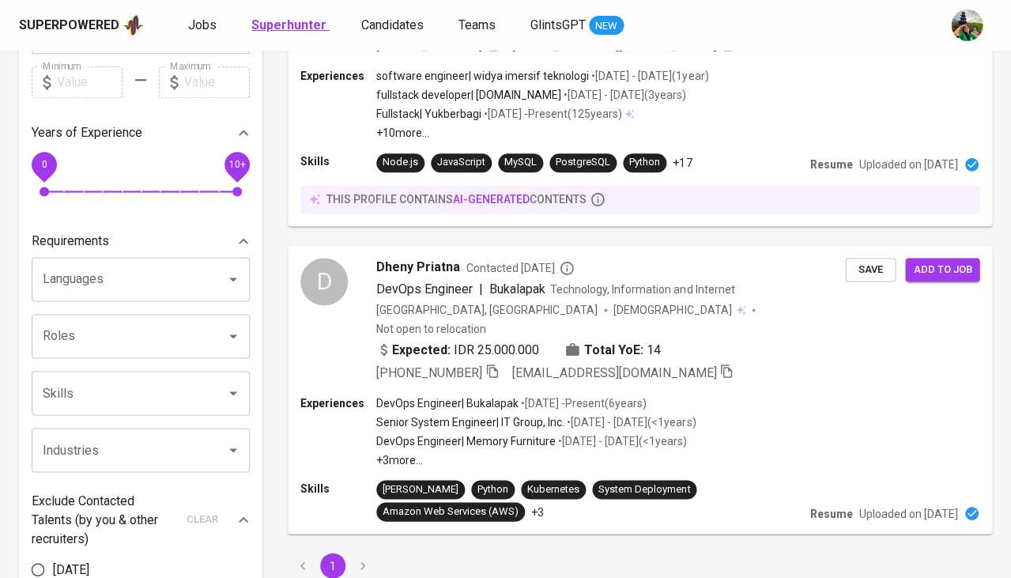
click at [283, 33] on link "Superhunter" at bounding box center [290, 26] width 78 height 20
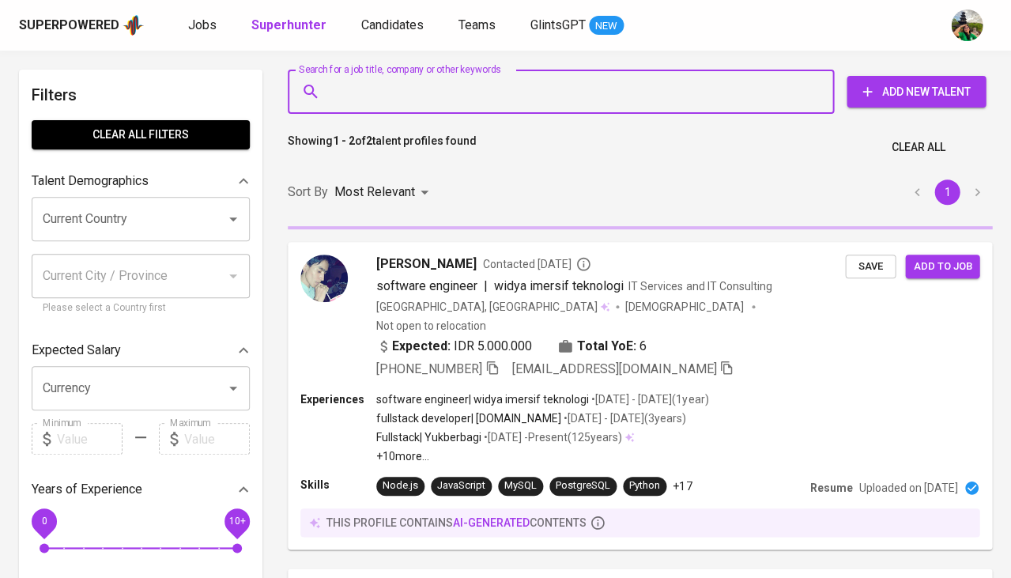
click at [365, 104] on input "Search for a job title, company or other keywords" at bounding box center [565, 92] width 477 height 30
paste input "Muhammad Nabil Akbar Pratama"
type input "Muhammad Nabil Akbar Pratama"
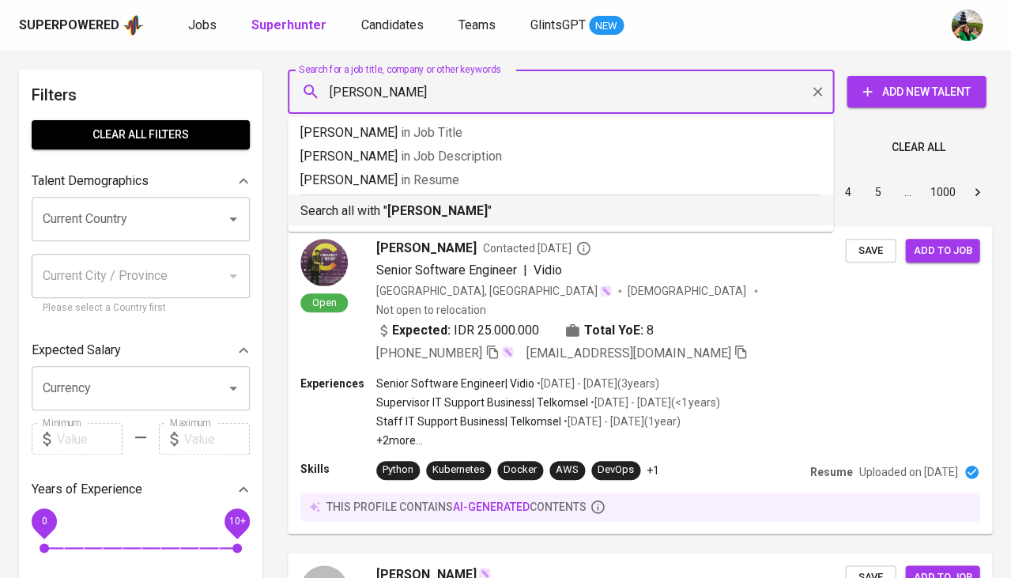
click at [400, 212] on b "Muhammad Nabil Akbar Pratama" at bounding box center [437, 210] width 100 height 15
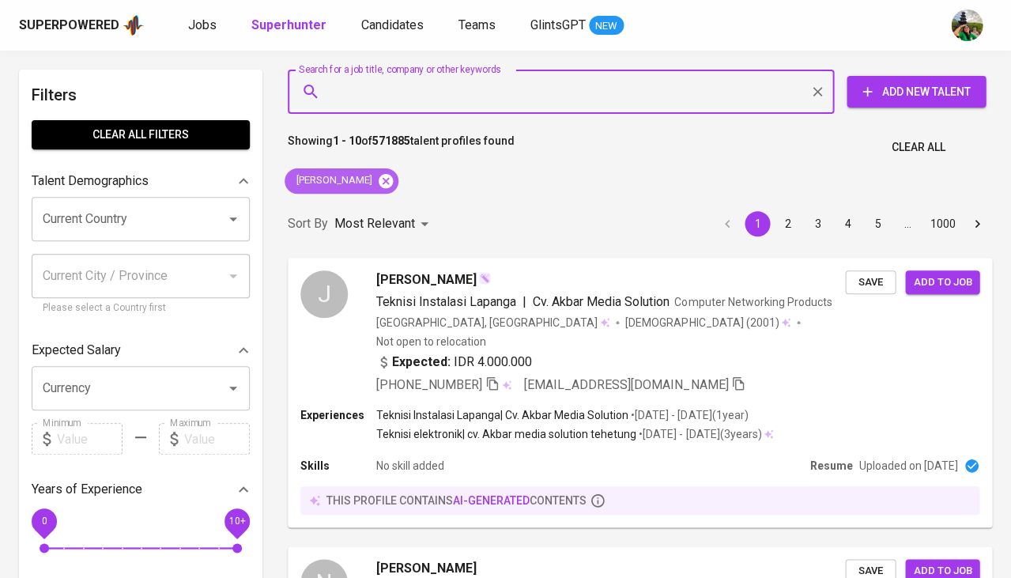
click at [393, 177] on icon at bounding box center [386, 180] width 14 height 14
click at [435, 95] on input "Search for a job title, company or other keywords" at bounding box center [565, 92] width 477 height 30
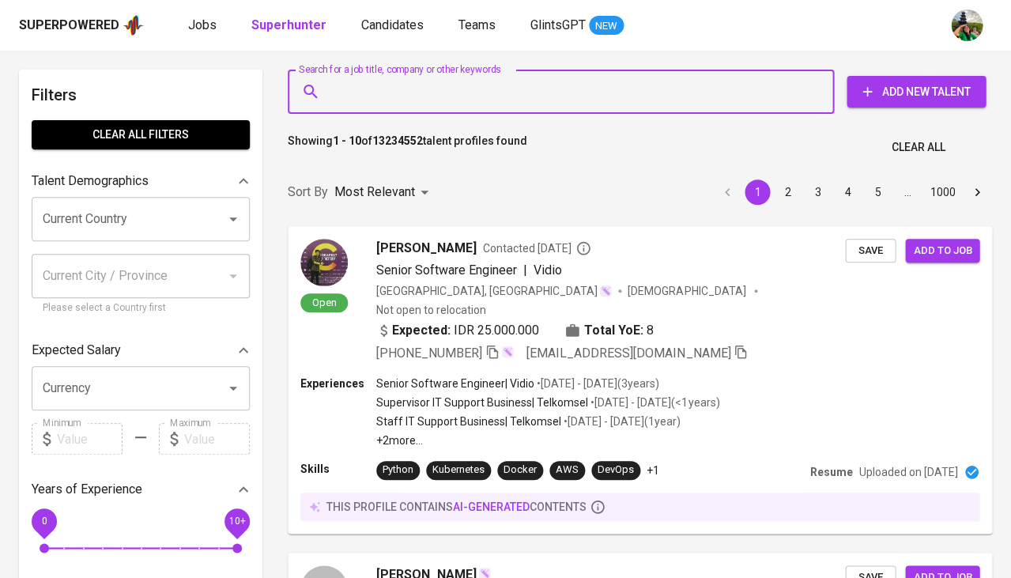
click at [435, 95] on input "Search for a job title, company or other keywords" at bounding box center [565, 92] width 477 height 30
click at [376, 85] on input "Search for a job title, company or other keywords" at bounding box center [565, 92] width 477 height 30
paste input "Muhammad Nabil Akbar Pratama"
type input "Muhammad Nabil Akbar Pratama"
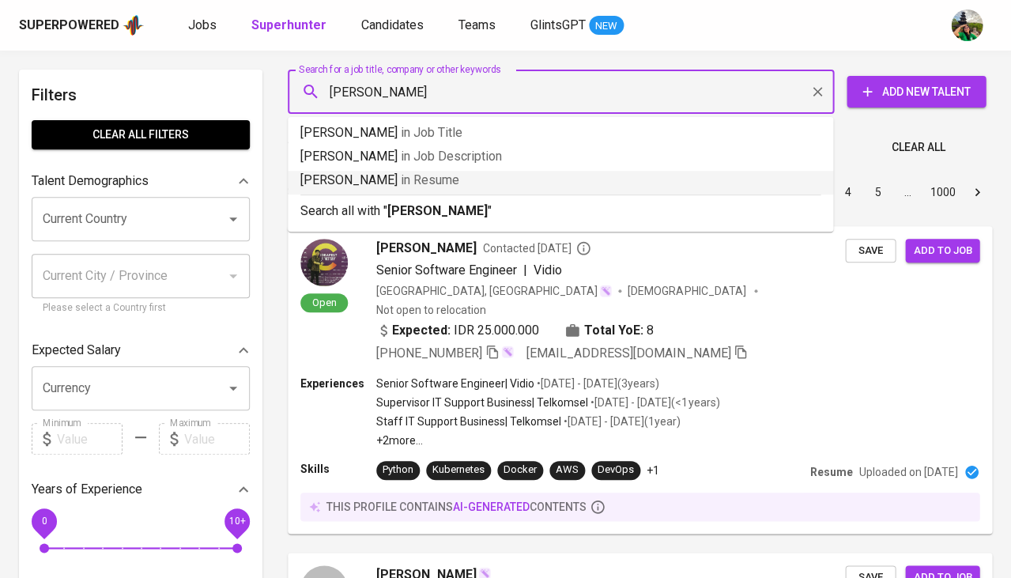
click at [391, 181] on p "Muhammad Nabil Akbar Pratama in Resume" at bounding box center [560, 180] width 520 height 19
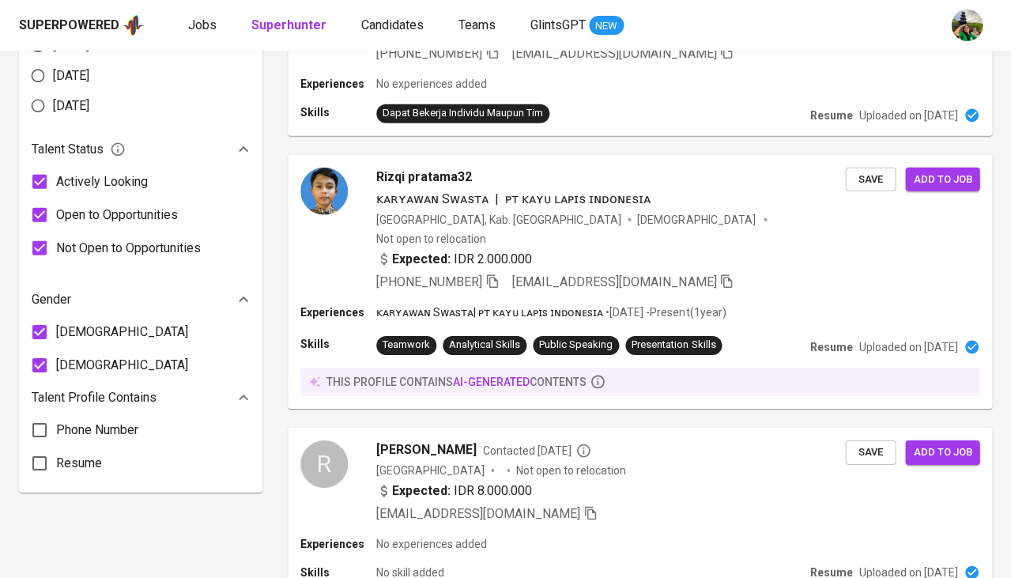
scroll to position [880, 0]
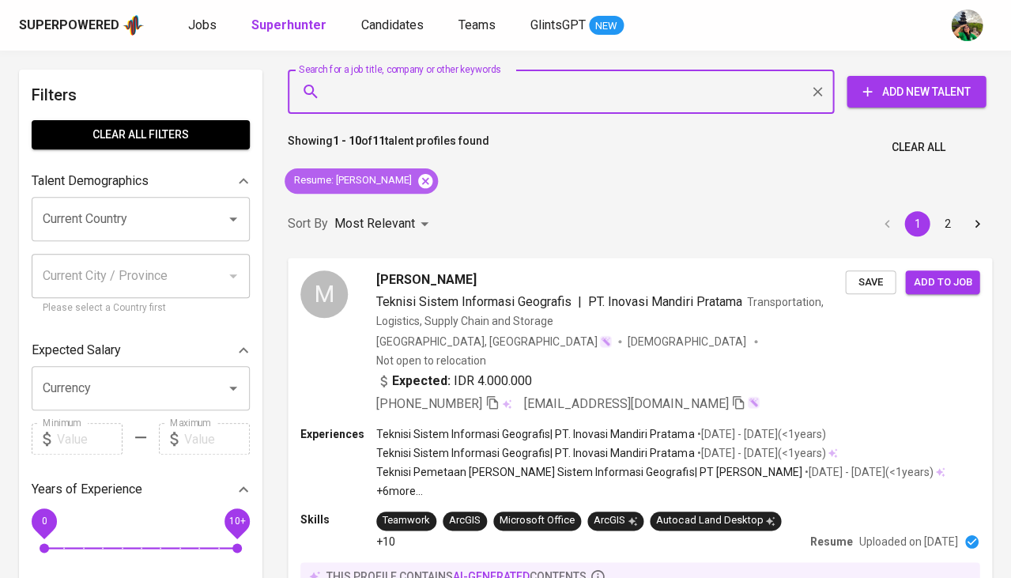
click at [434, 179] on icon at bounding box center [425, 180] width 17 height 17
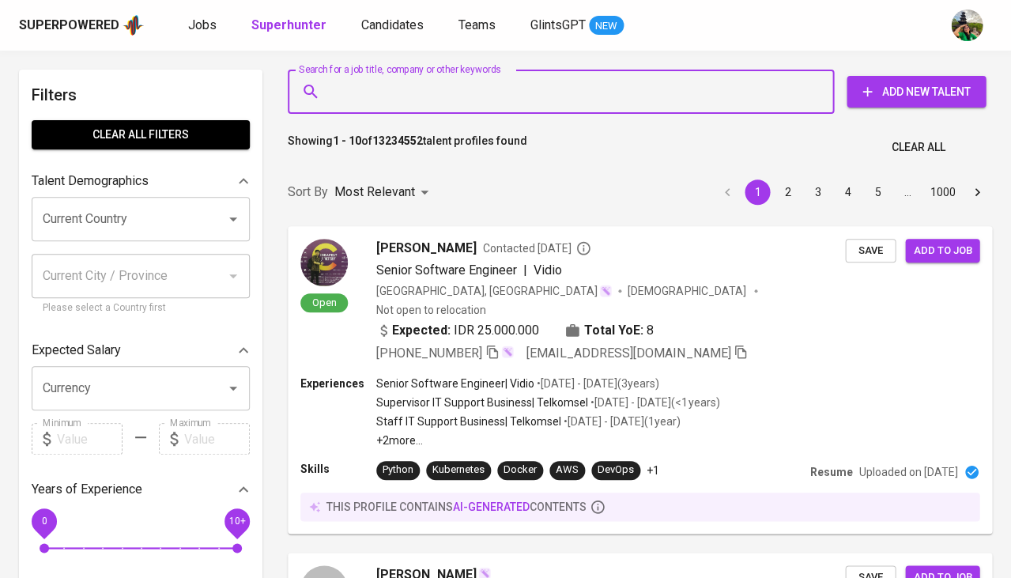
click at [378, 91] on input "Search for a job title, company or other keywords" at bounding box center [565, 92] width 477 height 30
paste input "[EMAIL_ADDRESS][DOMAIN_NAME]"
type input "[EMAIL_ADDRESS][DOMAIN_NAME]"
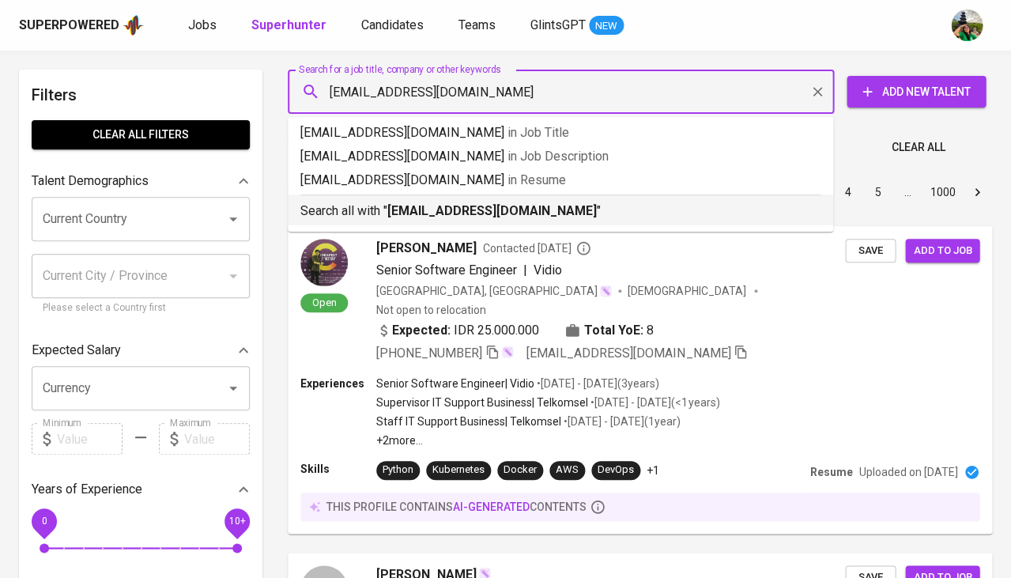
click at [384, 202] on p "Search all with " [EMAIL_ADDRESS][DOMAIN_NAME] "" at bounding box center [560, 211] width 520 height 19
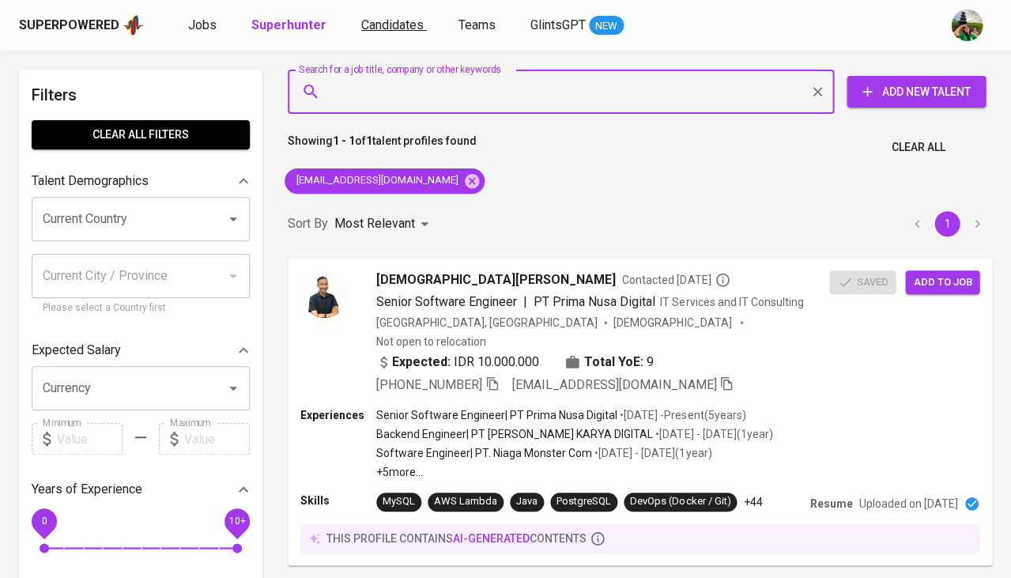
click at [379, 21] on span "Candidates" at bounding box center [392, 24] width 62 height 15
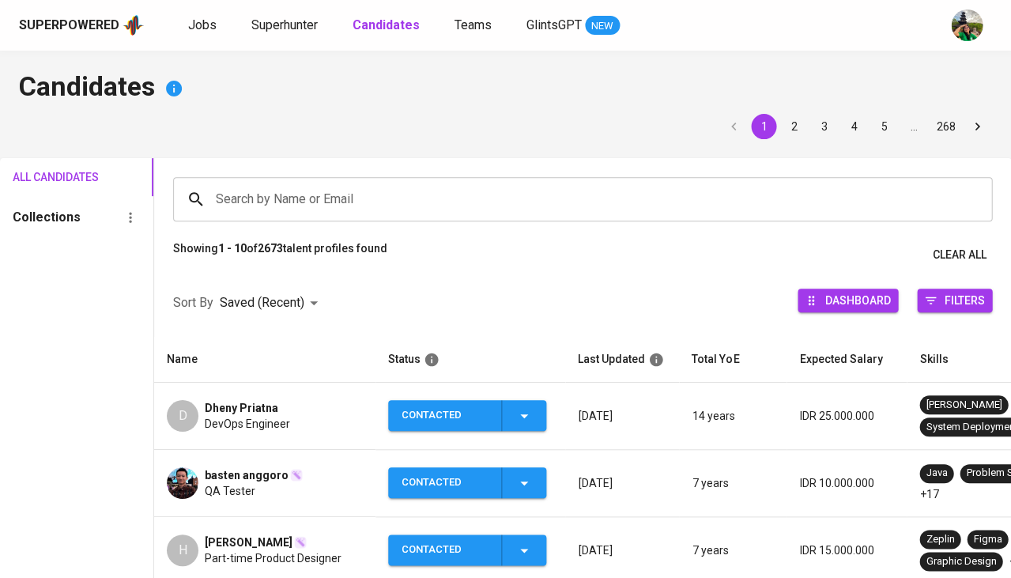
click at [342, 201] on input "Search by Name or Email" at bounding box center [587, 199] width 750 height 30
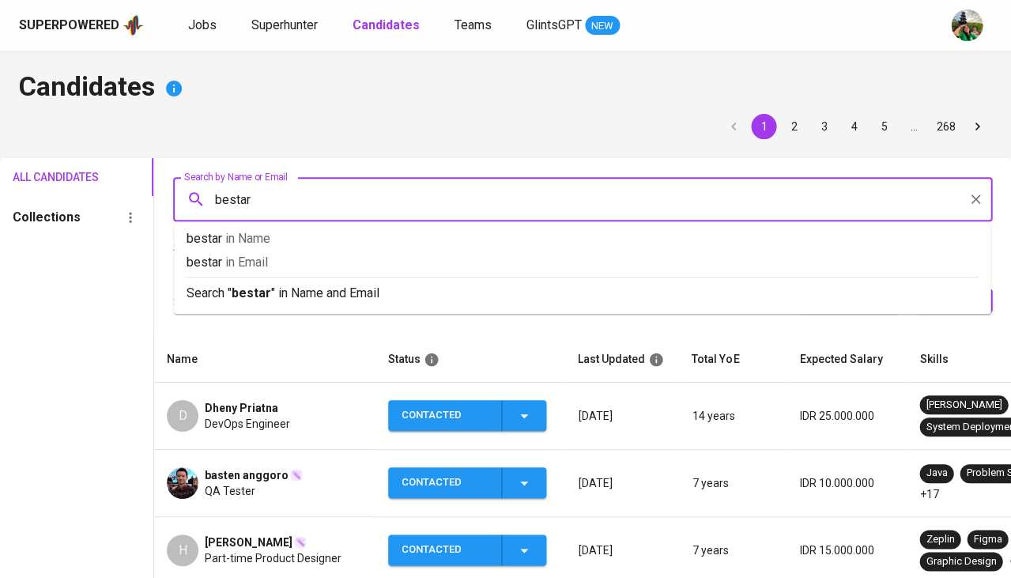
type input "bestari"
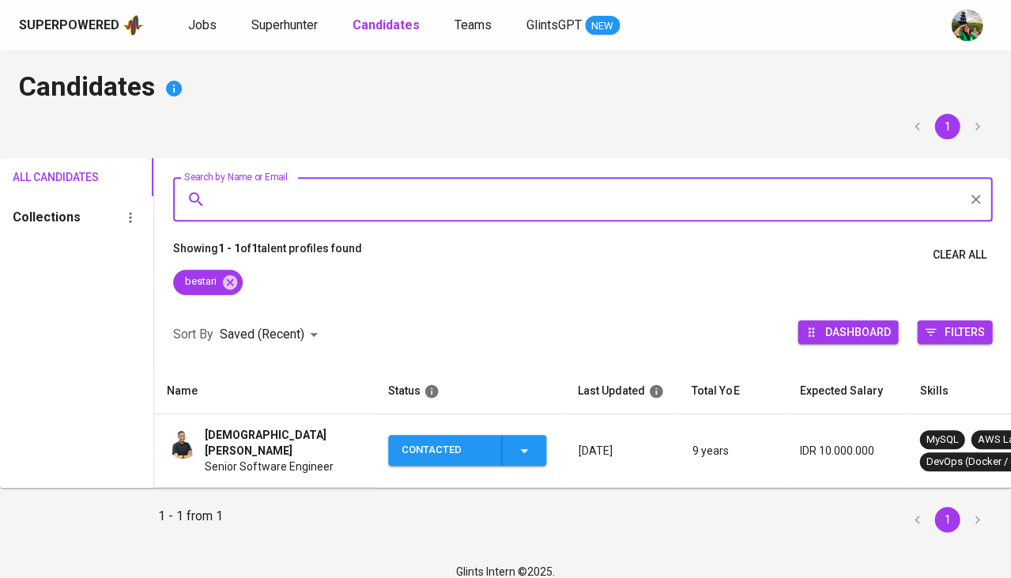
click at [527, 448] on icon "button" at bounding box center [524, 450] width 19 height 19
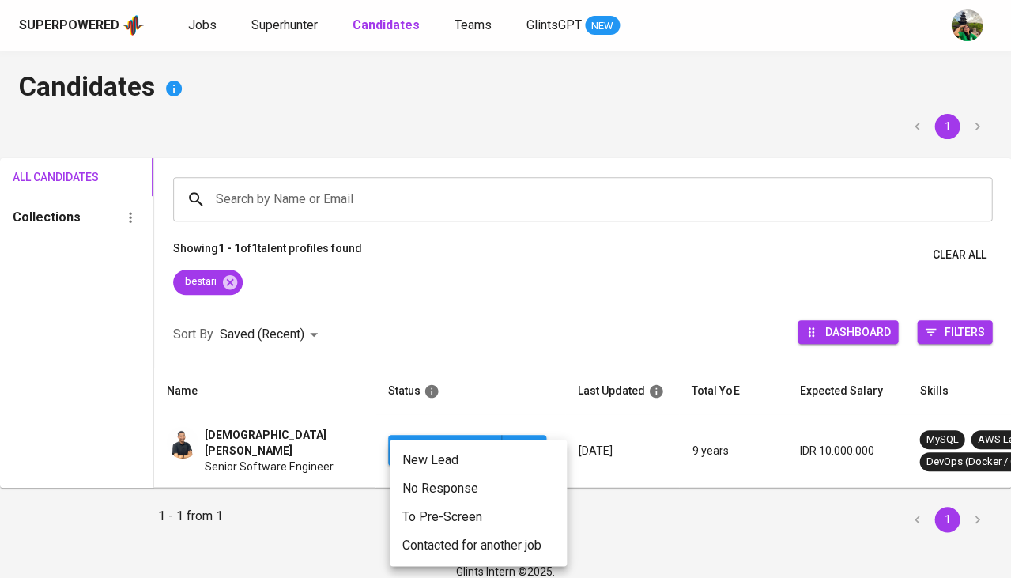
click at [442, 550] on li "Contacted for another job" at bounding box center [478, 545] width 177 height 28
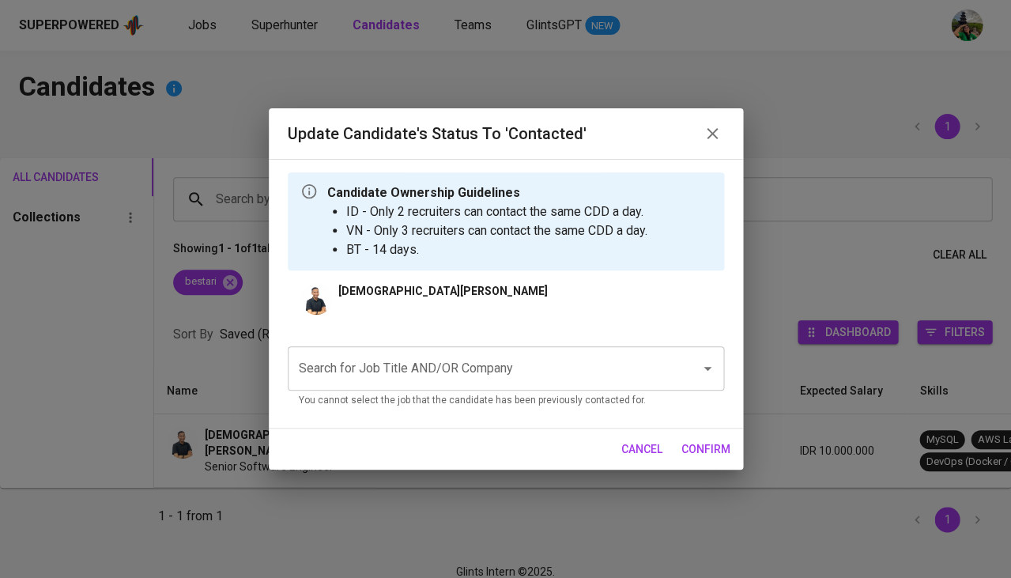
click at [432, 372] on input "Search for Job Title AND/OR Company" at bounding box center [484, 368] width 378 height 30
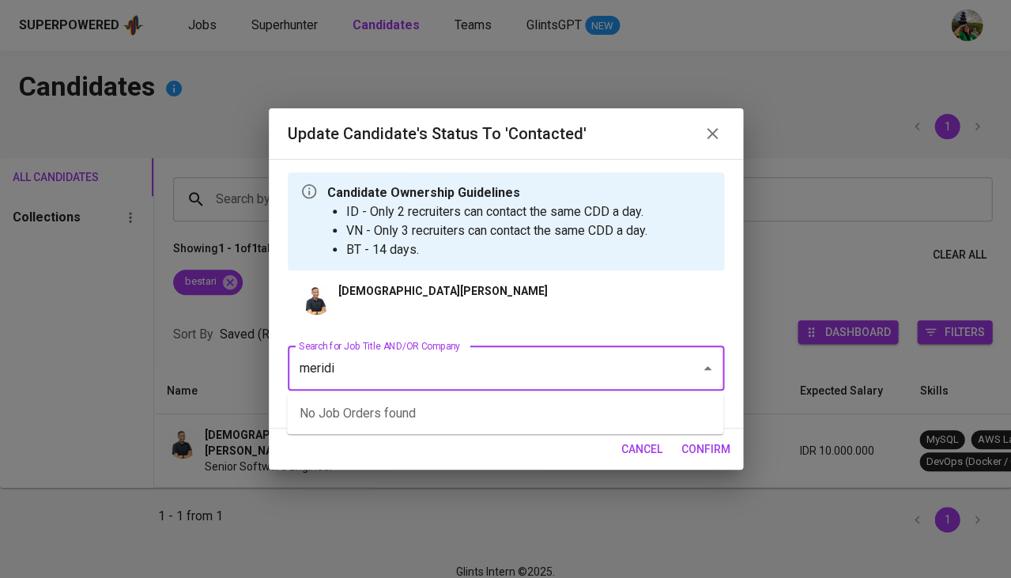
type input "[MEDICAL_DATA]"
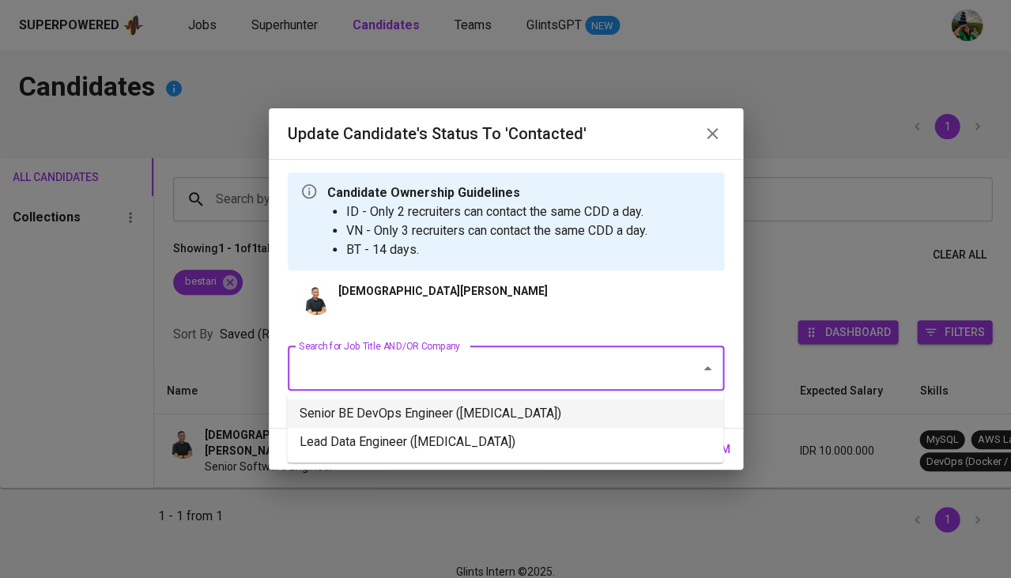
click at [423, 401] on li "Senior BE DevOps Engineer ([MEDICAL_DATA])" at bounding box center [505, 413] width 436 height 28
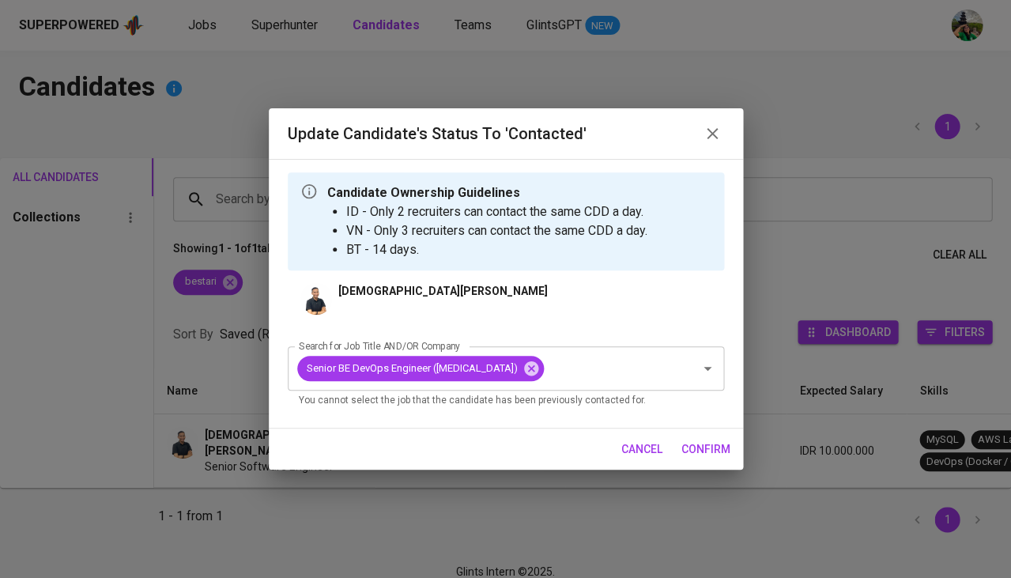
click at [700, 441] on span "confirm" at bounding box center [706, 450] width 49 height 20
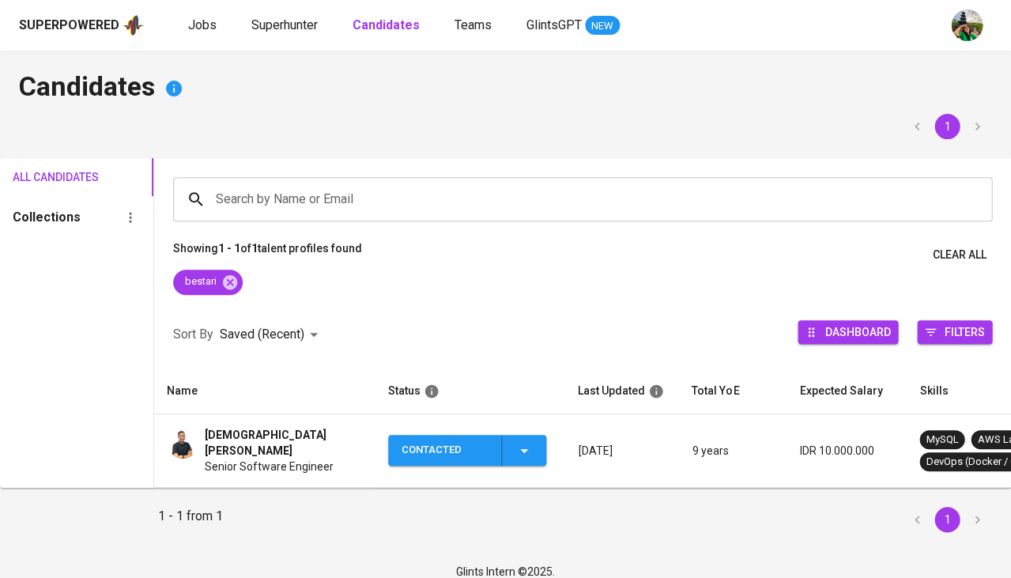
click at [221, 444] on span "[DEMOGRAPHIC_DATA][PERSON_NAME]" at bounding box center [284, 443] width 158 height 32
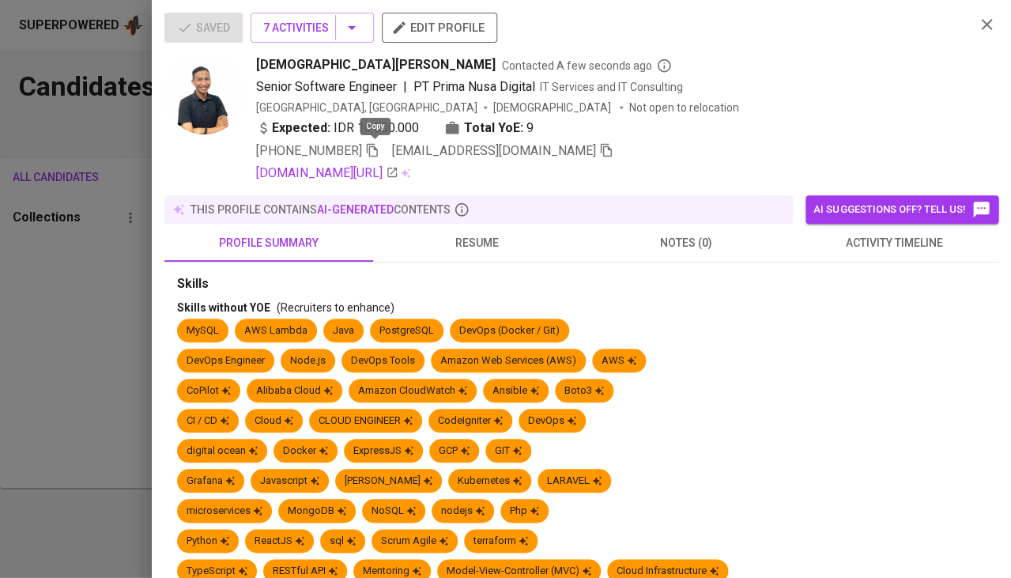
click at [374, 151] on icon "button" at bounding box center [372, 150] width 14 height 14
click at [62, 391] on div at bounding box center [505, 289] width 1011 height 578
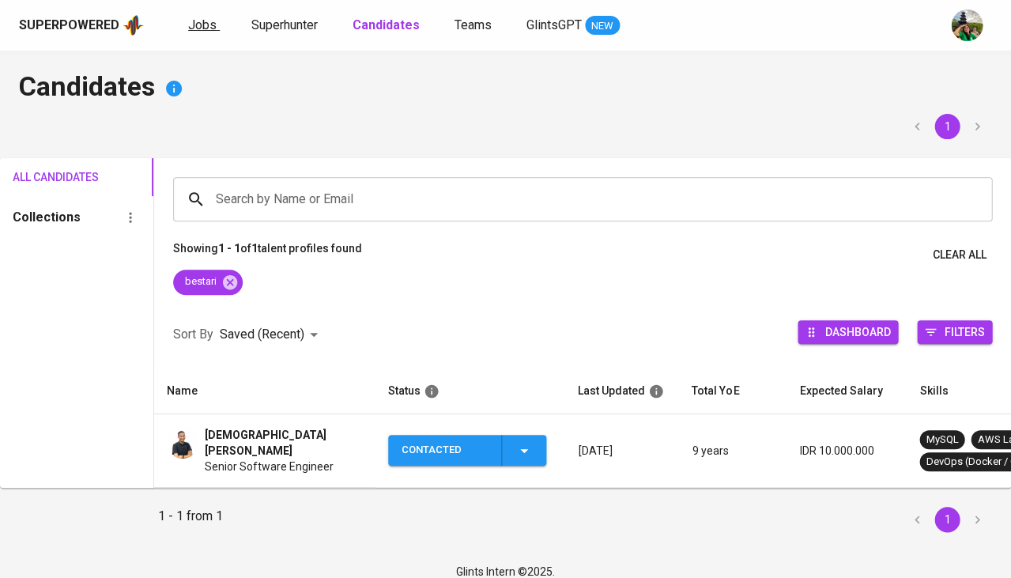
click at [201, 26] on span "Jobs" at bounding box center [202, 24] width 28 height 15
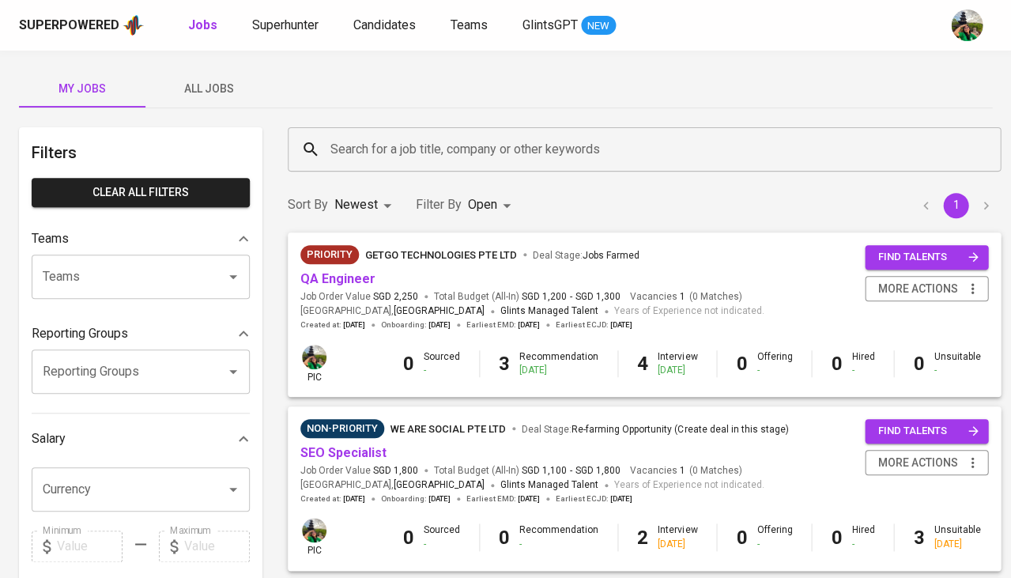
click at [217, 87] on span "All Jobs" at bounding box center [209, 89] width 108 height 20
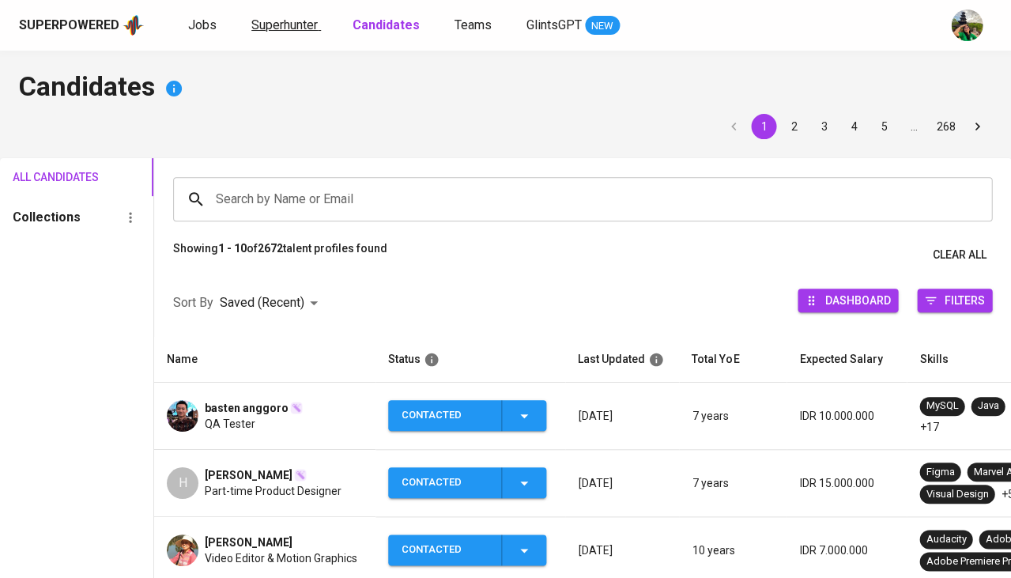
click at [312, 22] on span "Superhunter" at bounding box center [284, 24] width 66 height 15
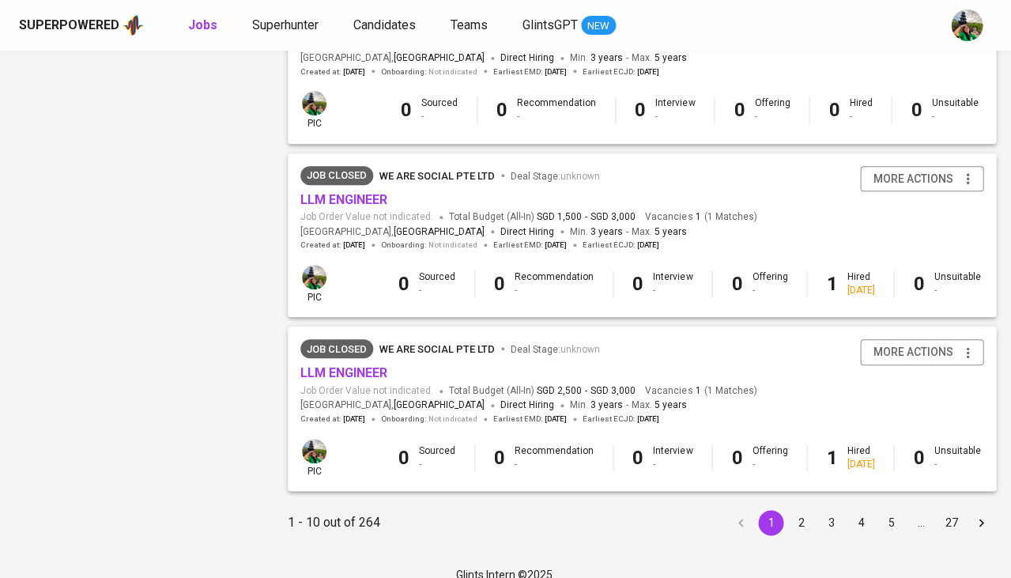
scroll to position [1468, 0]
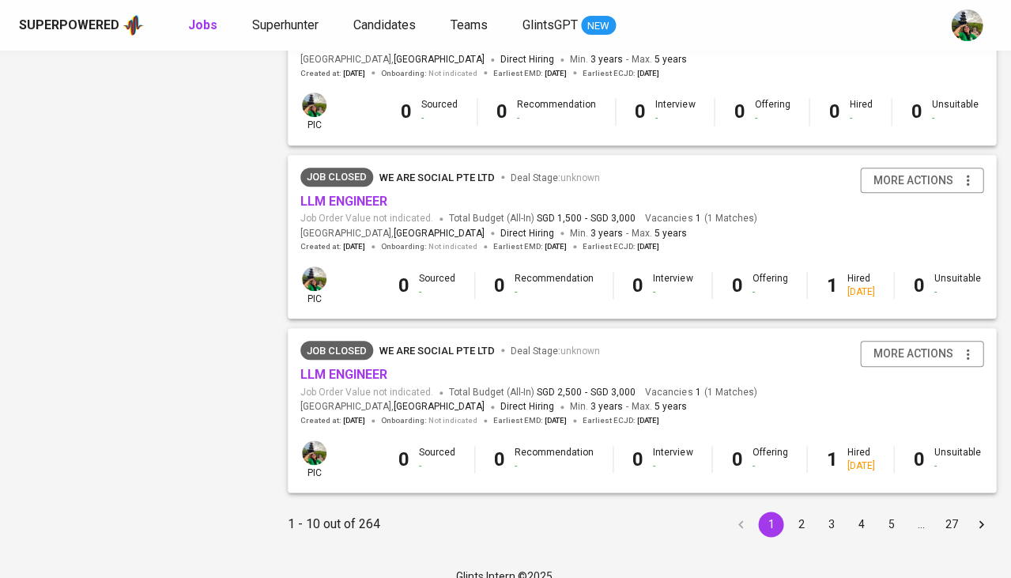
click at [791, 512] on button "2" at bounding box center [800, 524] width 25 height 25
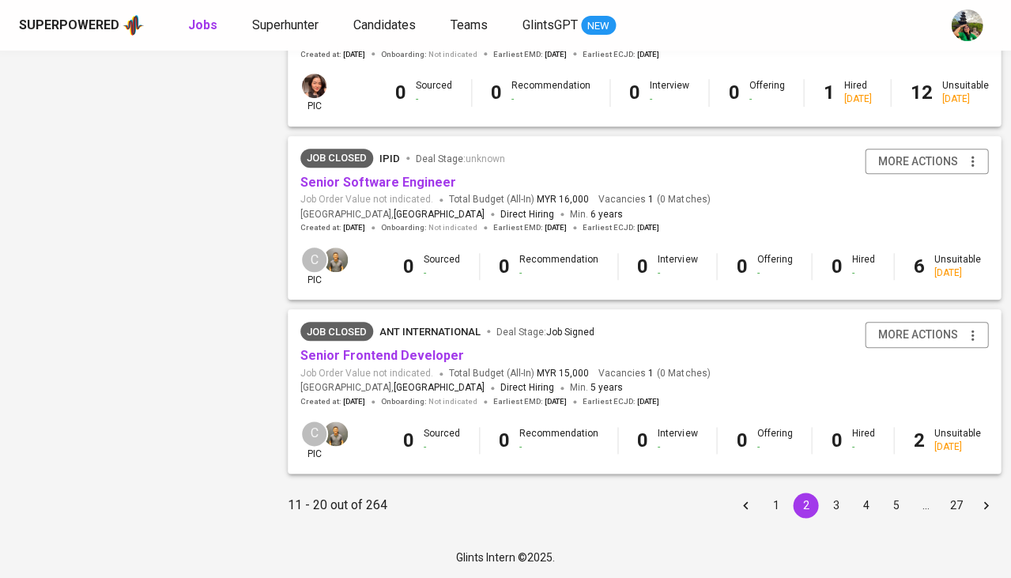
scroll to position [1490, 0]
click at [823, 508] on button "3" at bounding box center [835, 505] width 25 height 25
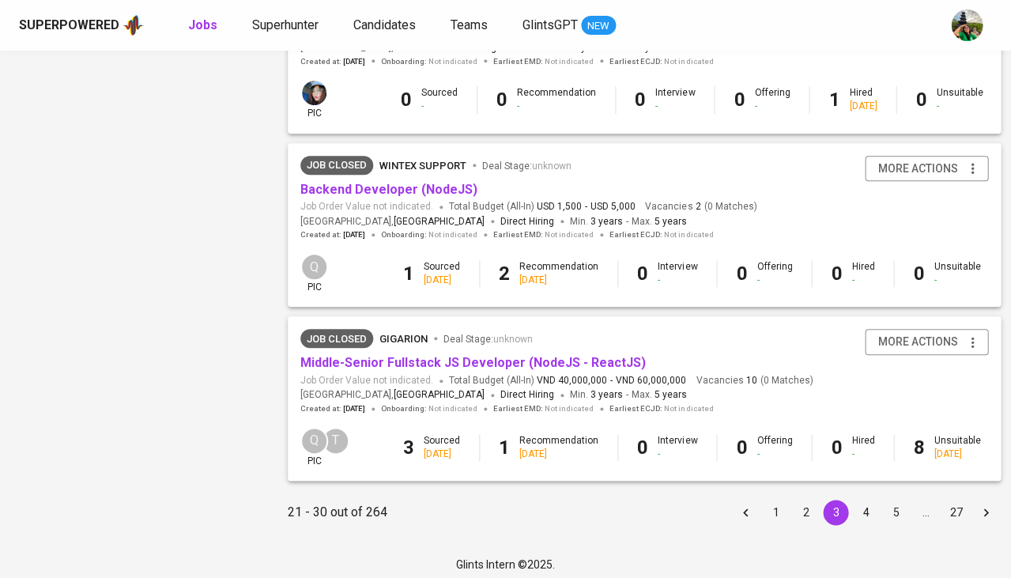
scroll to position [1479, 0]
click at [853, 500] on button "4" at bounding box center [865, 512] width 25 height 25
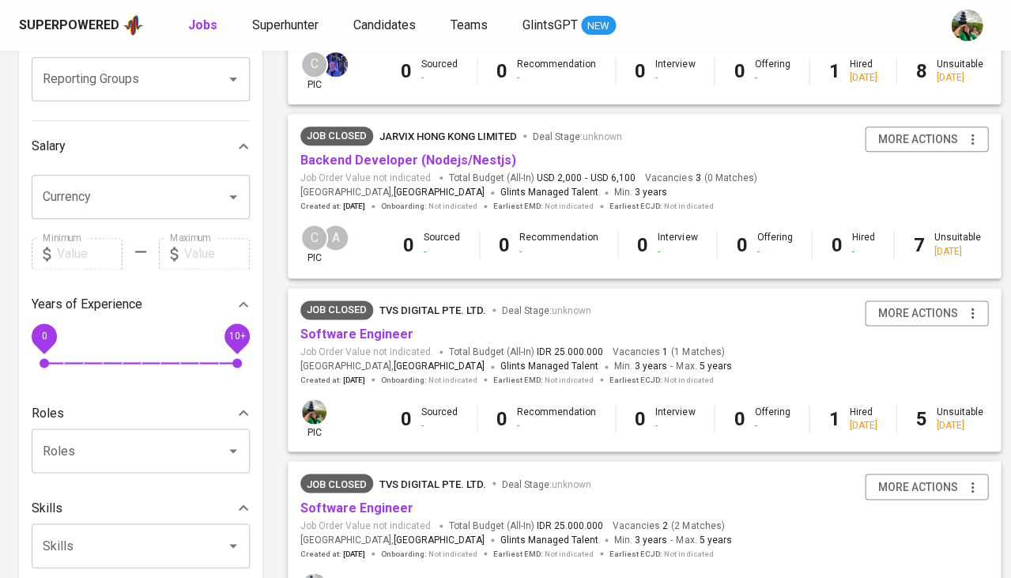
scroll to position [298, 0]
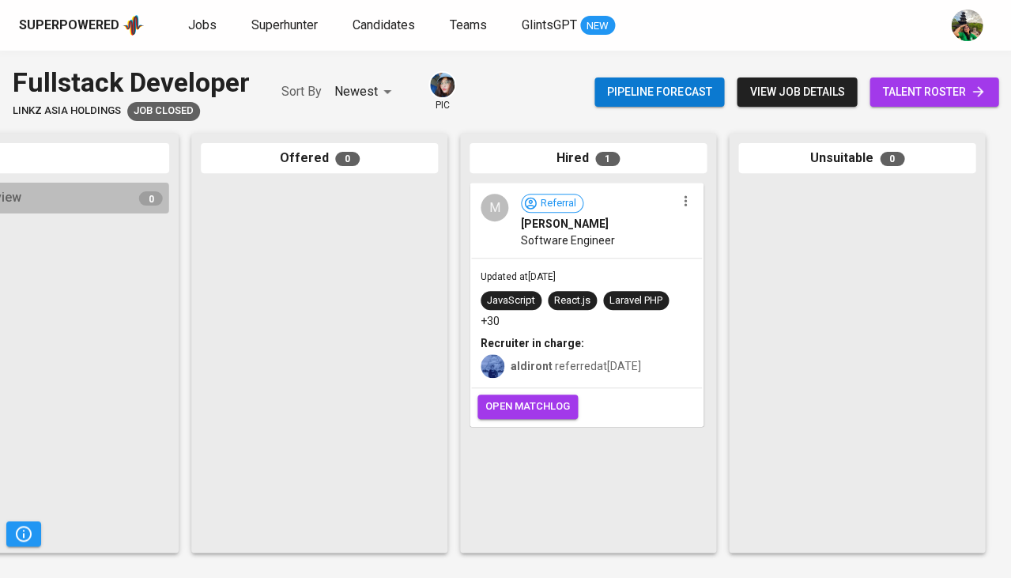
scroll to position [0, 872]
click at [622, 343] on div "Recruiter in charge:" at bounding box center [587, 343] width 212 height 16
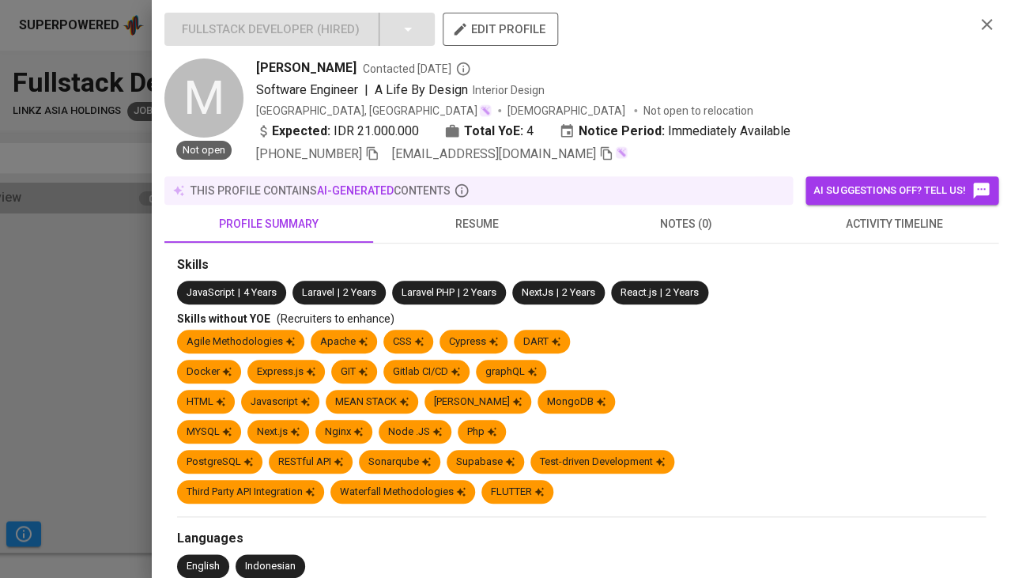
click at [880, 214] on span "activity timeline" at bounding box center [894, 224] width 190 height 20
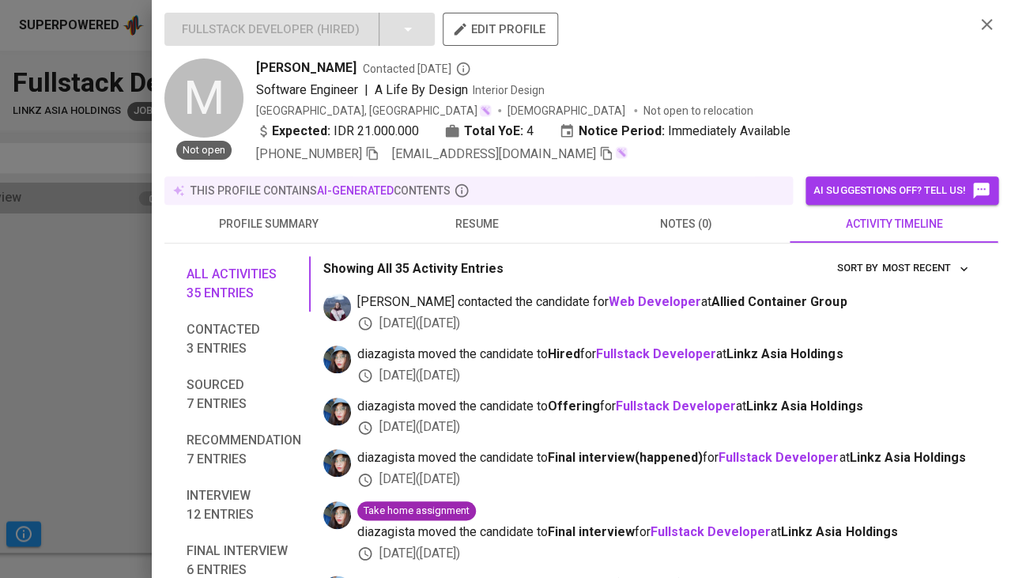
click at [495, 214] on span "resume" at bounding box center [478, 224] width 190 height 20
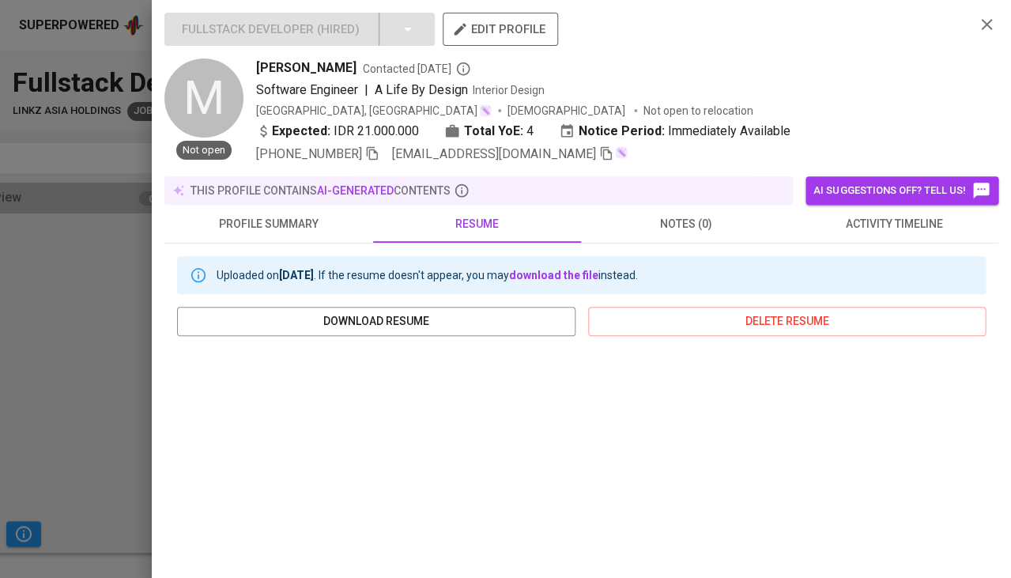
click at [811, 228] on span "activity timeline" at bounding box center [894, 224] width 190 height 20
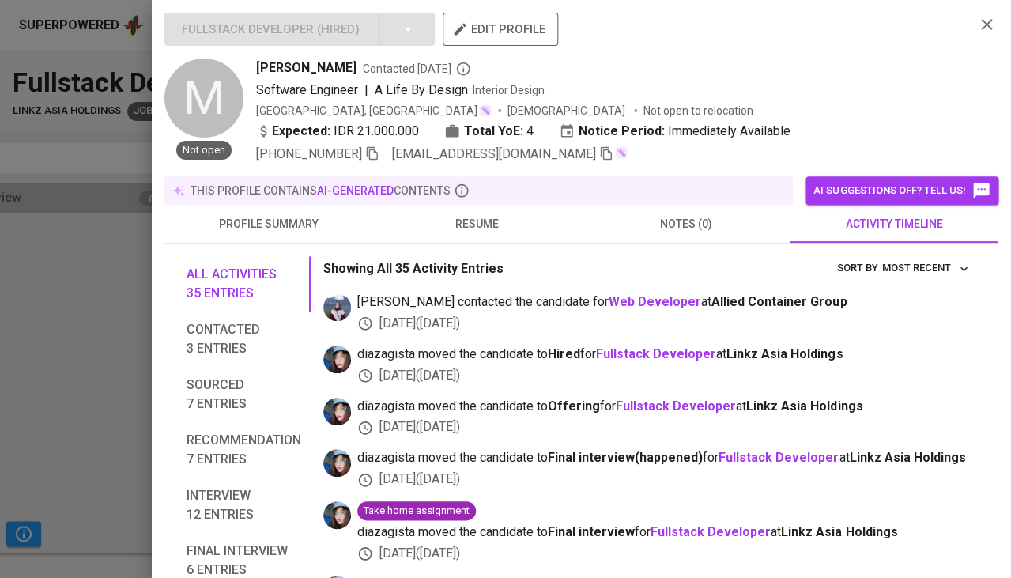
click at [500, 219] on span "resume" at bounding box center [478, 224] width 190 height 20
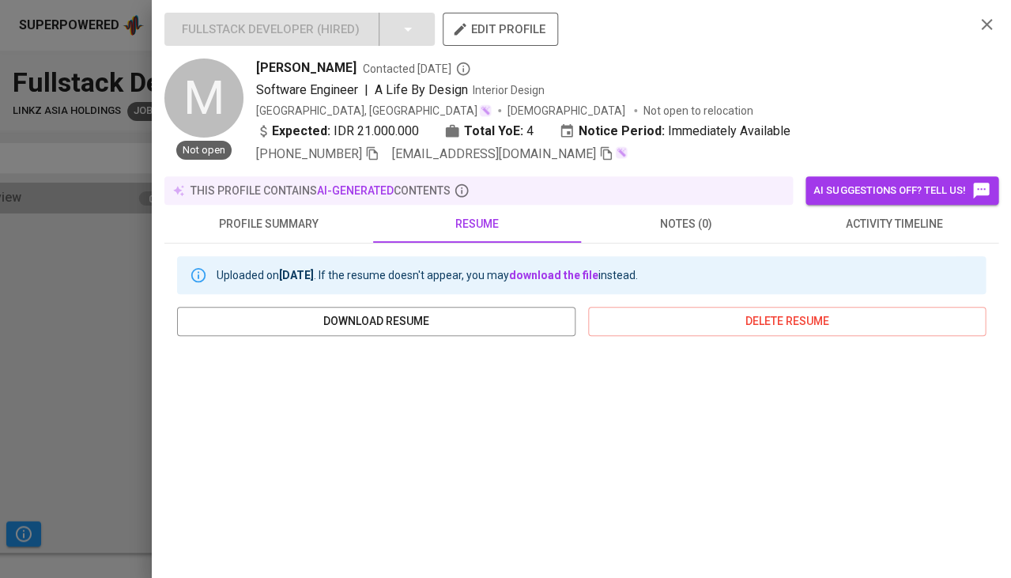
click at [105, 373] on div at bounding box center [505, 289] width 1011 height 578
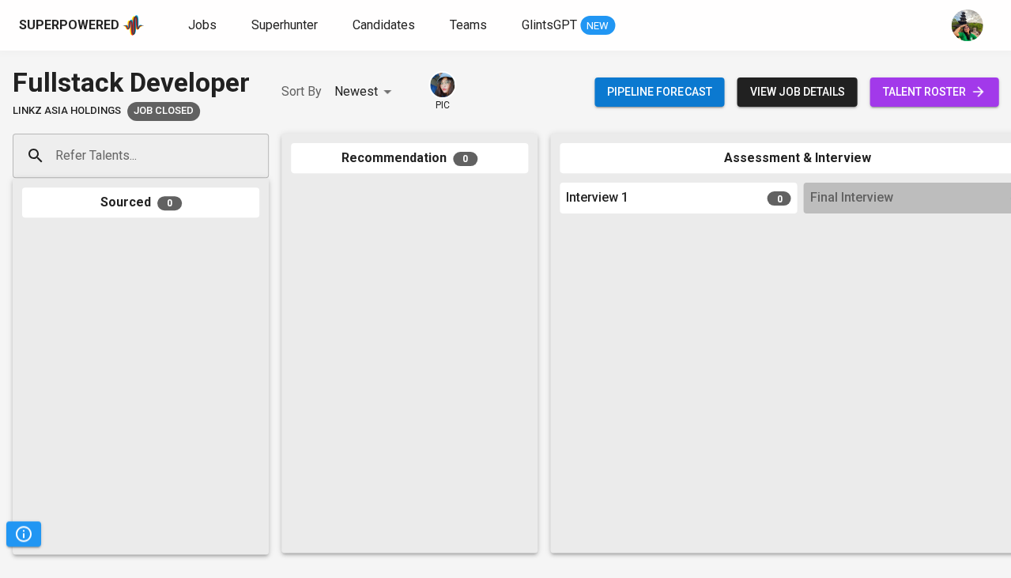
scroll to position [0, 0]
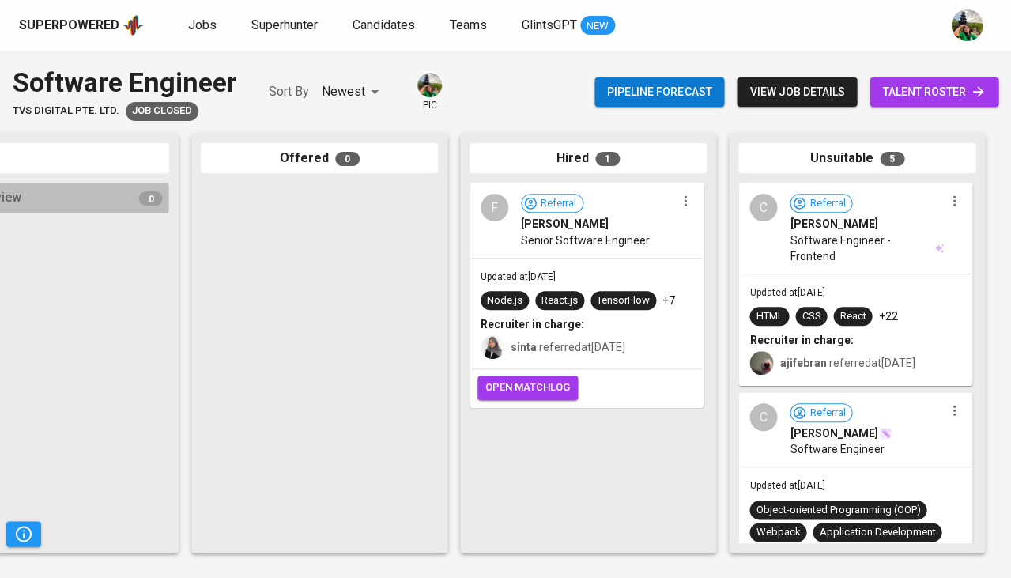
scroll to position [0, 872]
click at [840, 238] on span "Software Engineer - Frontend" at bounding box center [861, 248] width 142 height 32
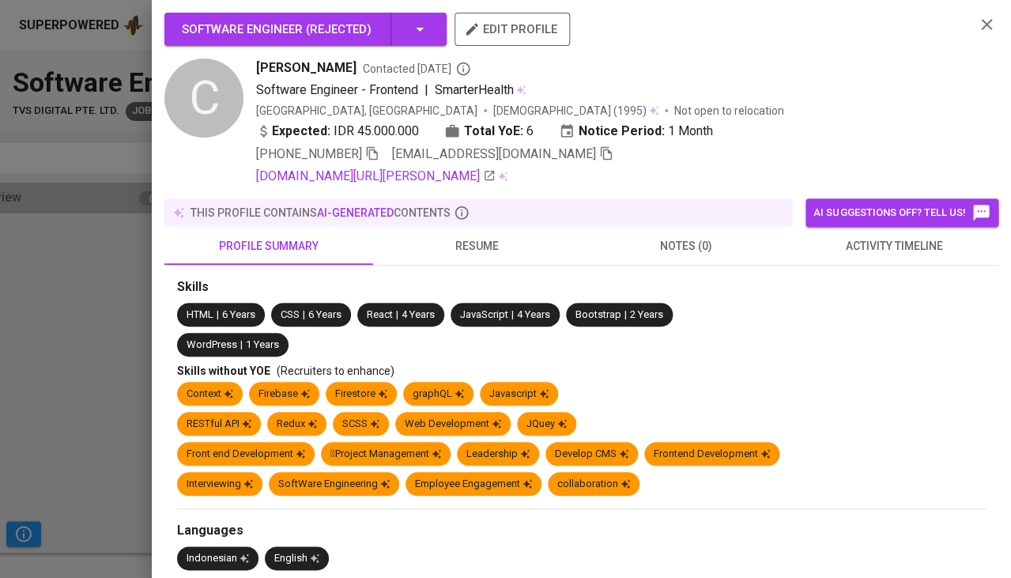
click at [494, 242] on span "resume" at bounding box center [478, 246] width 190 height 20
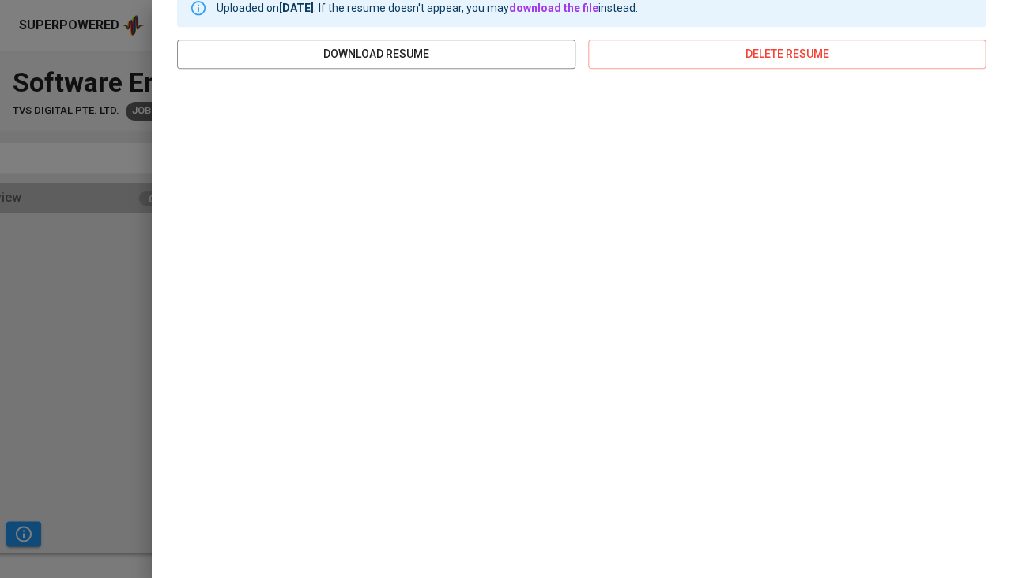
scroll to position [289, 0]
click at [108, 321] on div at bounding box center [505, 289] width 1011 height 578
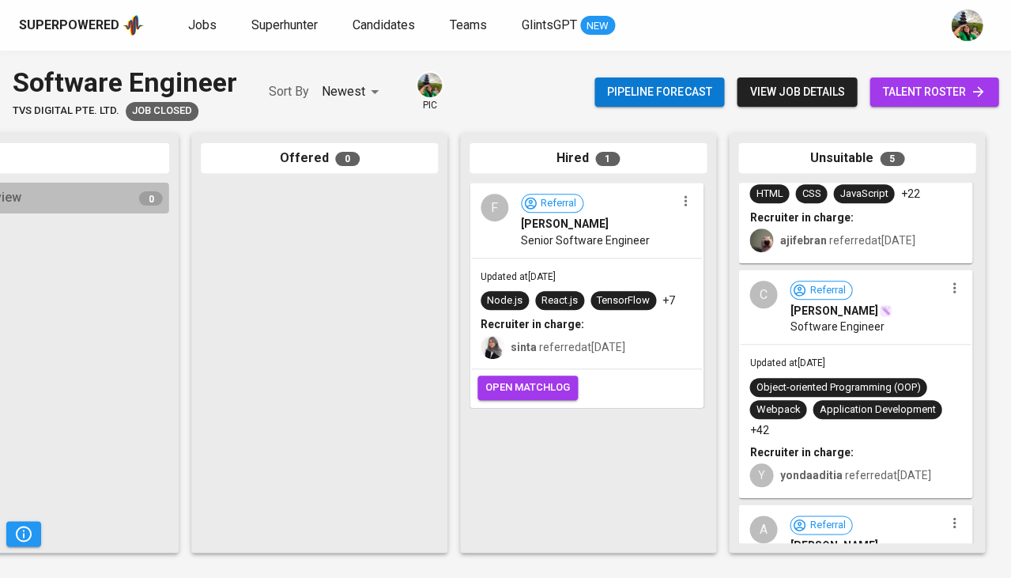
scroll to position [126, 0]
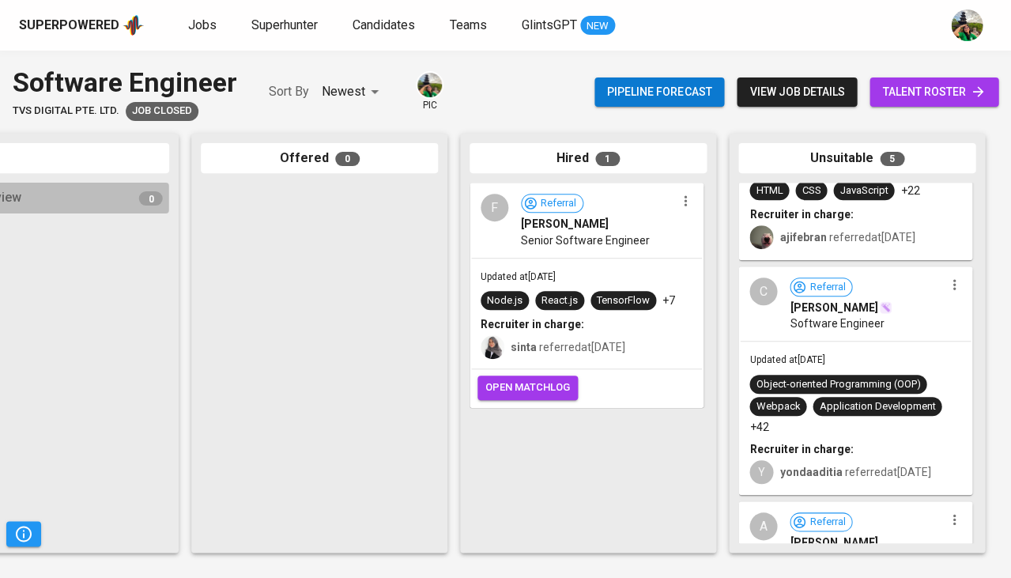
click at [784, 342] on div "Updated at [DATE] Object-oriented Programming (OOP) Webpack Application Develop…" at bounding box center [855, 418] width 231 height 152
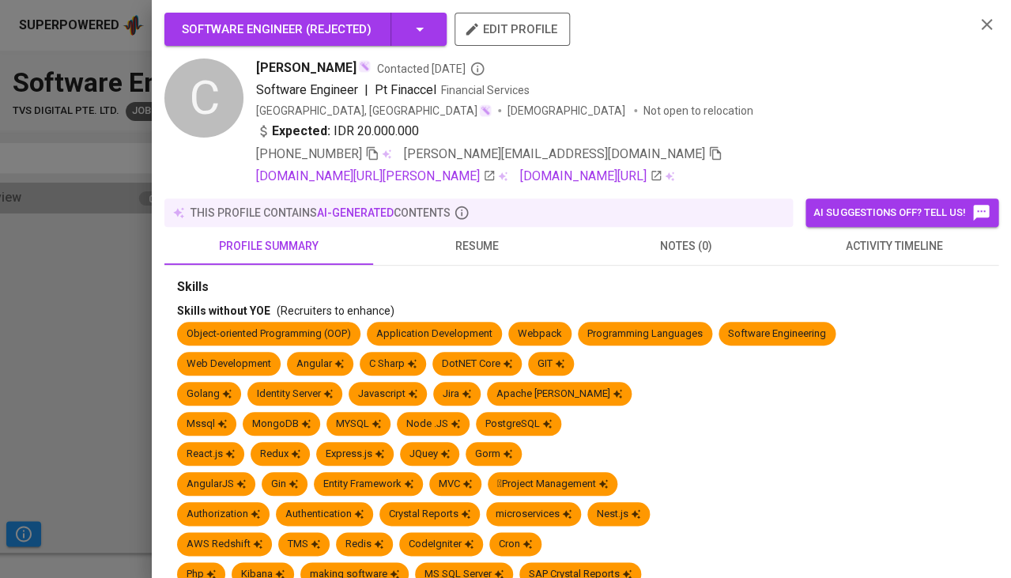
click at [493, 231] on button "resume" at bounding box center [477, 246] width 209 height 38
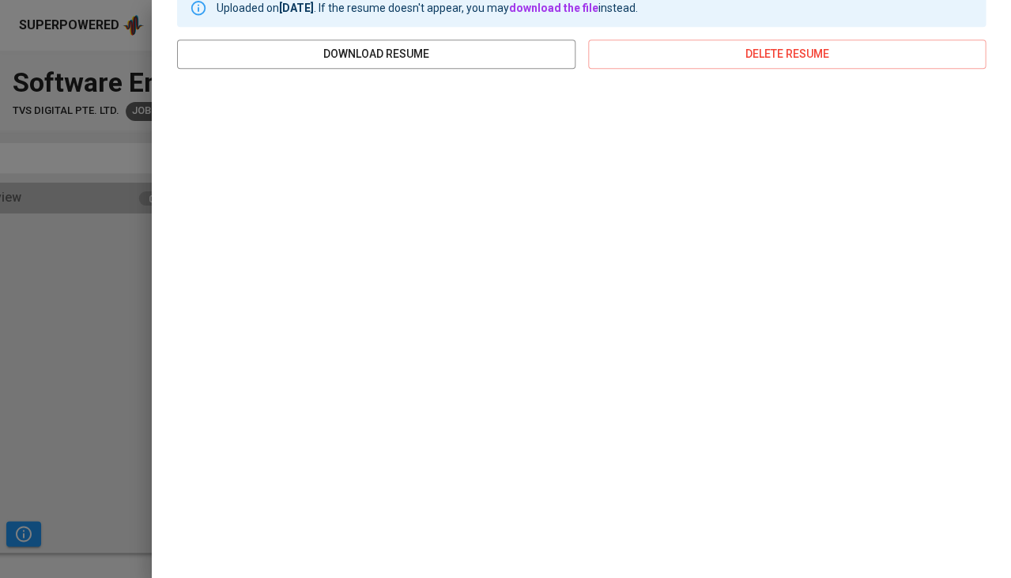
scroll to position [289, 0]
click at [114, 306] on div at bounding box center [505, 289] width 1011 height 578
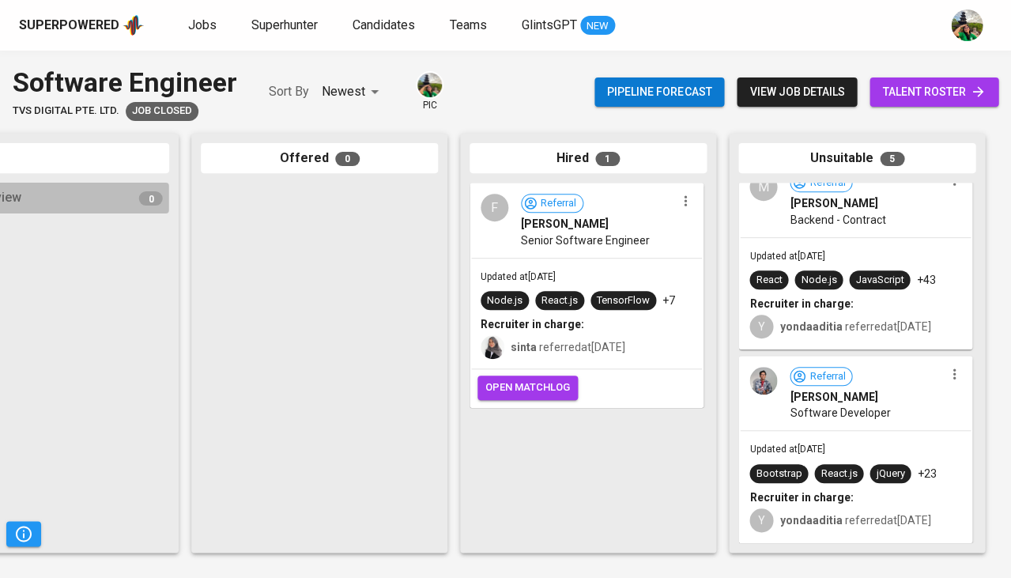
scroll to position [0, 0]
click at [822, 470] on div "React.js" at bounding box center [839, 473] width 36 height 15
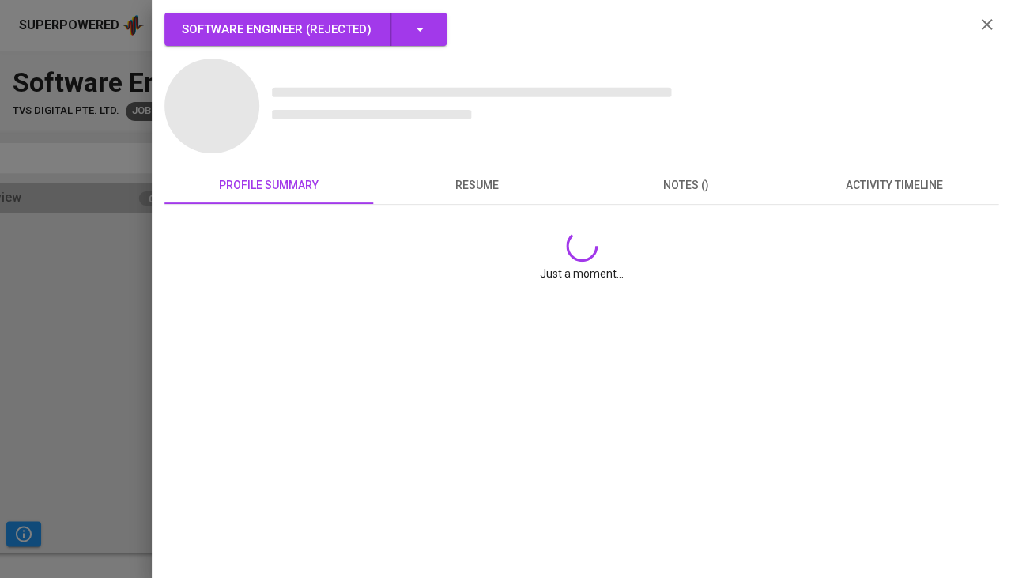
scroll to position [640, 0]
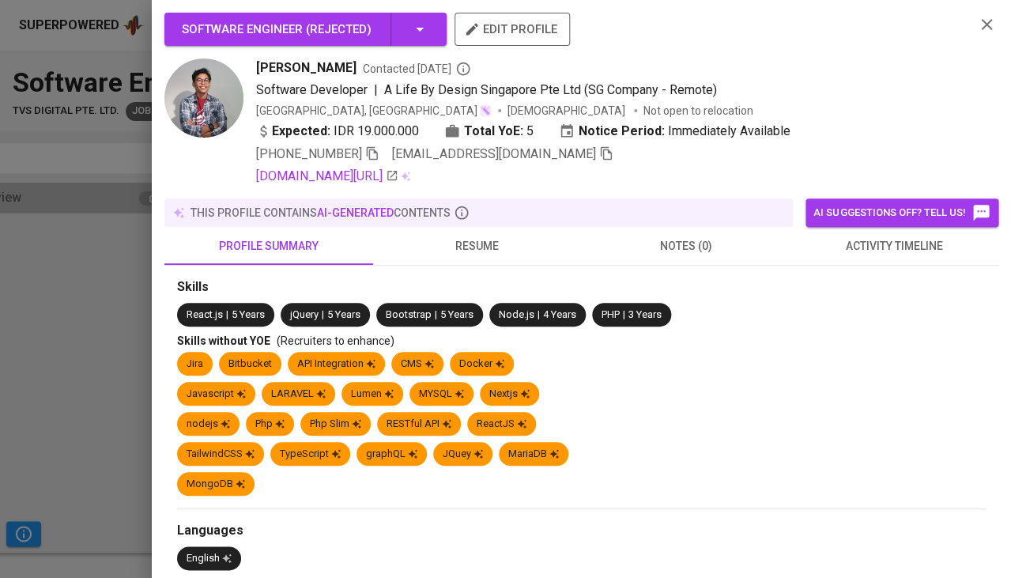
click at [467, 236] on span "resume" at bounding box center [478, 246] width 190 height 20
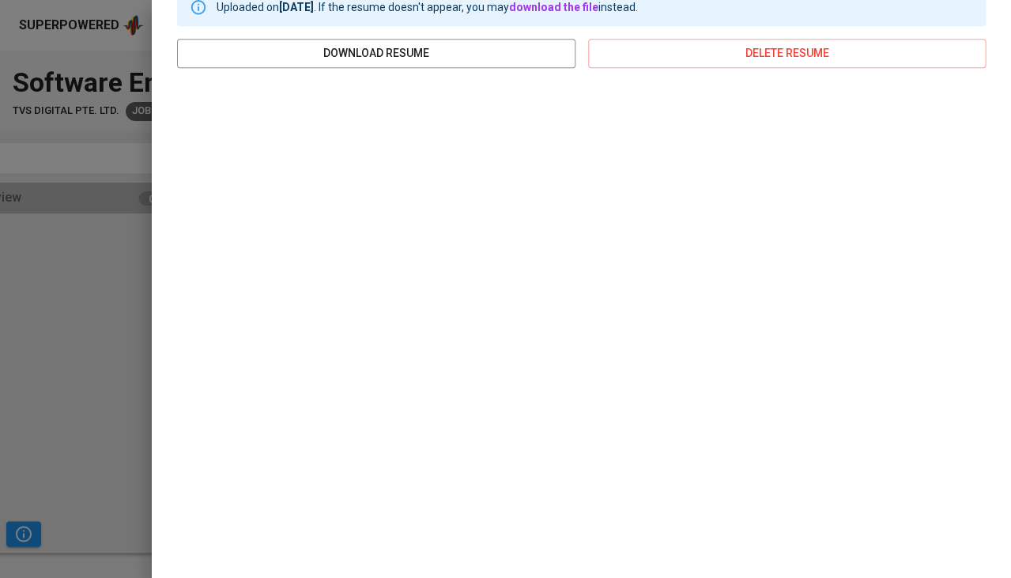
scroll to position [289, 0]
click at [89, 339] on div at bounding box center [505, 289] width 1011 height 578
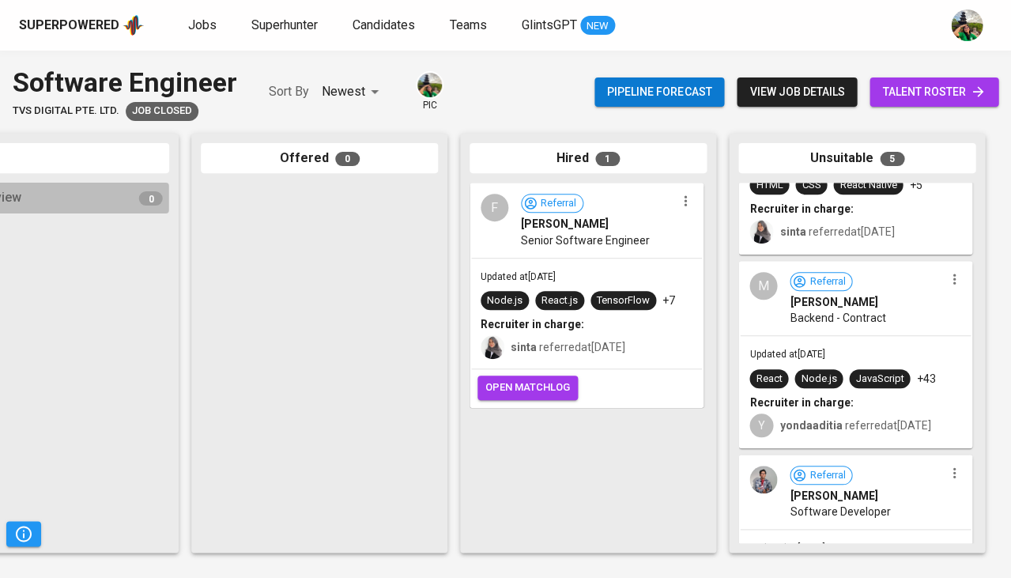
scroll to position [542, 0]
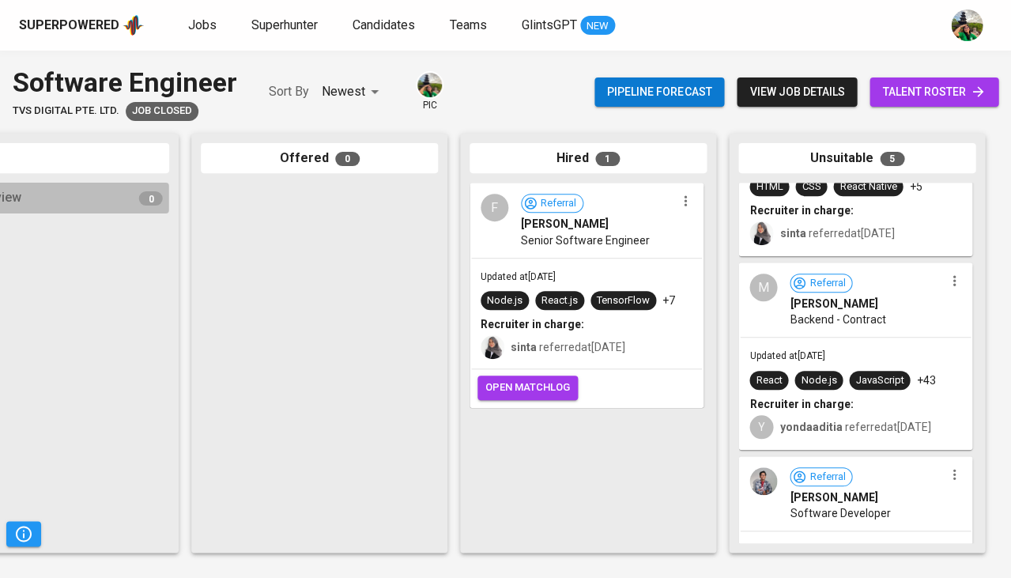
click at [854, 319] on span "Backend - Contract" at bounding box center [838, 320] width 96 height 16
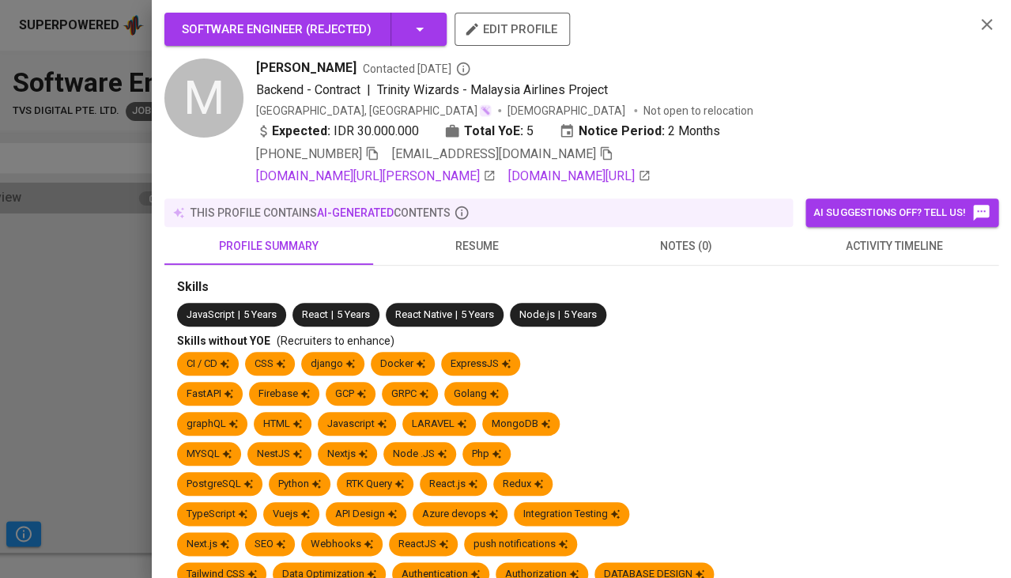
click at [490, 242] on span "resume" at bounding box center [478, 246] width 190 height 20
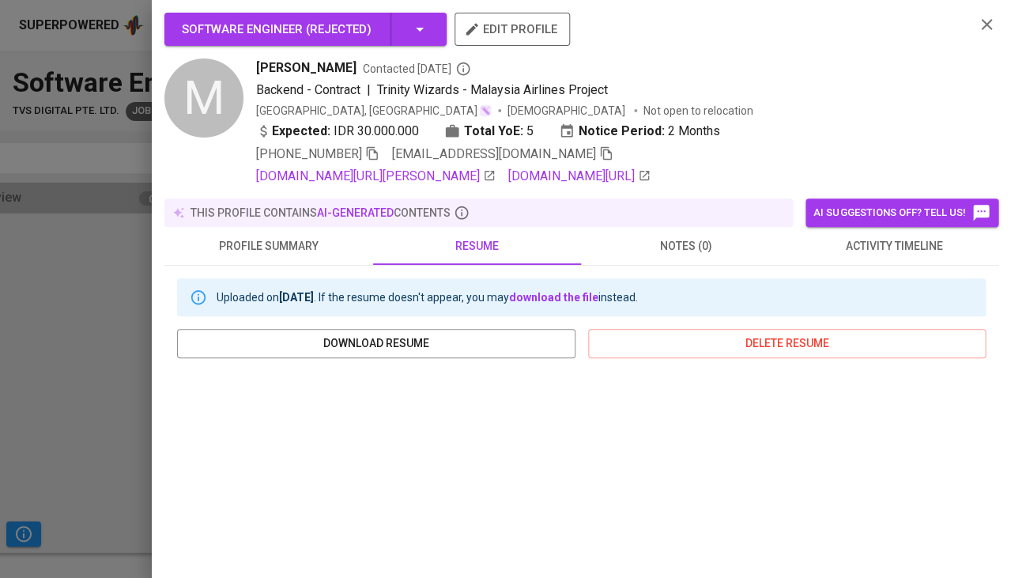
click at [0, 430] on div at bounding box center [505, 289] width 1011 height 578
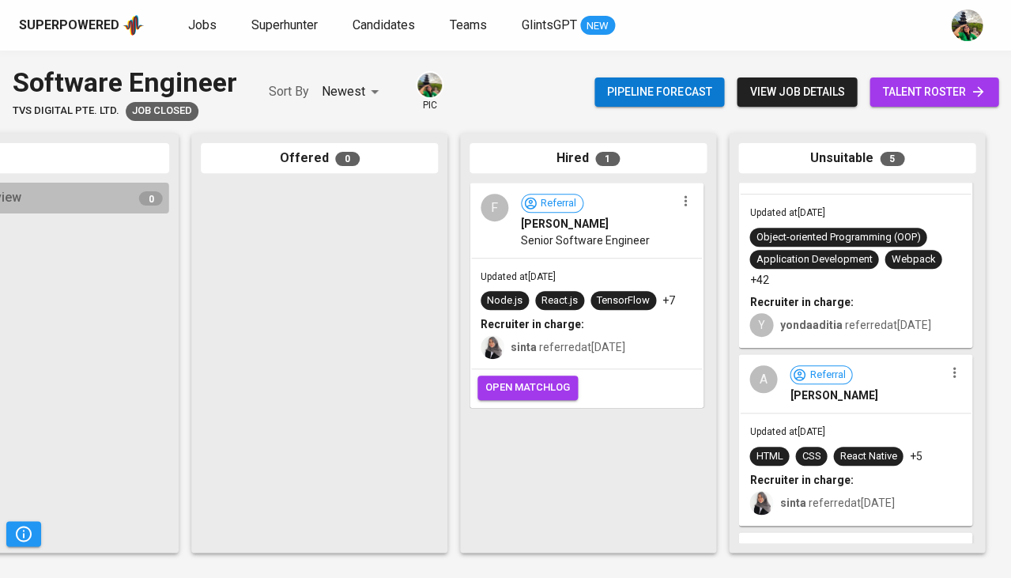
scroll to position [268, 0]
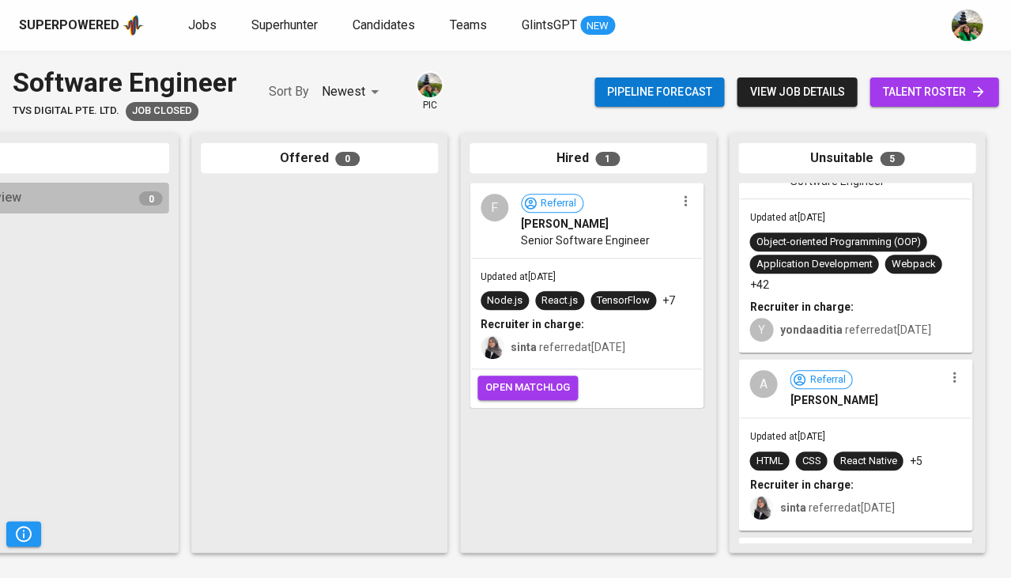
click at [844, 422] on div "Updated at [DATE] HTML CSS React Native +5 Recruiter in charge: sinta referred …" at bounding box center [855, 473] width 231 height 111
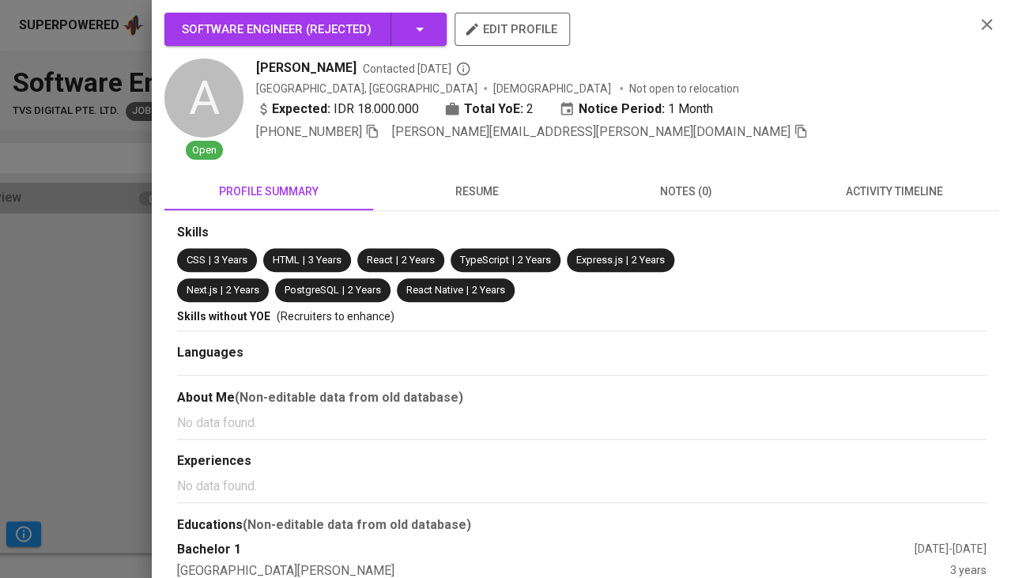
click at [493, 201] on button "resume" at bounding box center [477, 191] width 209 height 38
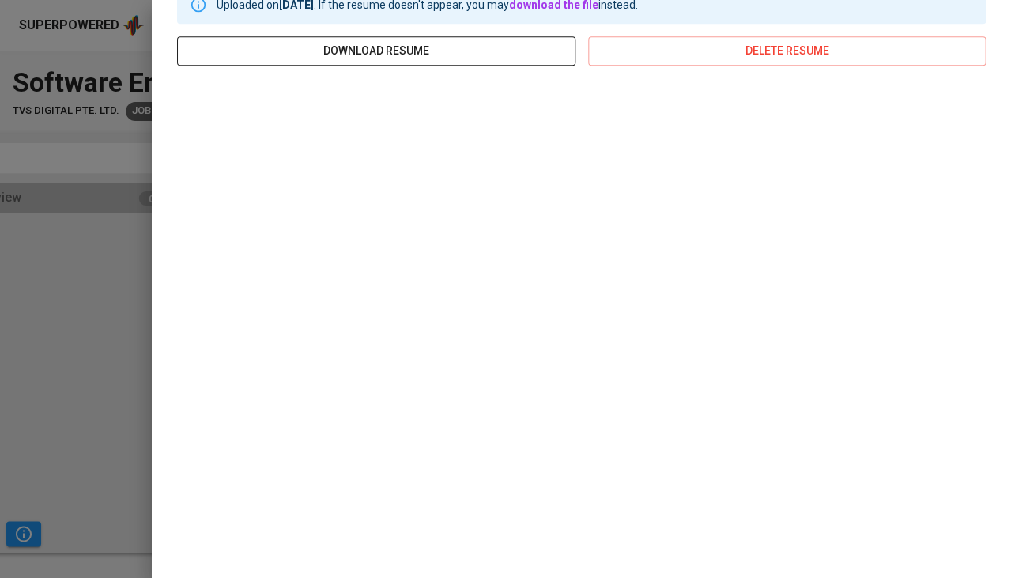
scroll to position [238, 0]
click at [127, 351] on div at bounding box center [505, 289] width 1011 height 578
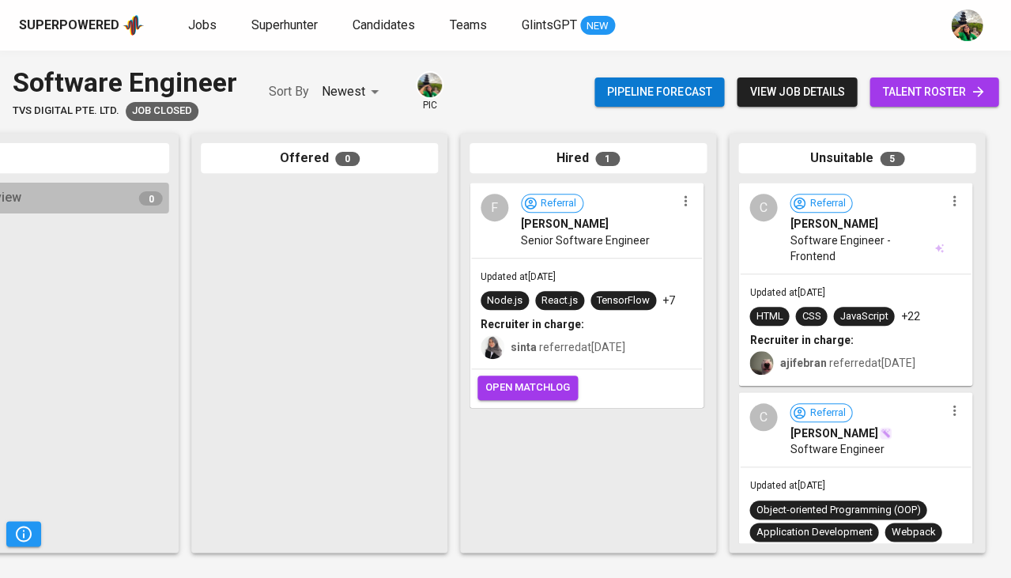
scroll to position [0, 0]
